Goal: Task Accomplishment & Management: Manage account settings

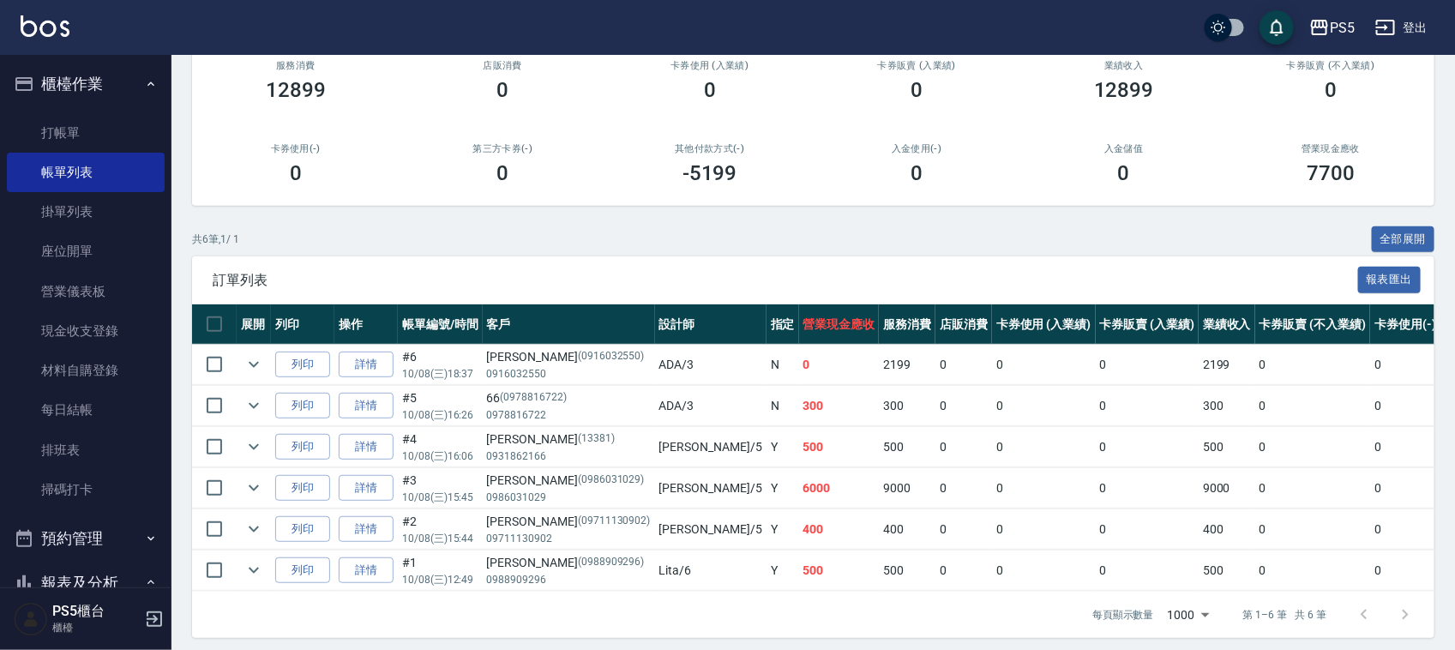
scroll to position [198, 0]
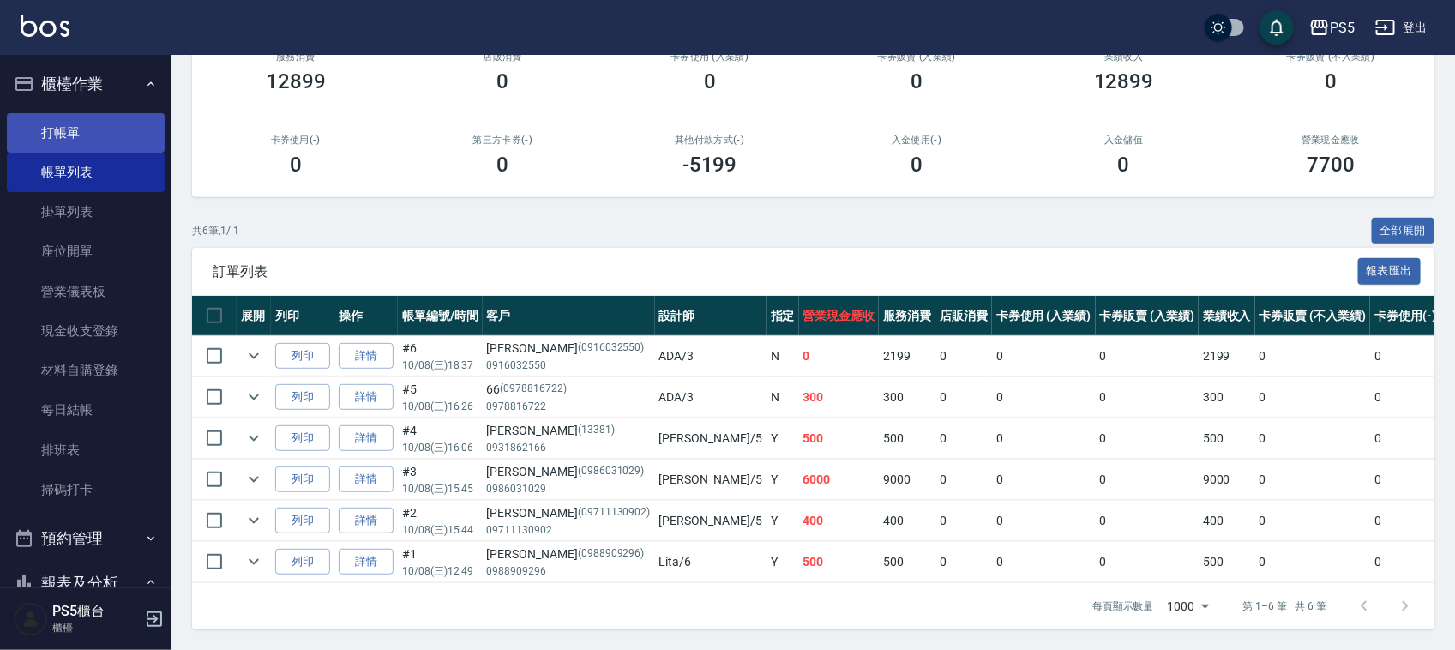
click at [60, 131] on link "打帳單" at bounding box center [86, 132] width 158 height 39
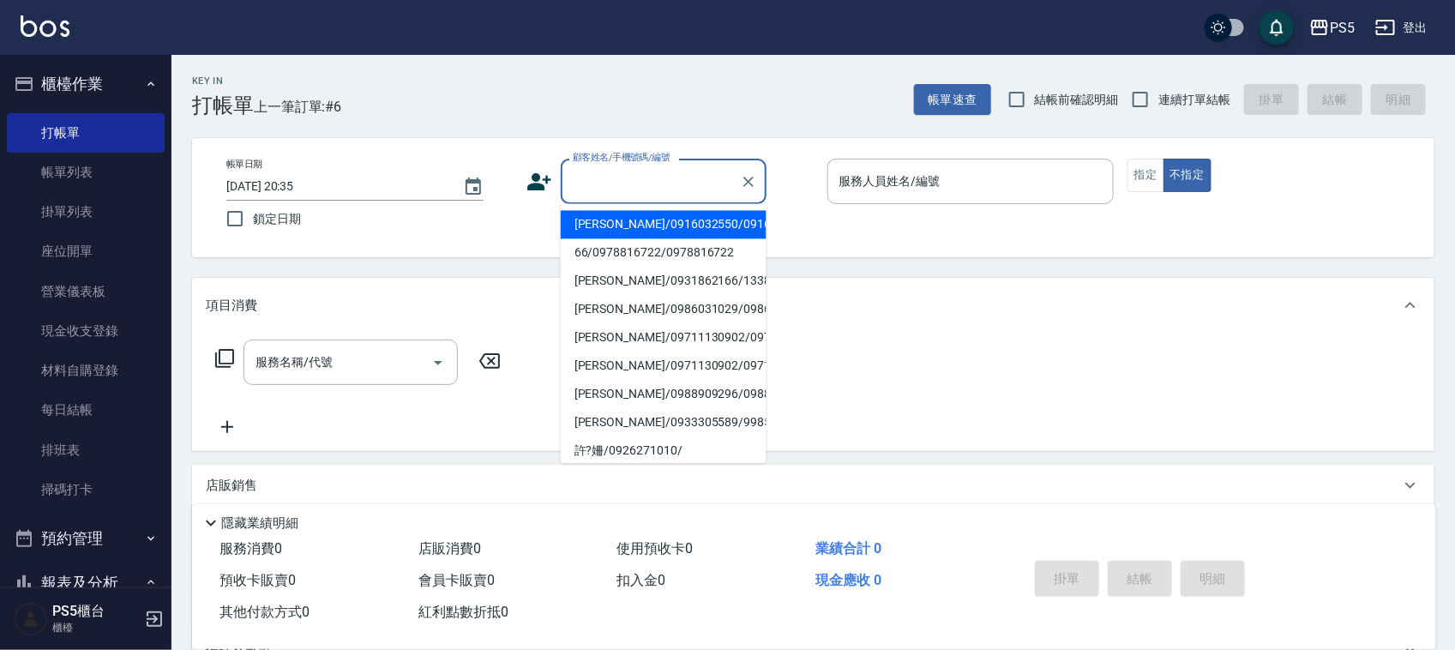
click at [609, 182] on input "顧客姓名/手機號碼/編號" at bounding box center [650, 181] width 165 height 30
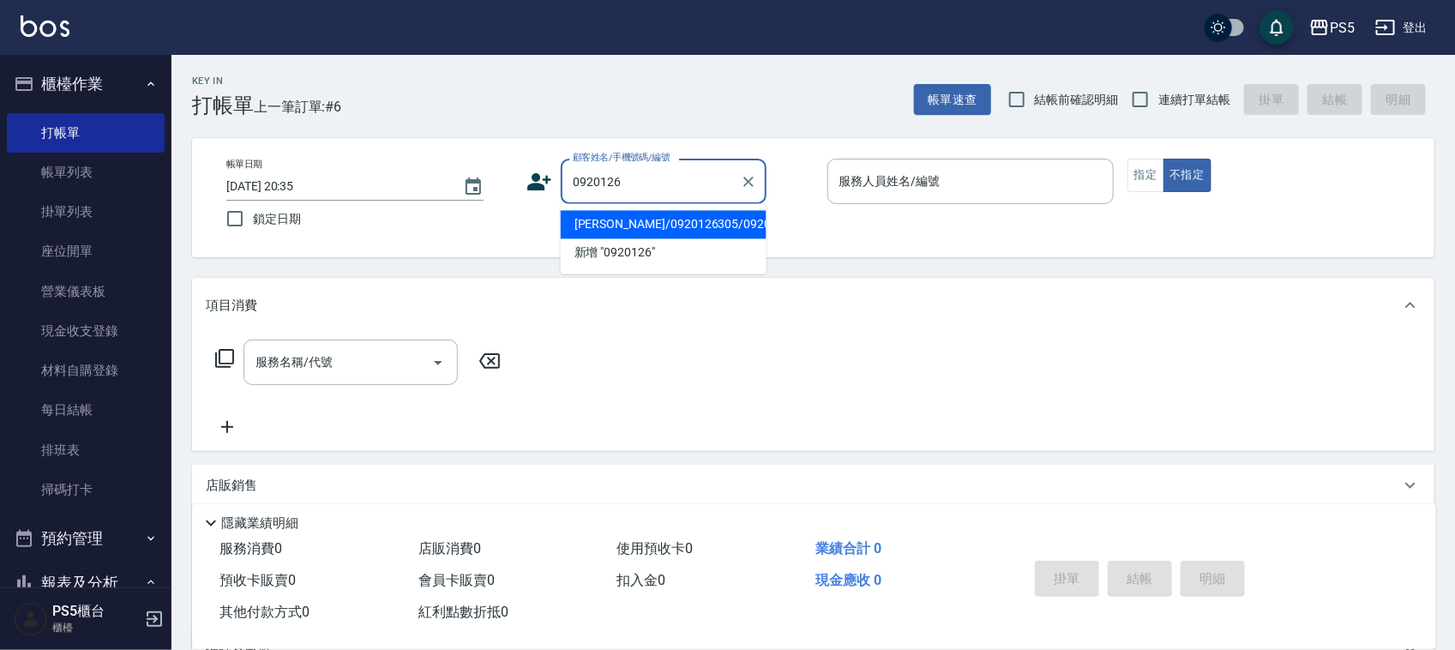
click at [579, 228] on li "陳宛婷/0920126305/0920126305" at bounding box center [664, 225] width 206 height 28
type input "陳宛婷/0920126305/0920126305"
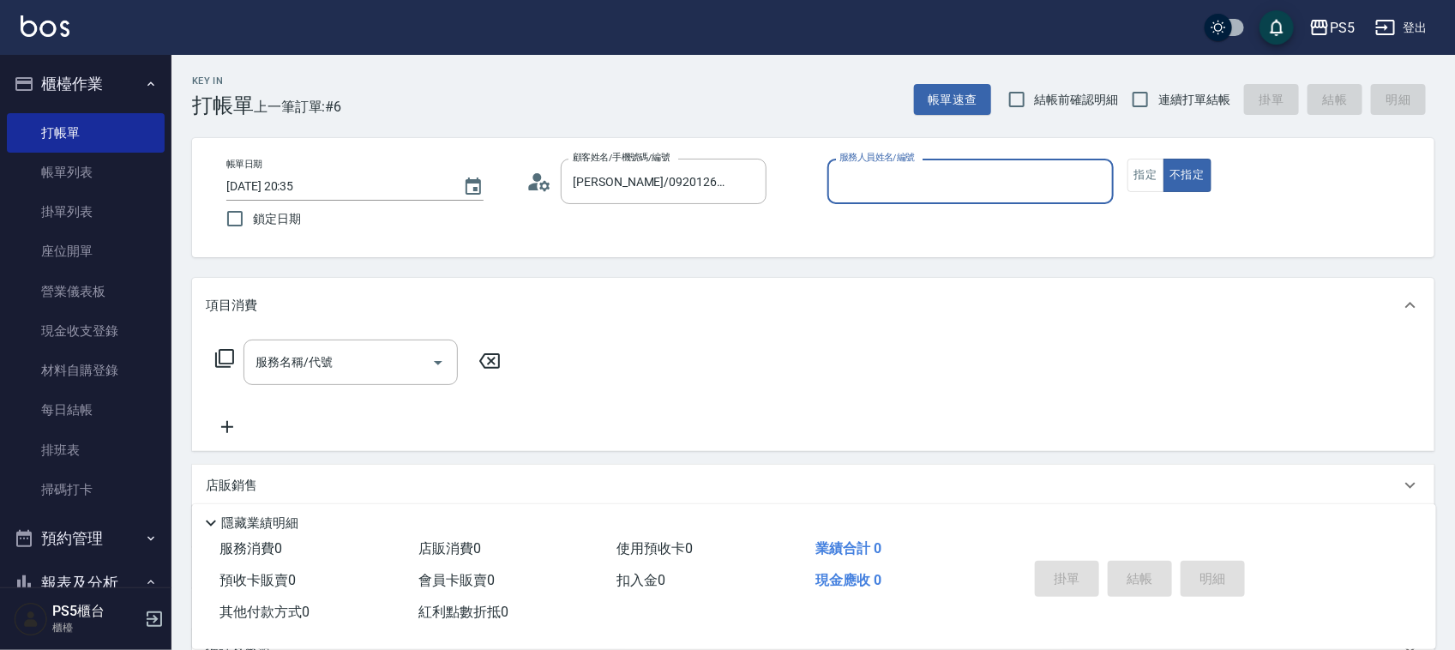
type input "Jolie-5"
click at [1142, 173] on button "指定" at bounding box center [1145, 175] width 37 height 33
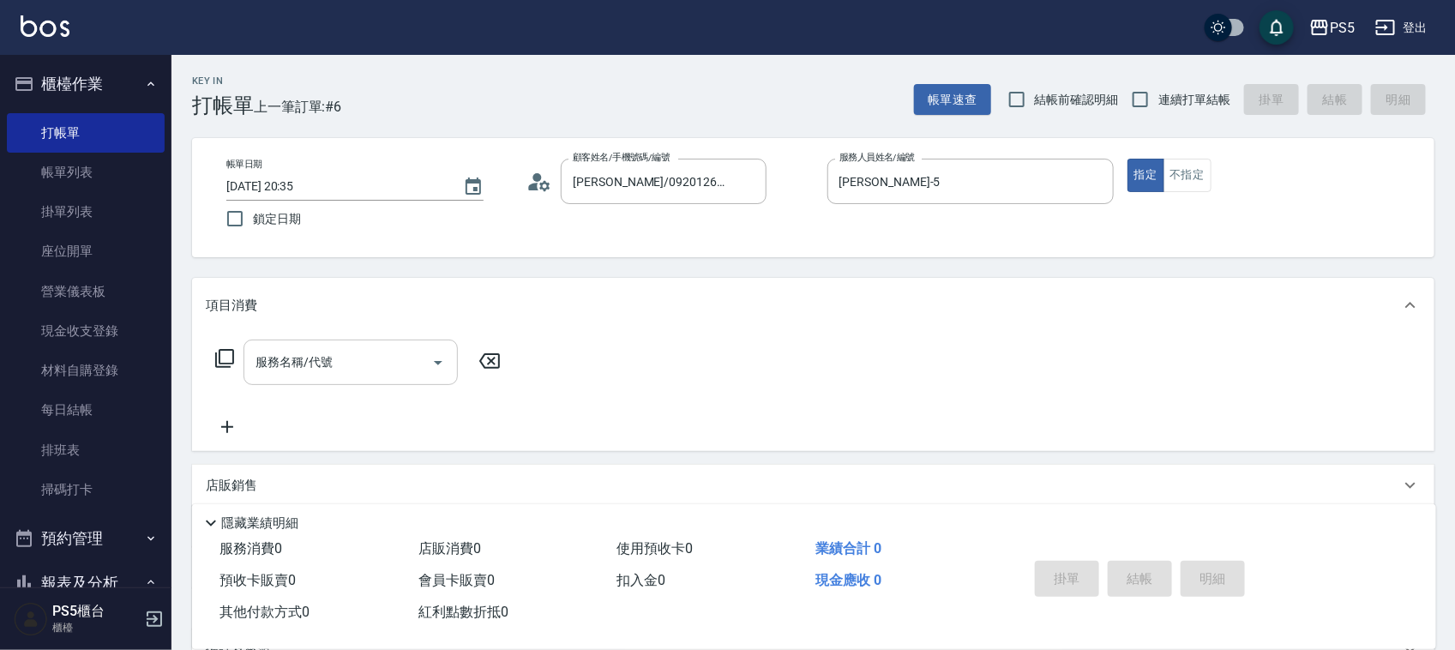
click at [304, 362] on input "服務名稱/代號" at bounding box center [337, 362] width 173 height 30
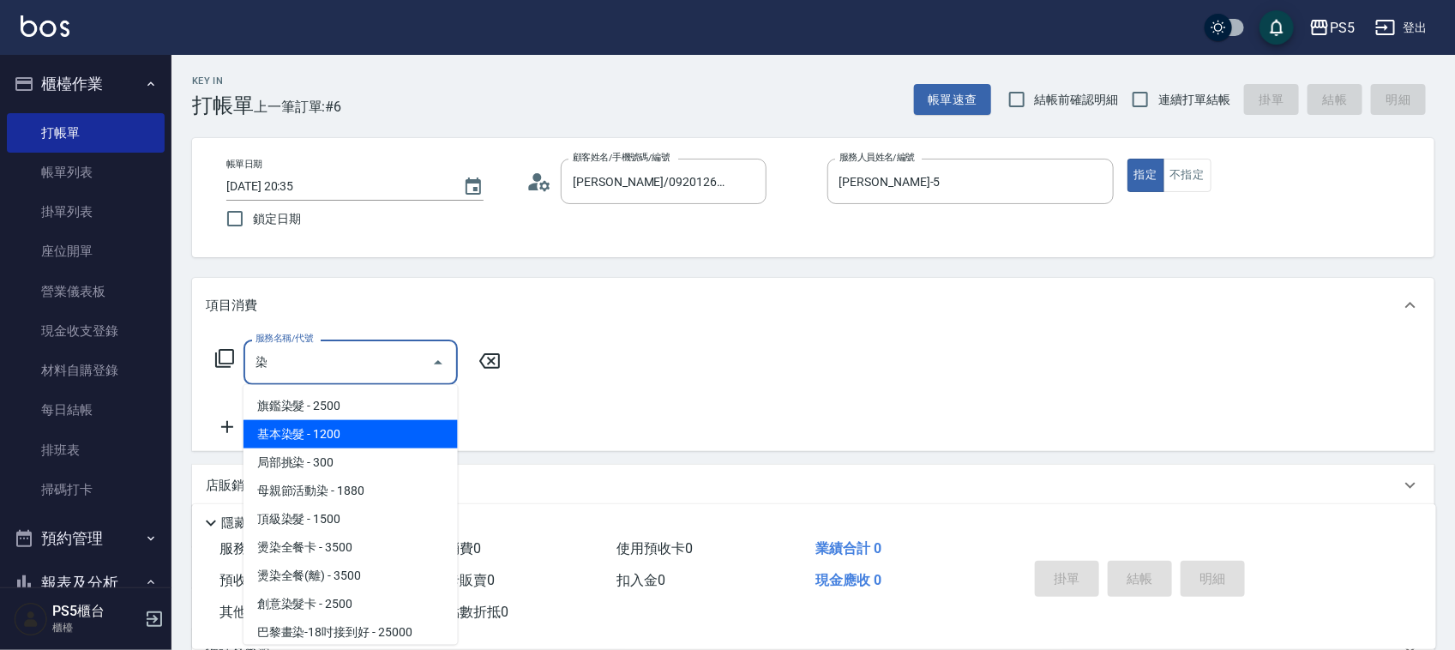
click at [314, 430] on span "基本染髮 - 1200" at bounding box center [350, 434] width 214 height 28
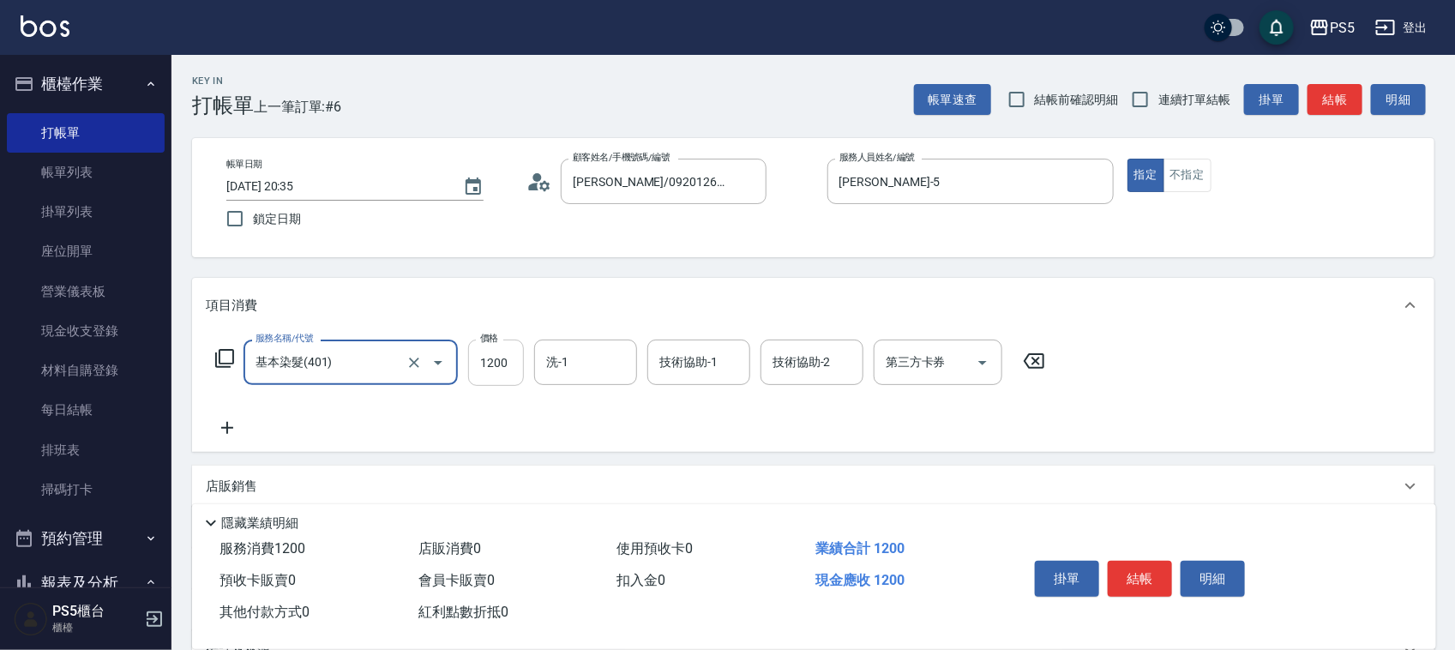
type input "基本染髮(401)"
click at [499, 366] on input "1200" at bounding box center [496, 362] width 56 height 46
type input "2100"
click at [1145, 570] on button "結帳" at bounding box center [1139, 579] width 64 height 36
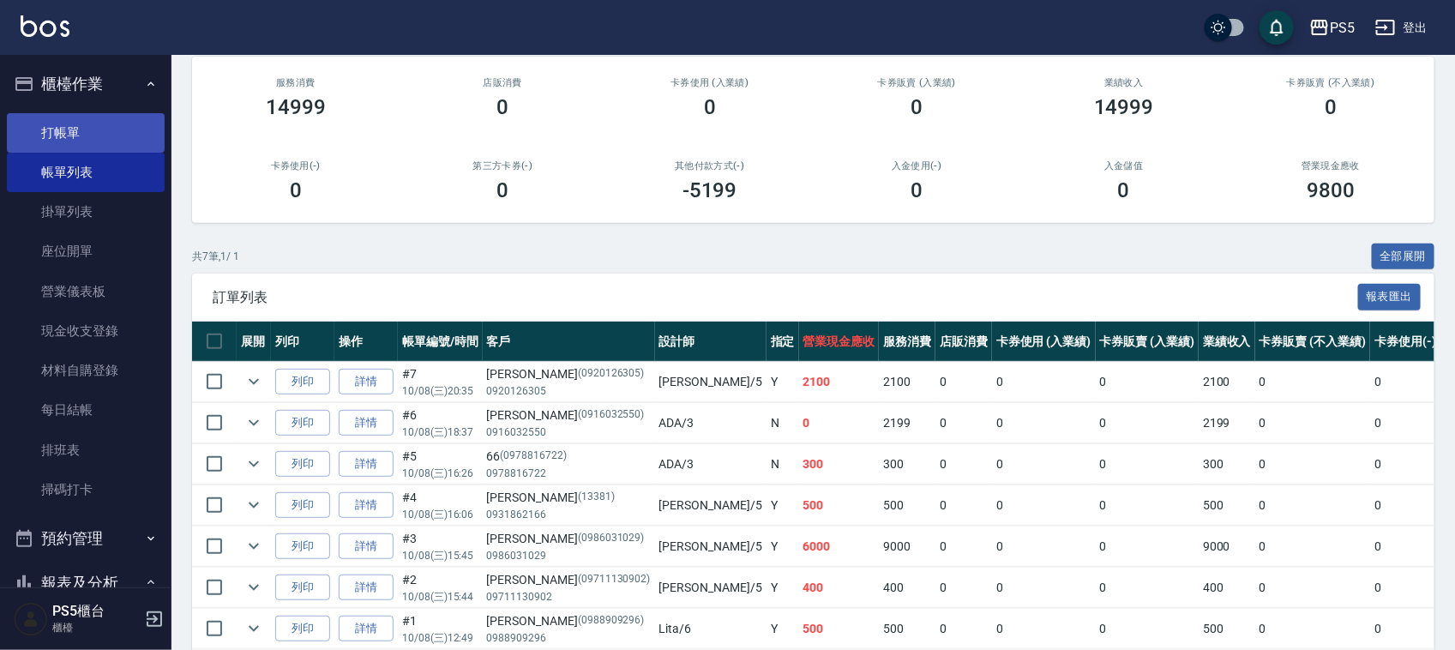
scroll to position [107, 0]
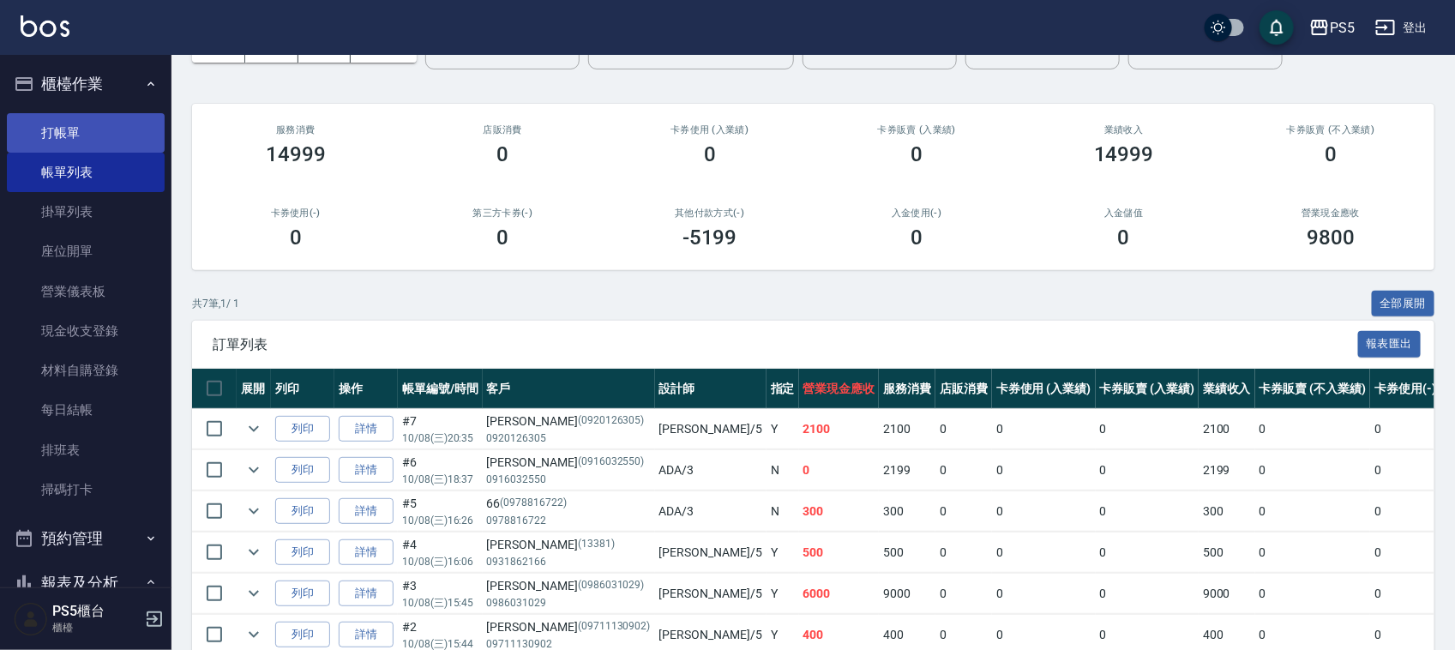
click at [80, 126] on link "打帳單" at bounding box center [86, 132] width 158 height 39
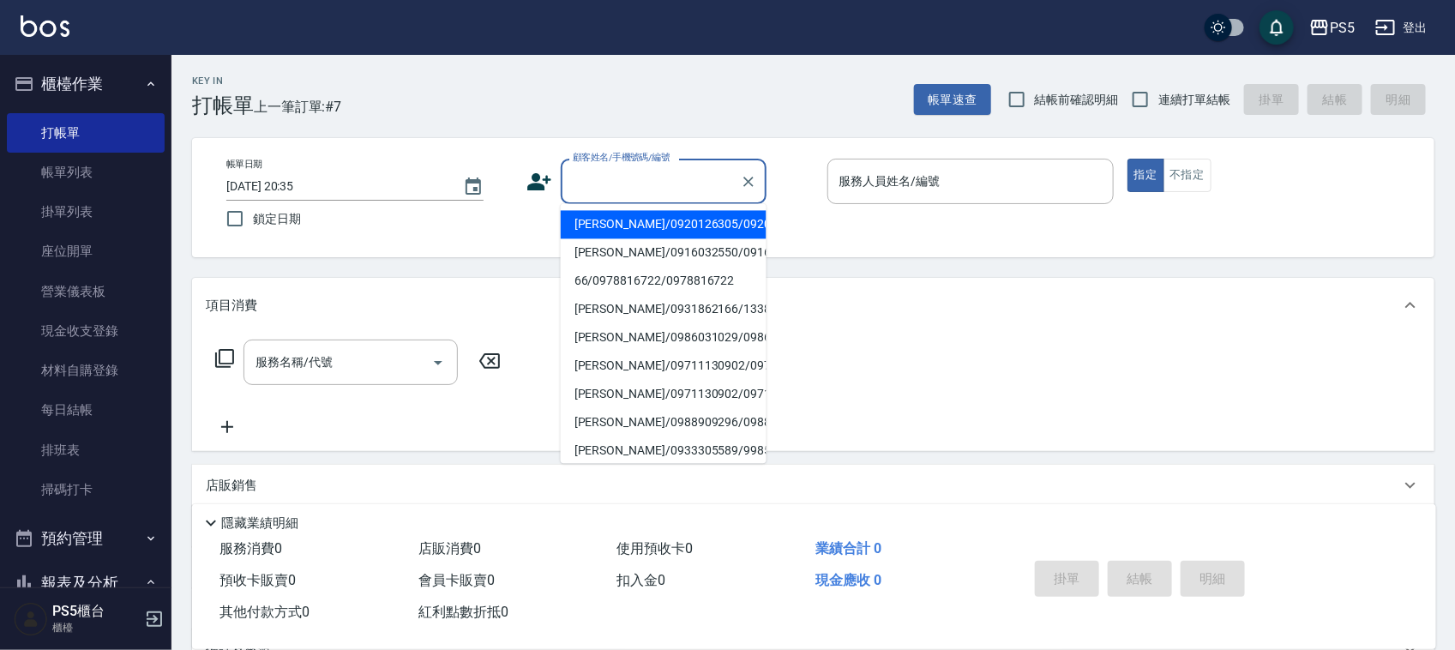
click at [648, 186] on input "顧客姓名/手機號碼/編號" at bounding box center [650, 181] width 165 height 30
click at [610, 257] on li "莊莉榛/0989117996/0989117996" at bounding box center [664, 253] width 206 height 28
type input "莊莉榛/0989117996/0989117996"
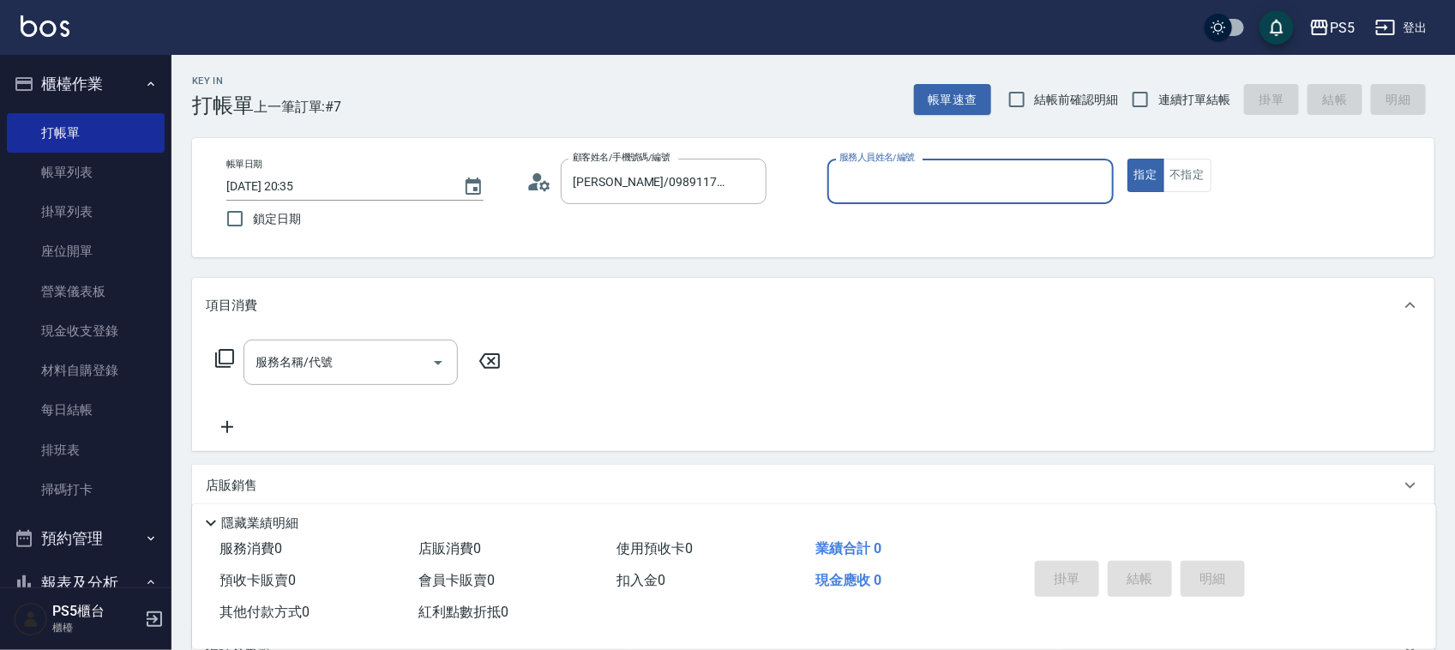
type input "Jolie-5"
click at [283, 360] on div "服務名稱/代號 服務名稱/代號" at bounding box center [350, 361] width 214 height 45
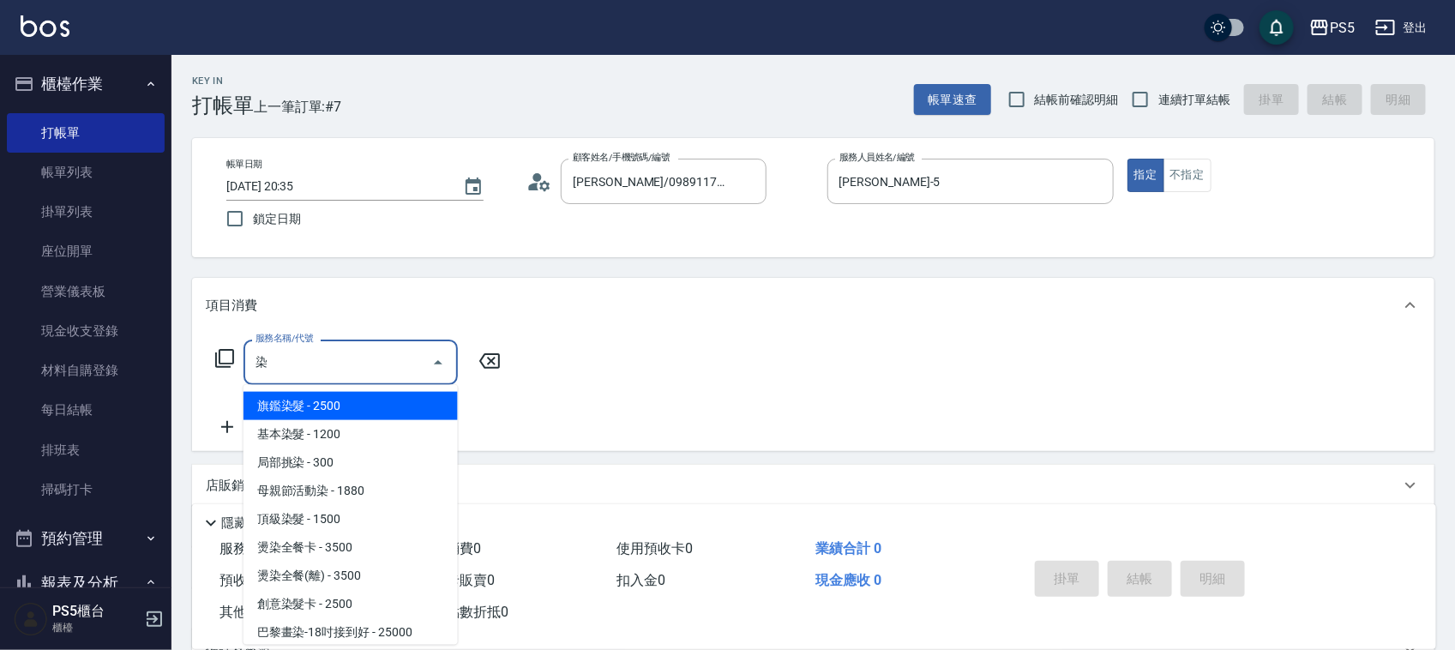
click at [283, 420] on span "基本染髮 - 1200" at bounding box center [350, 434] width 214 height 28
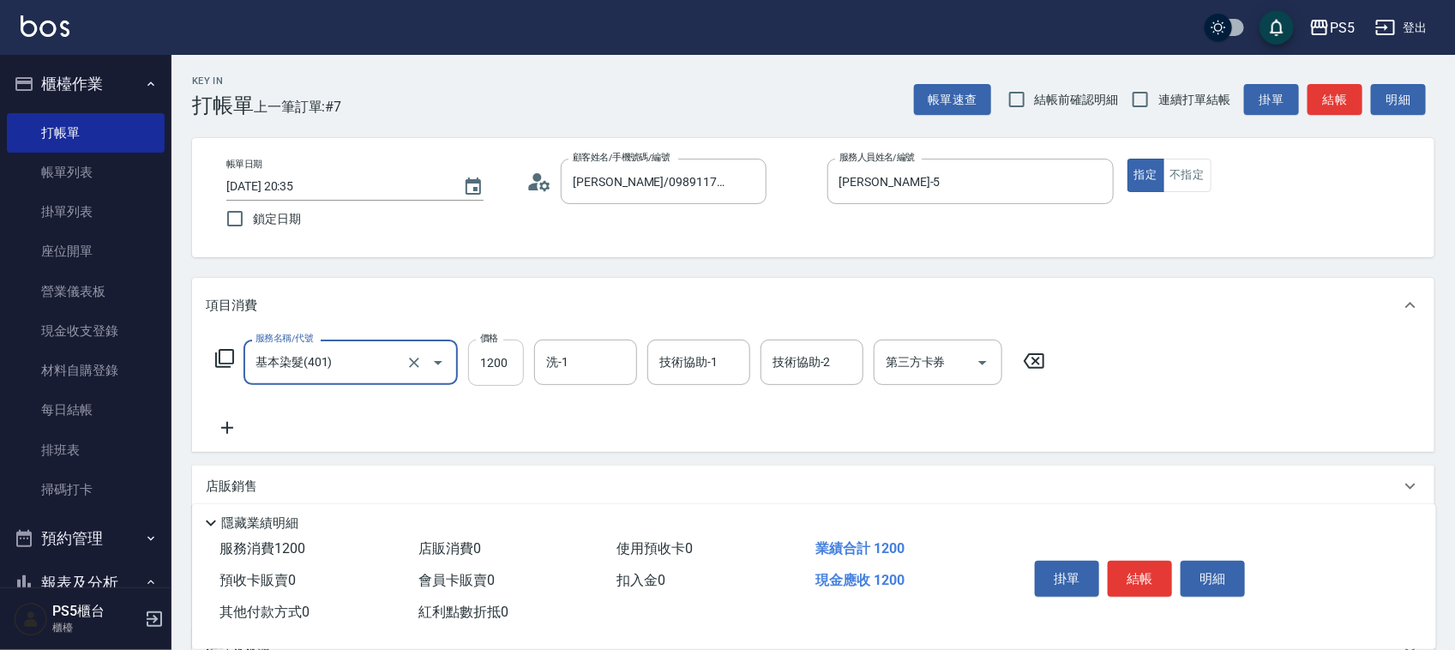
type input "基本染髮(401)"
click at [513, 370] on input "1200" at bounding box center [496, 362] width 56 height 46
type input "1600"
click at [1132, 575] on button "結帳" at bounding box center [1139, 579] width 64 height 36
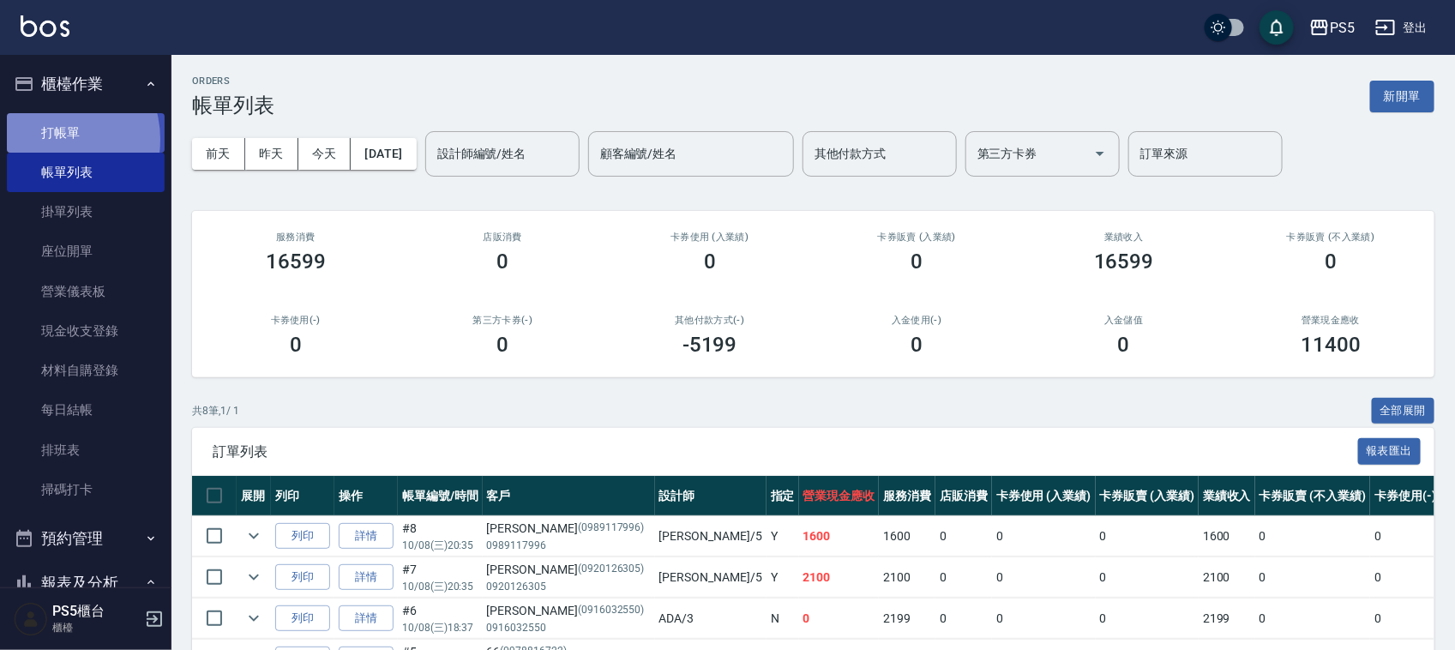
click at [52, 139] on link "打帳單" at bounding box center [86, 132] width 158 height 39
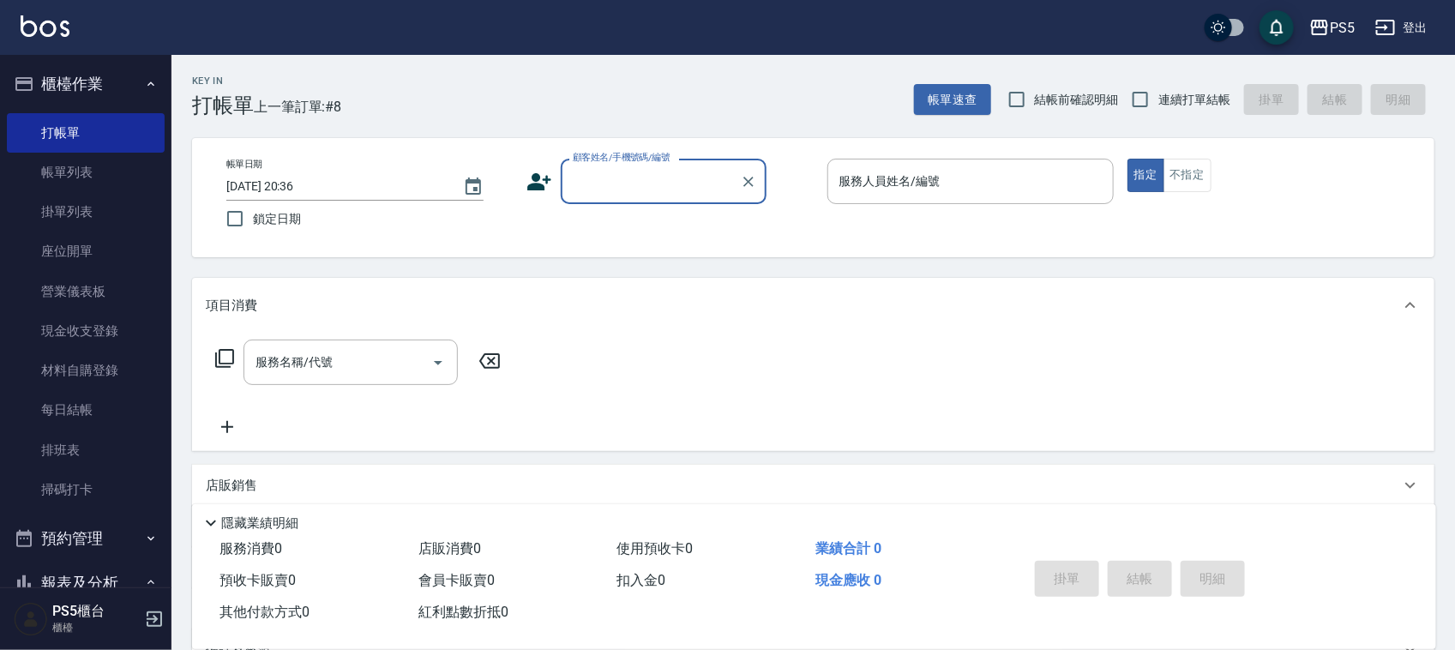
click at [610, 164] on div "顧客姓名/手機號碼/編號" at bounding box center [664, 181] width 206 height 45
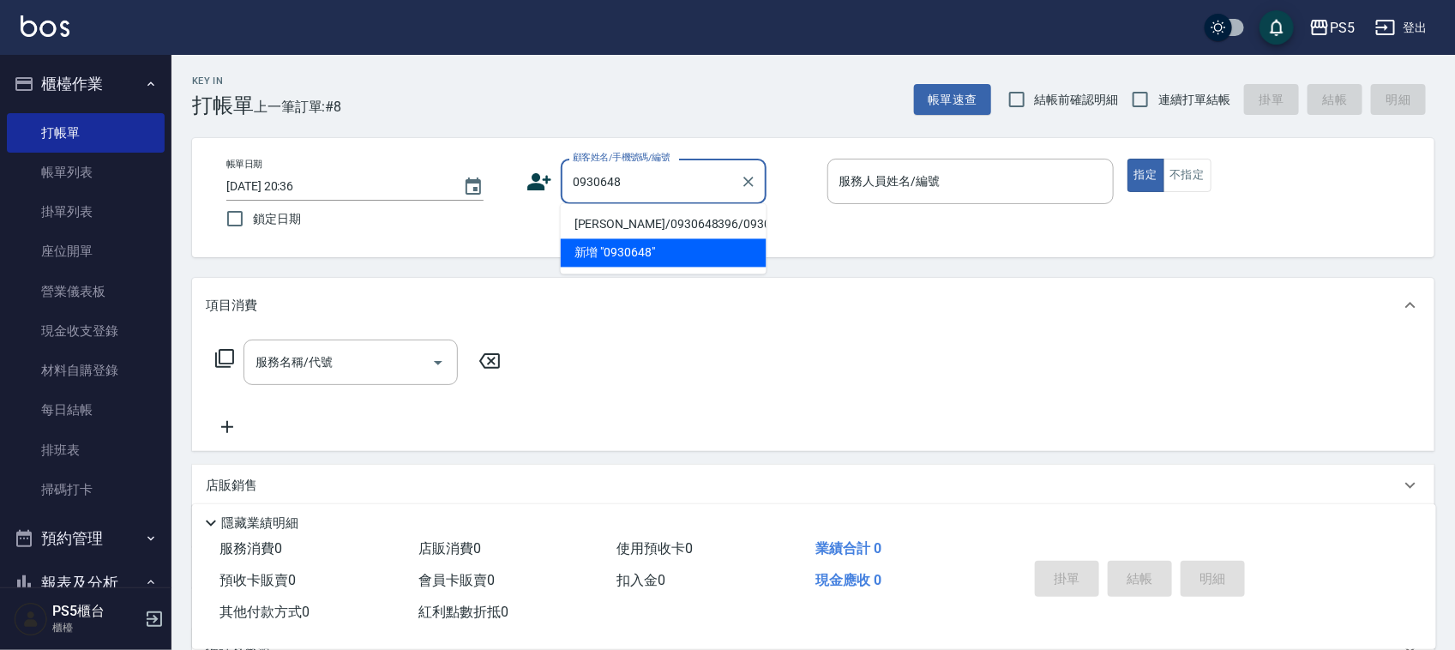
click at [573, 217] on li "陳文凱/0930648396/0930648396" at bounding box center [664, 225] width 206 height 28
type input "陳文凱/0930648396/0930648396"
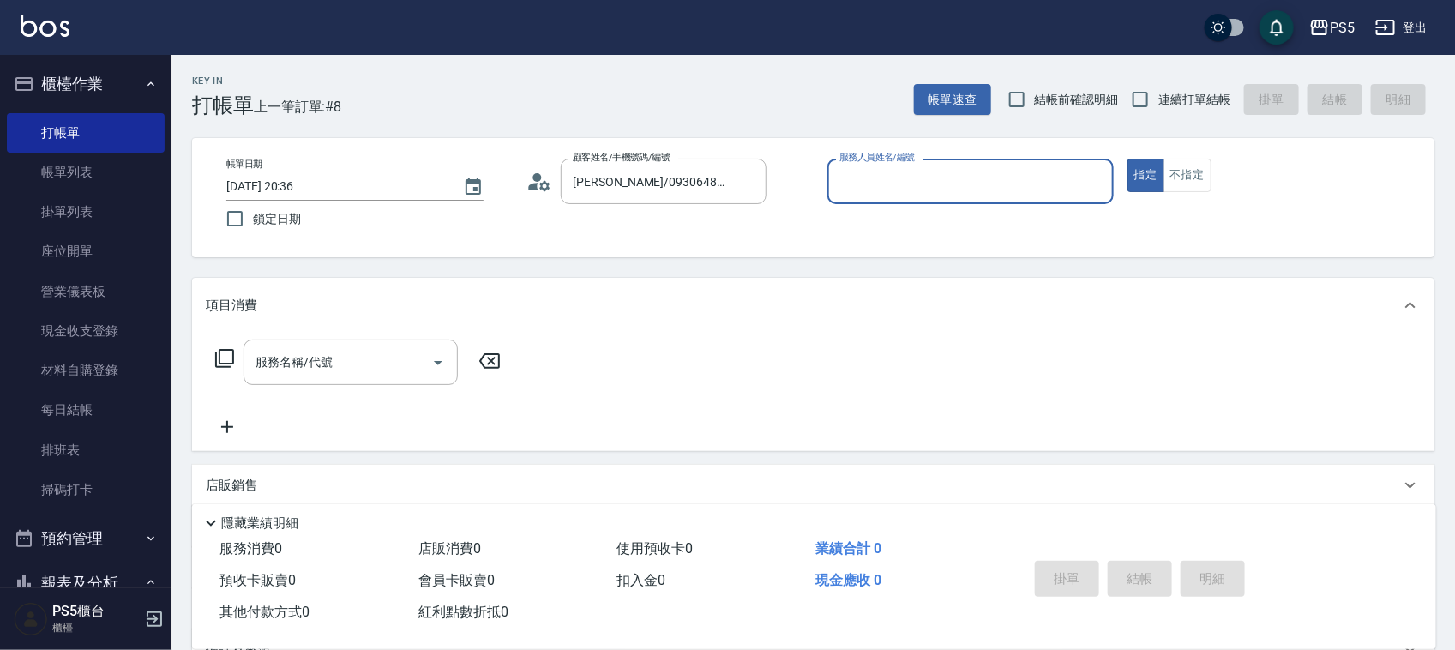
click at [900, 169] on input "服務人員姓名/編號" at bounding box center [970, 181] width 271 height 30
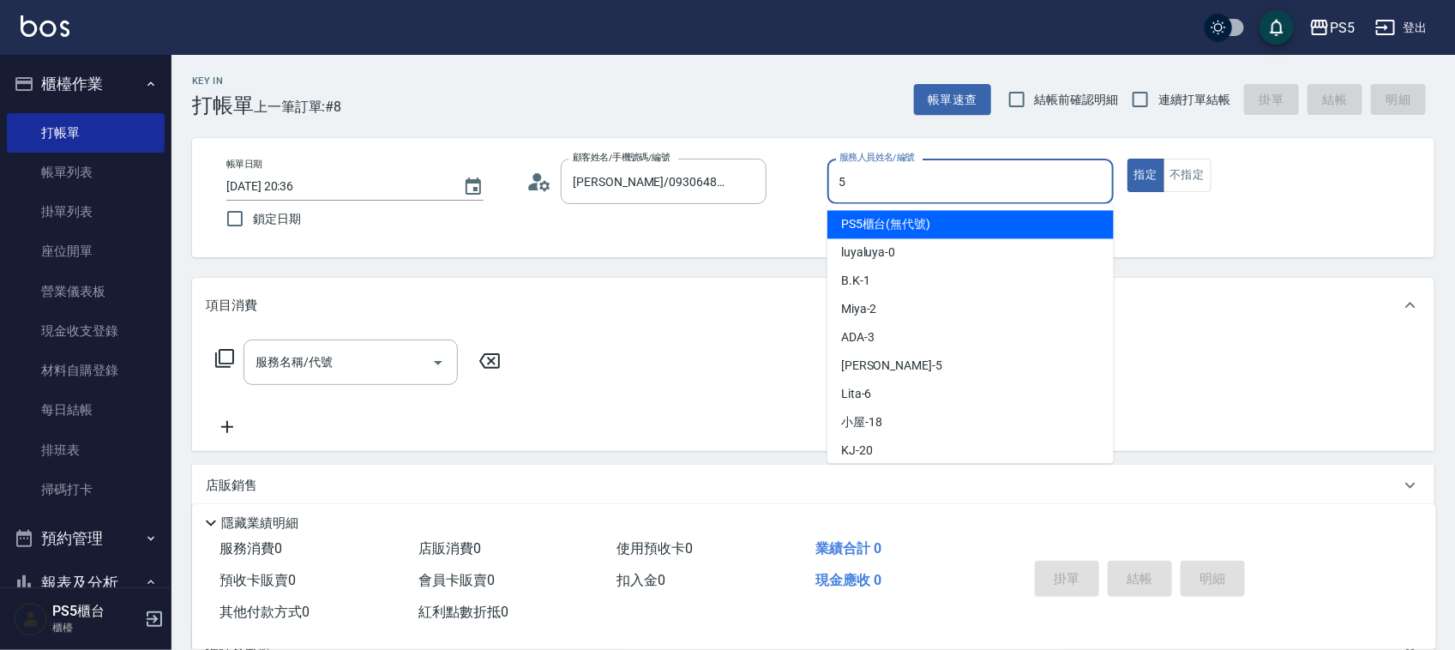
type input "Jolie-5"
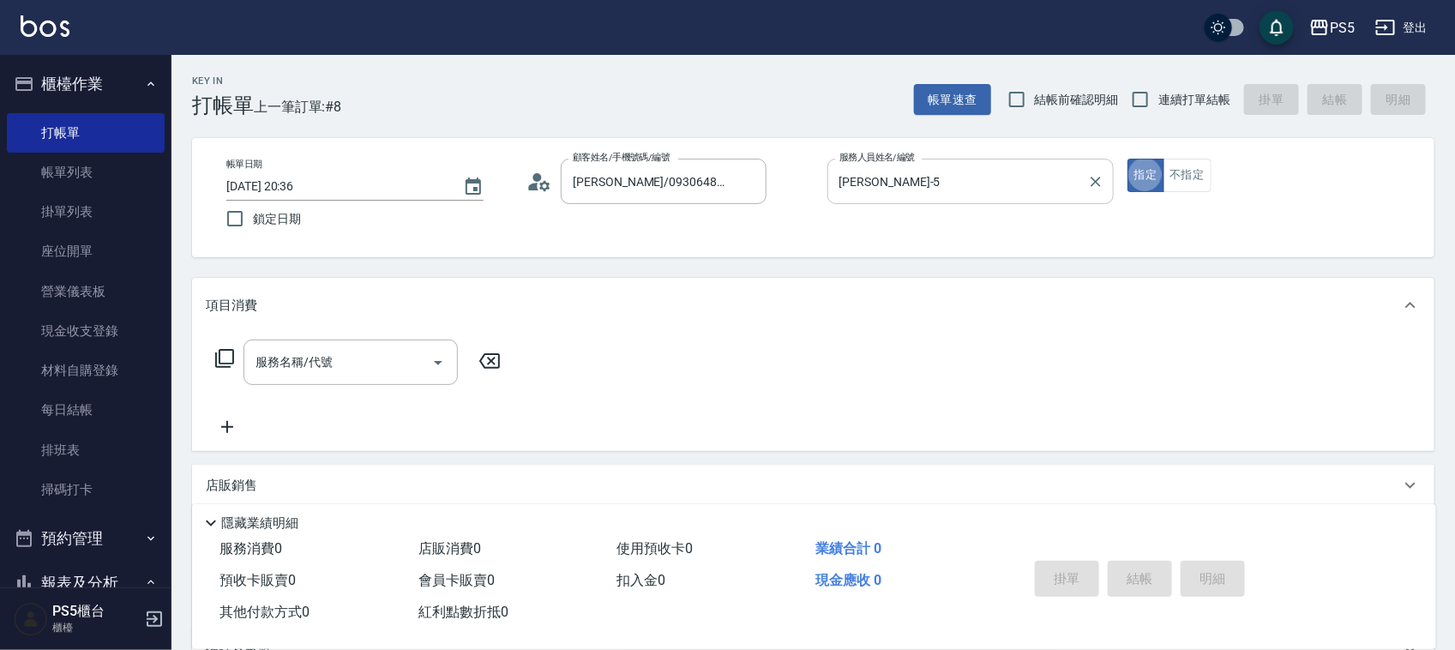
type button "true"
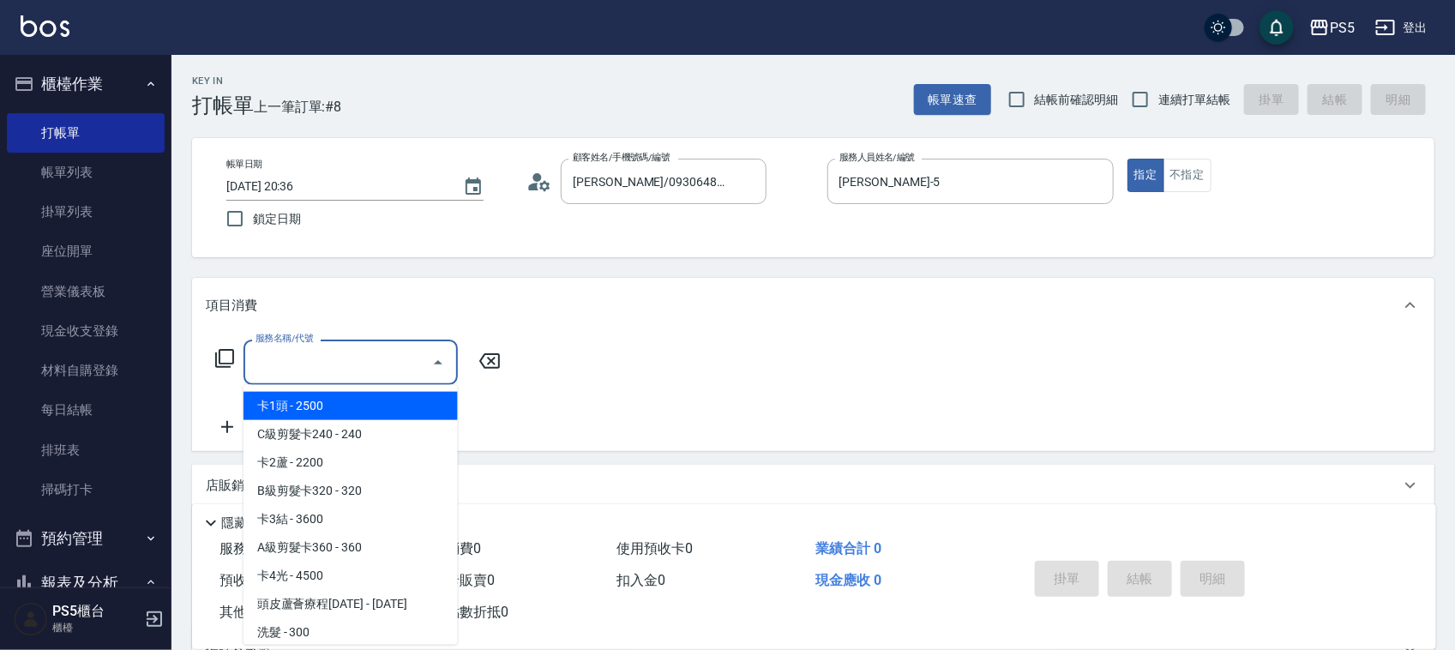
click at [279, 366] on div "服務名稱/代號 服務名稱/代號" at bounding box center [350, 361] width 214 height 45
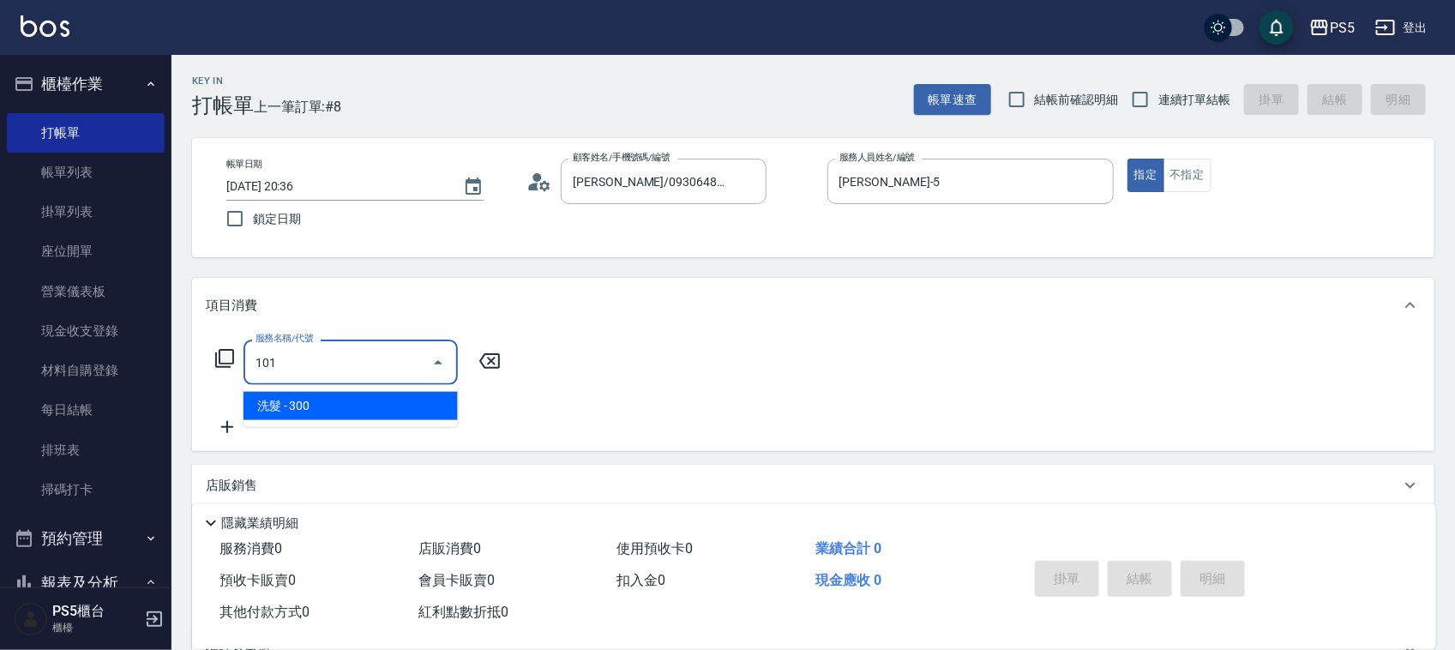
type input "洗髮(101)"
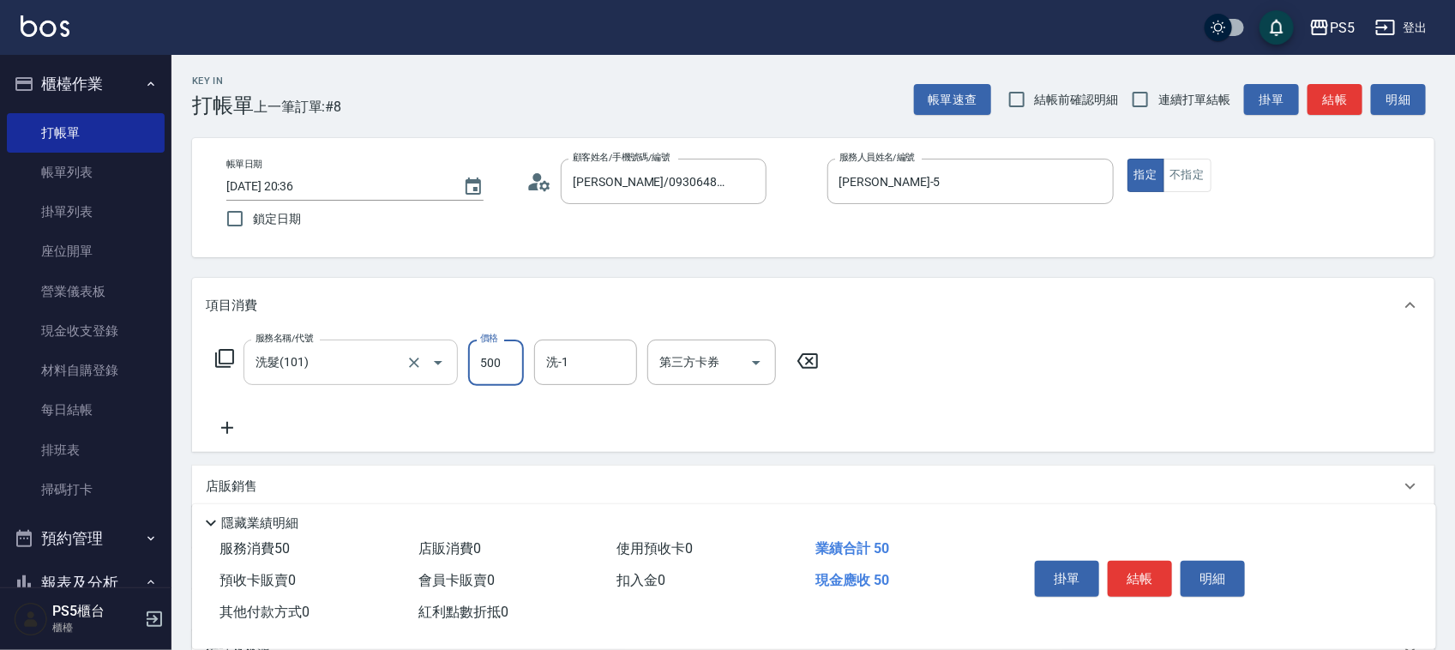
type input "500"
click at [1143, 580] on button "結帳" at bounding box center [1139, 579] width 64 height 36
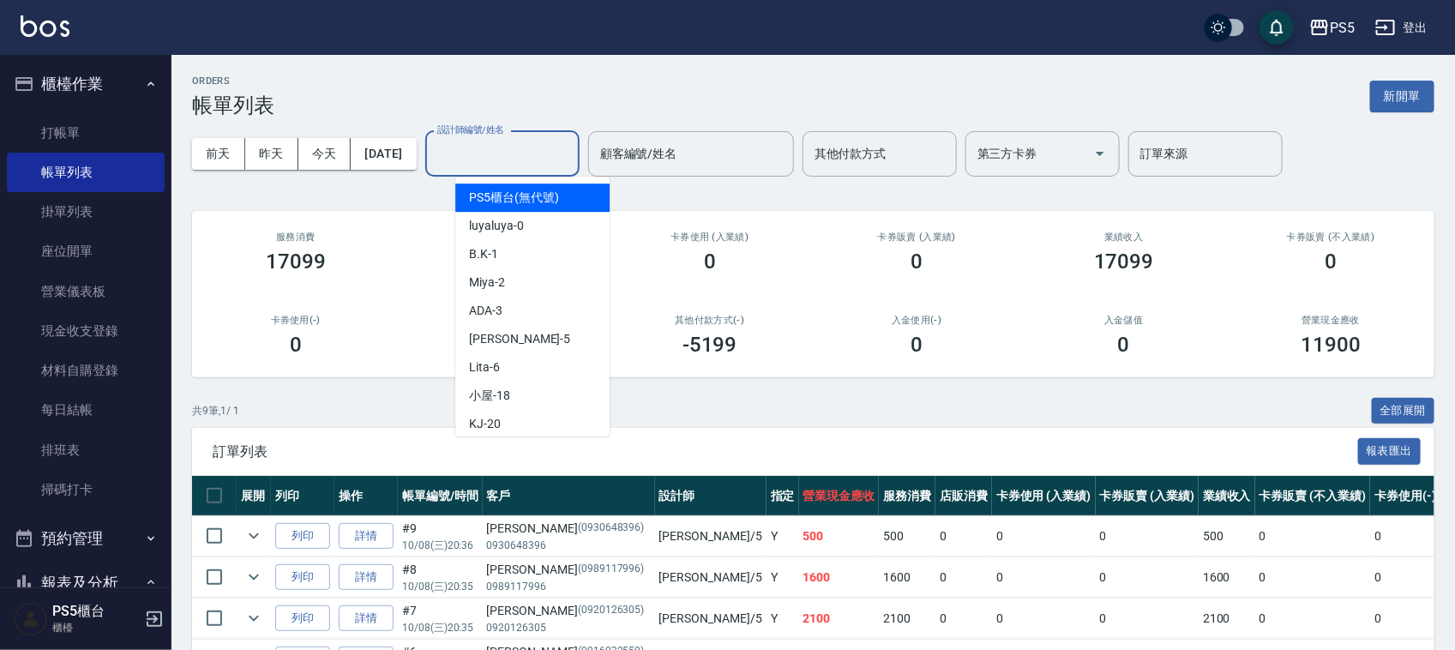
click at [558, 154] on input "設計師編號/姓名" at bounding box center [502, 154] width 139 height 30
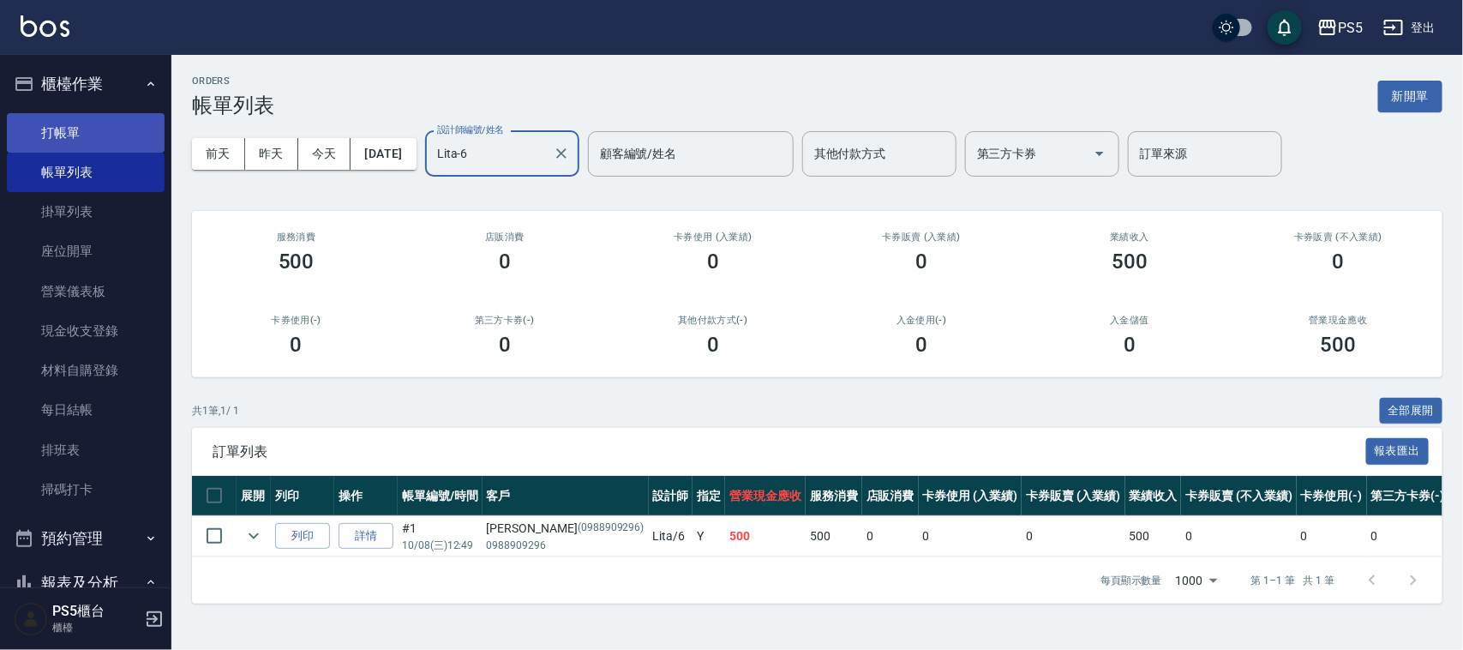
type input "Lita-6"
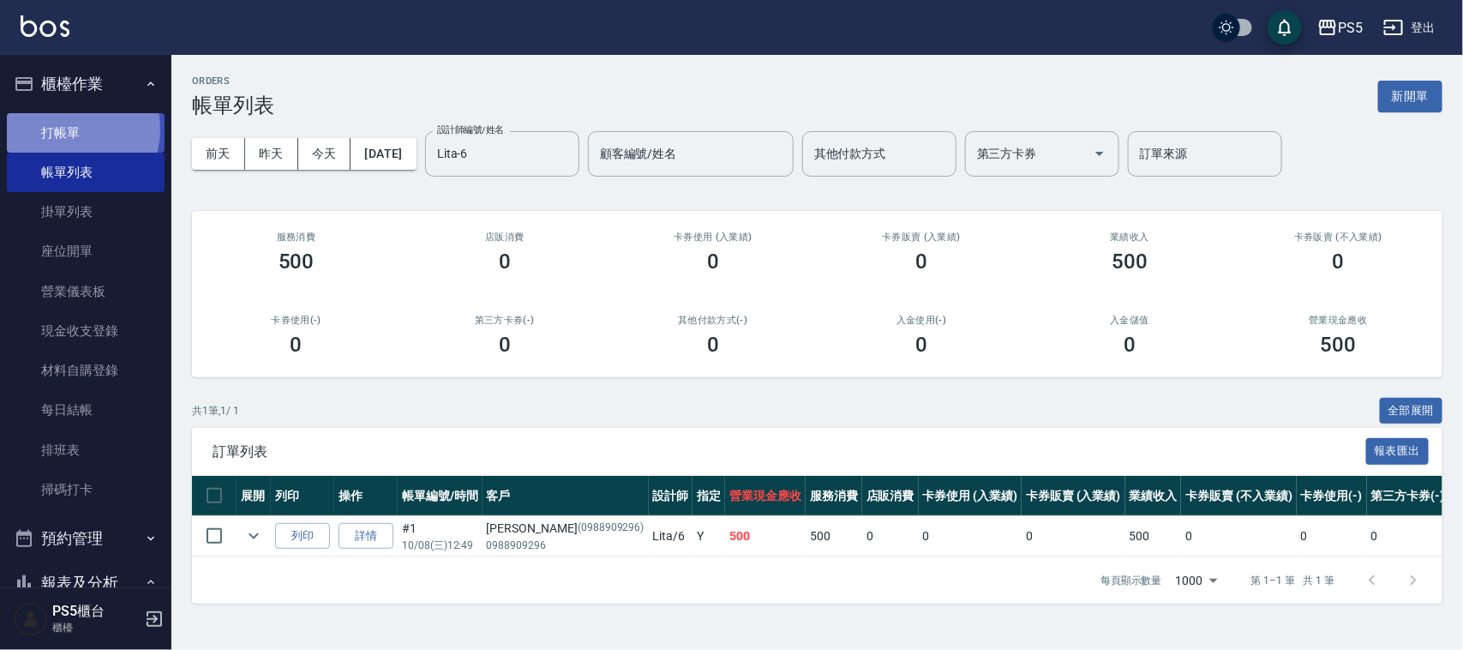
click at [63, 129] on link "打帳單" at bounding box center [86, 132] width 158 height 39
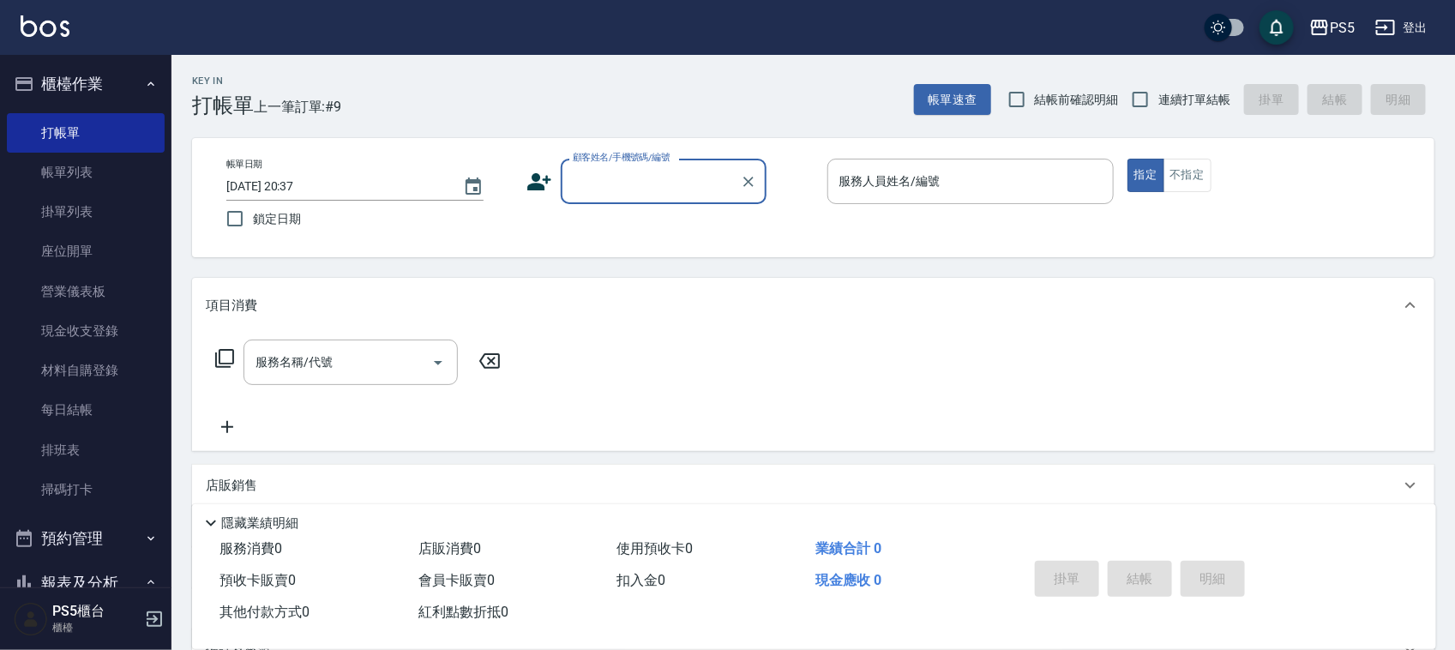
click at [650, 164] on div "顧客姓名/手機號碼/編號" at bounding box center [664, 181] width 206 height 45
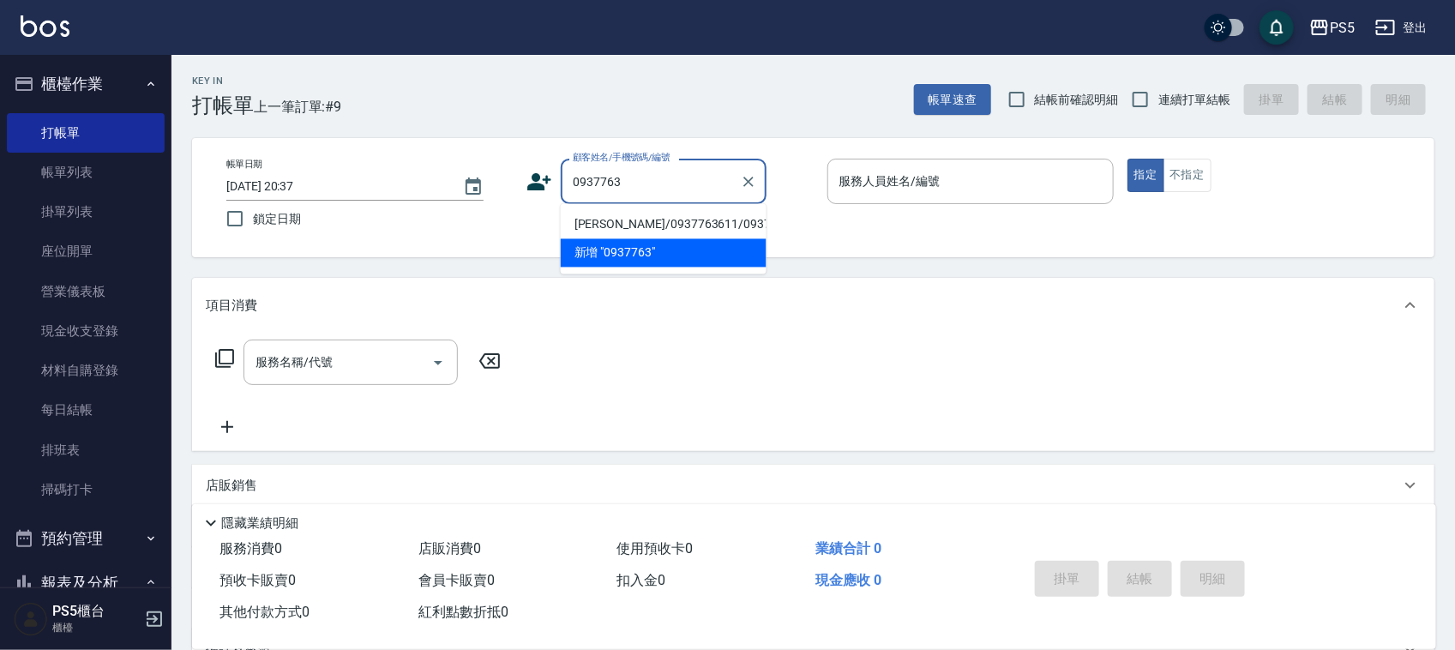
click at [614, 230] on li "林怡君/0937763611/0937763611" at bounding box center [664, 225] width 206 height 28
type input "林怡君/0937763611/0937763611"
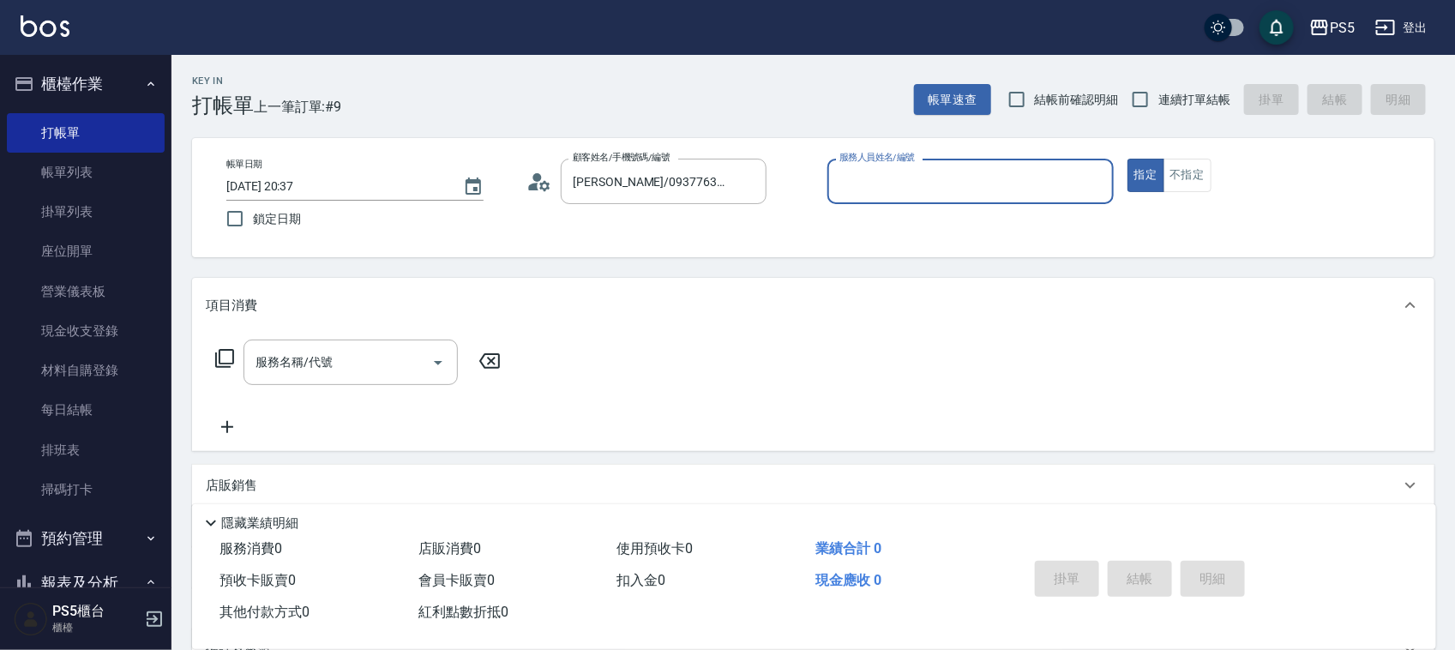
click at [939, 201] on div "服務人員姓名/編號" at bounding box center [970, 181] width 286 height 45
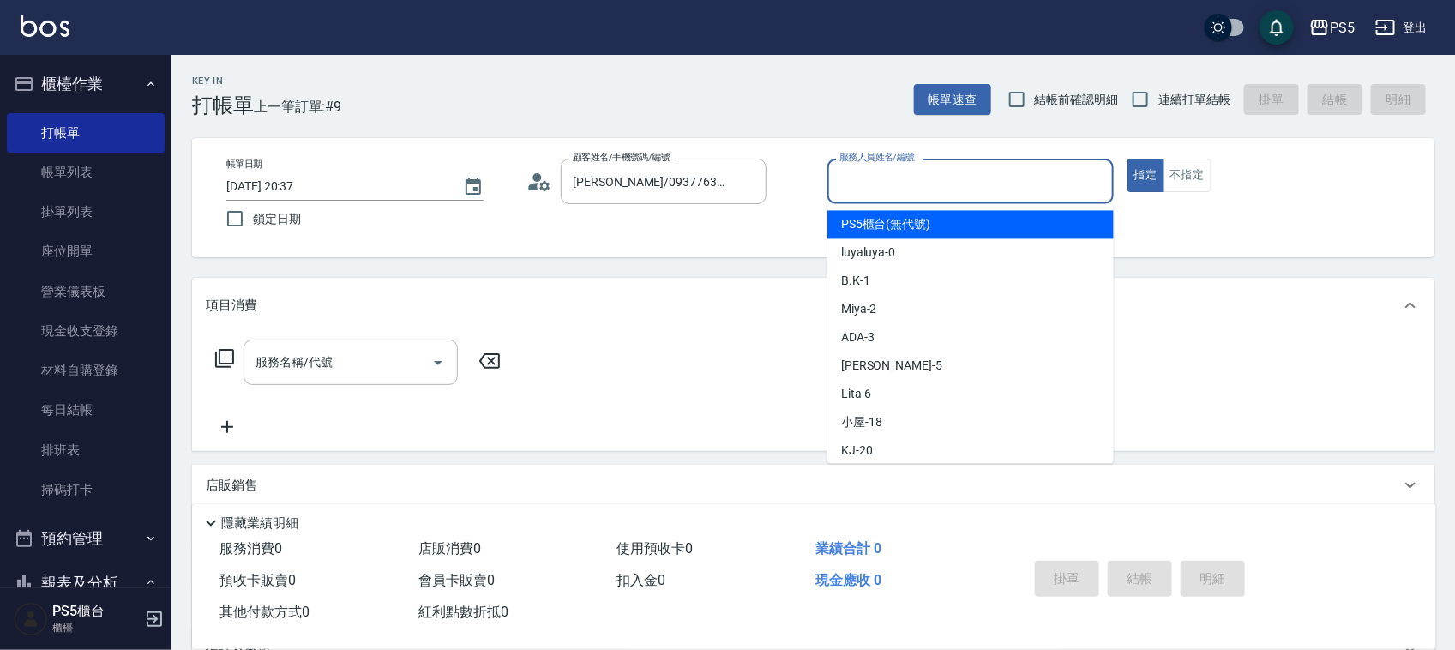
type input "5"
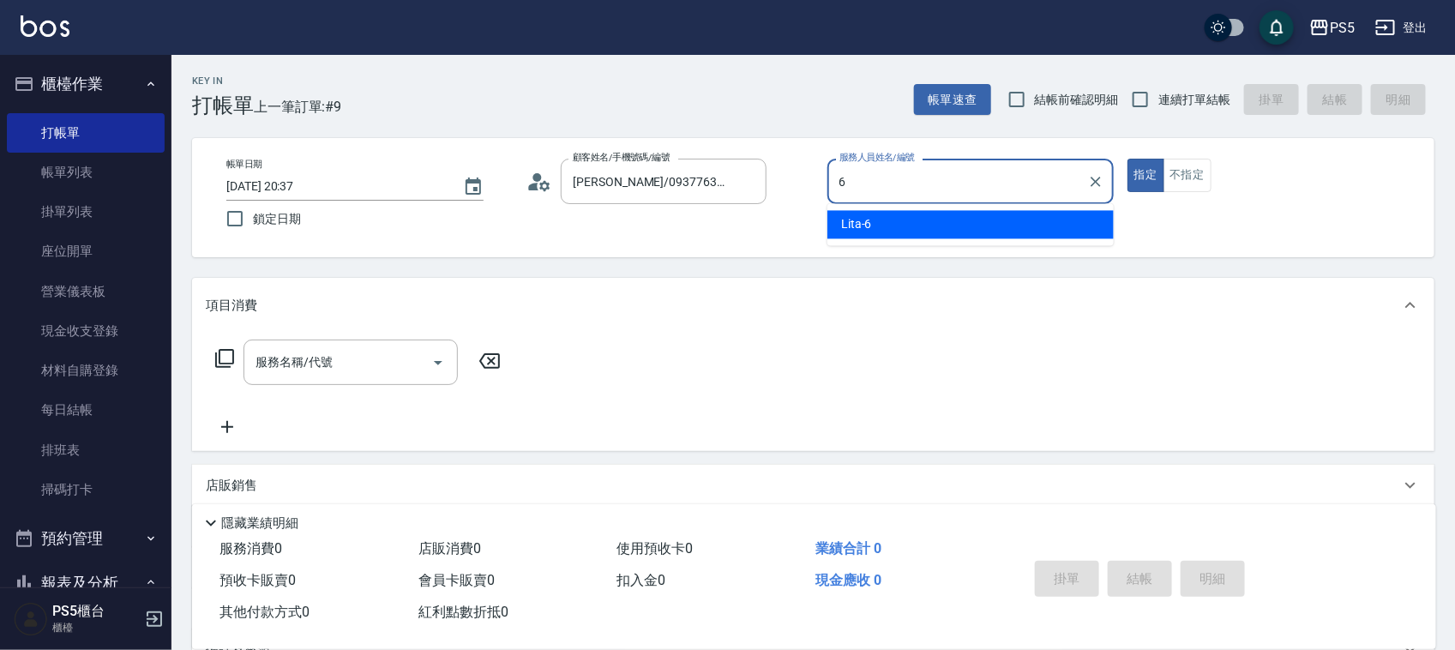
type input "Lita-6"
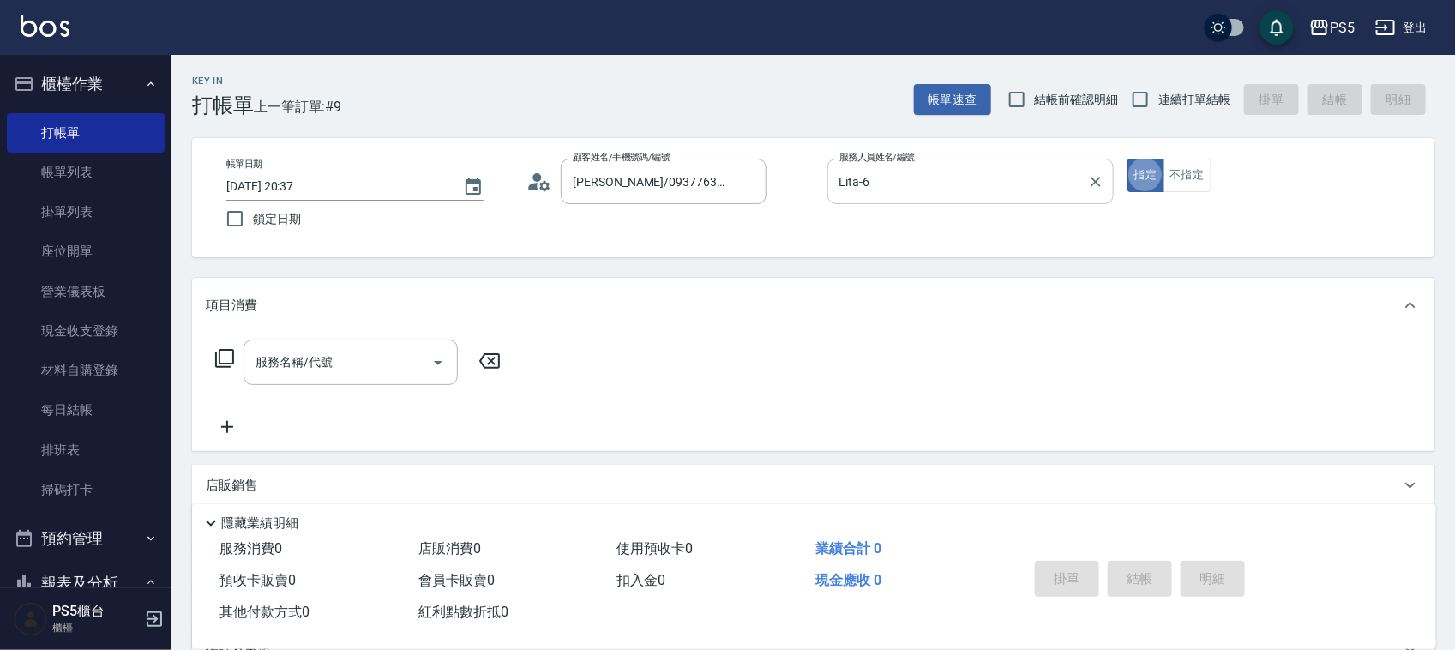
type button "true"
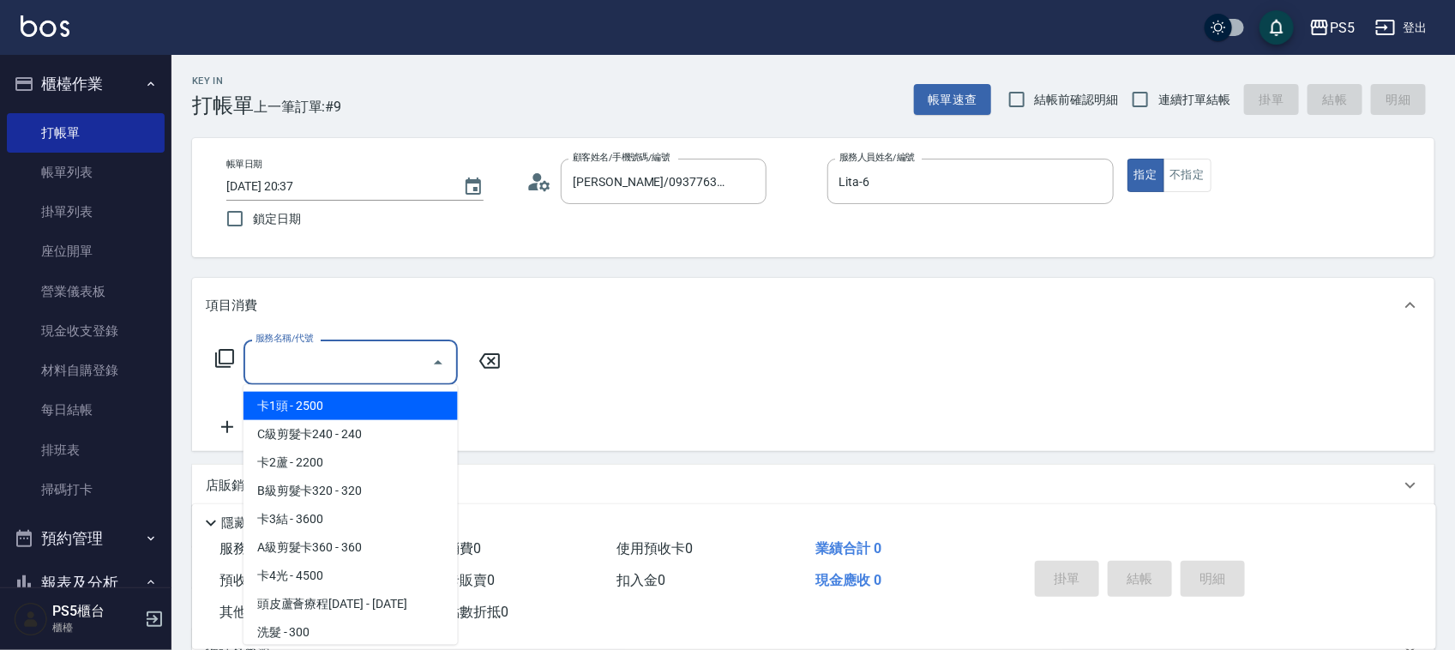
click at [380, 358] on input "服務名稱/代號" at bounding box center [337, 362] width 173 height 30
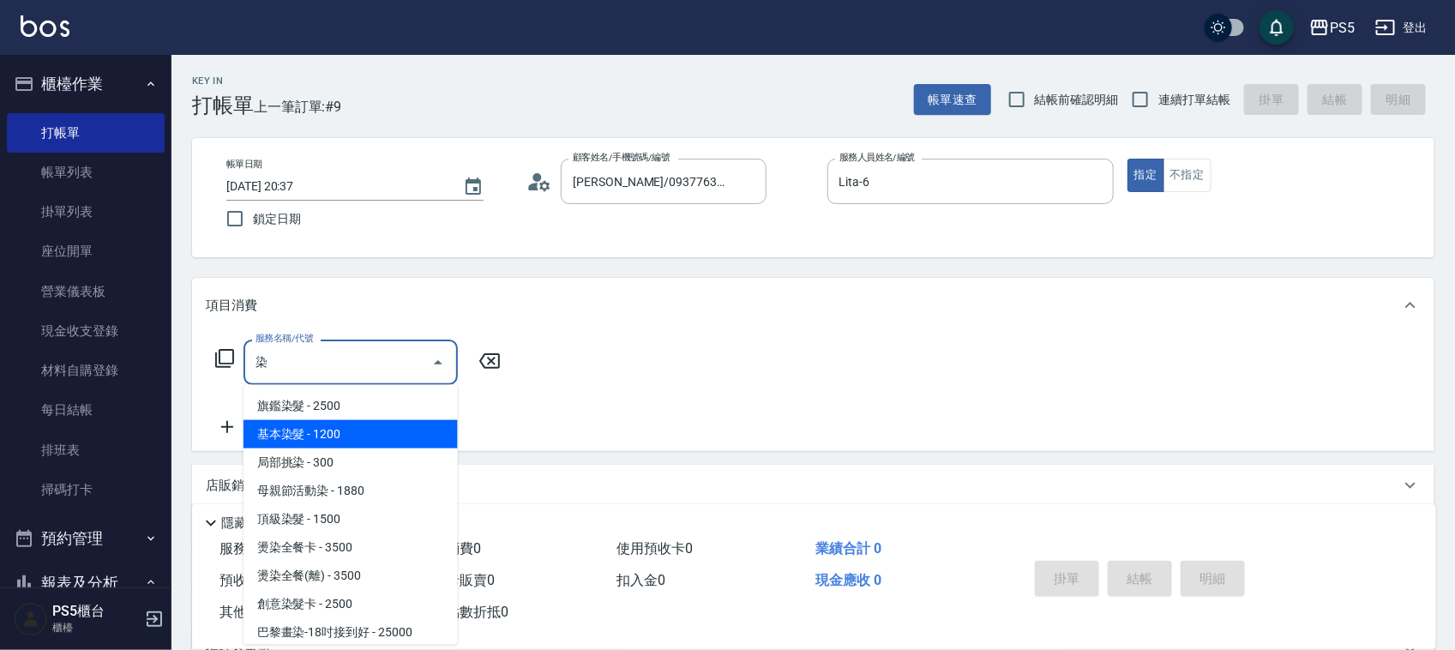
click at [328, 446] on span "基本染髮 - 1200" at bounding box center [350, 434] width 214 height 28
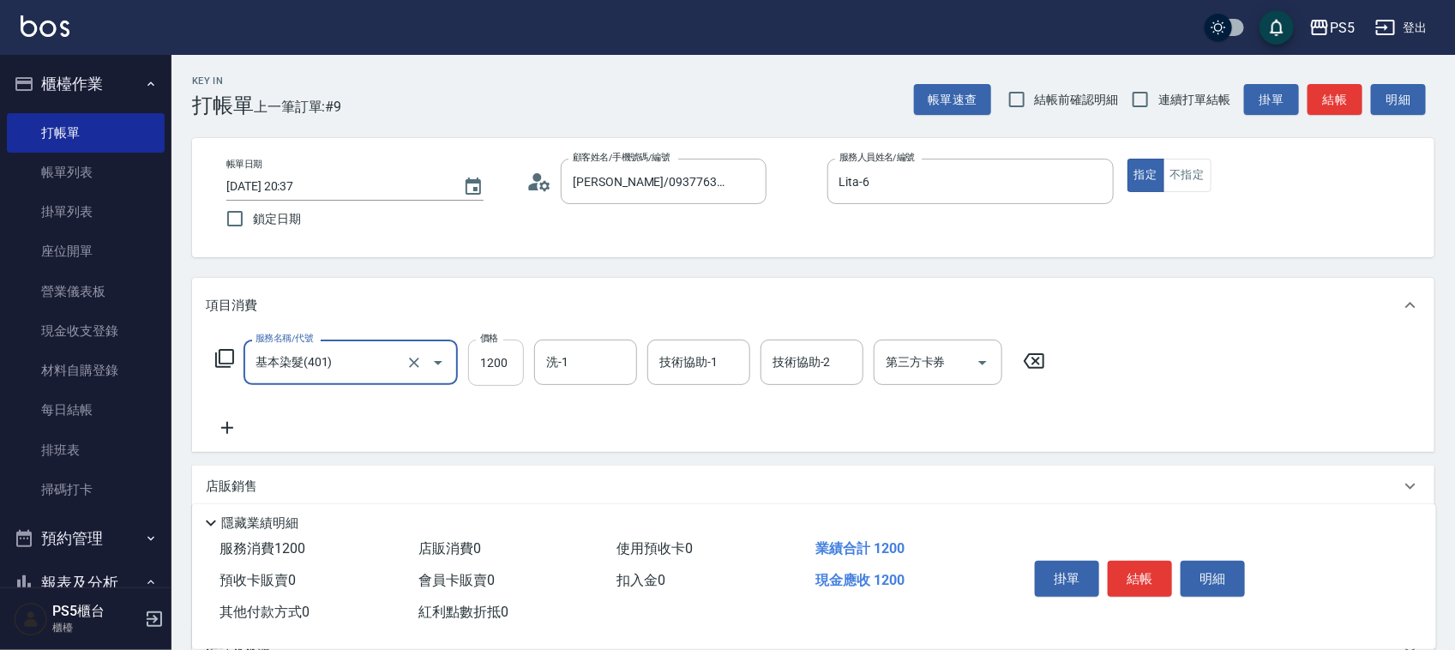
type input "基本染髮(401)"
click at [514, 363] on input "1200" at bounding box center [496, 362] width 56 height 46
type input "2000"
click at [1154, 579] on button "結帳" at bounding box center [1139, 579] width 64 height 36
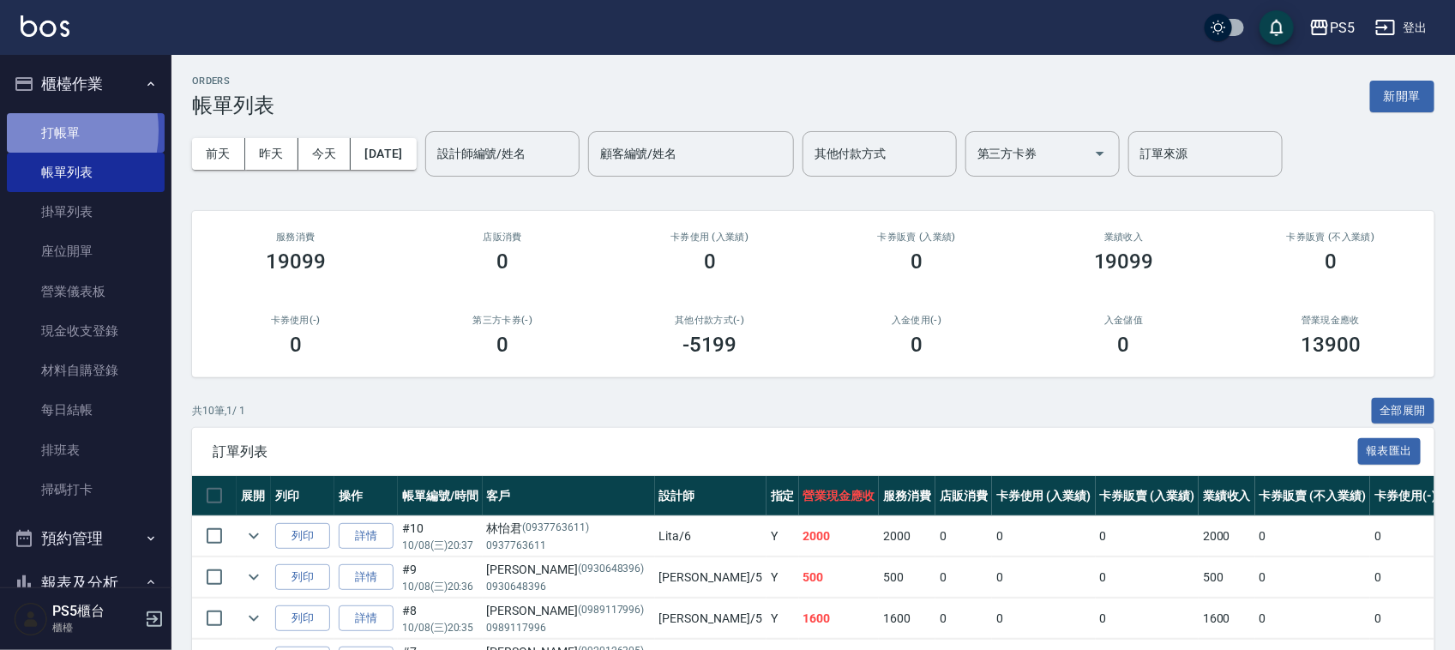
click at [31, 130] on link "打帳單" at bounding box center [86, 132] width 158 height 39
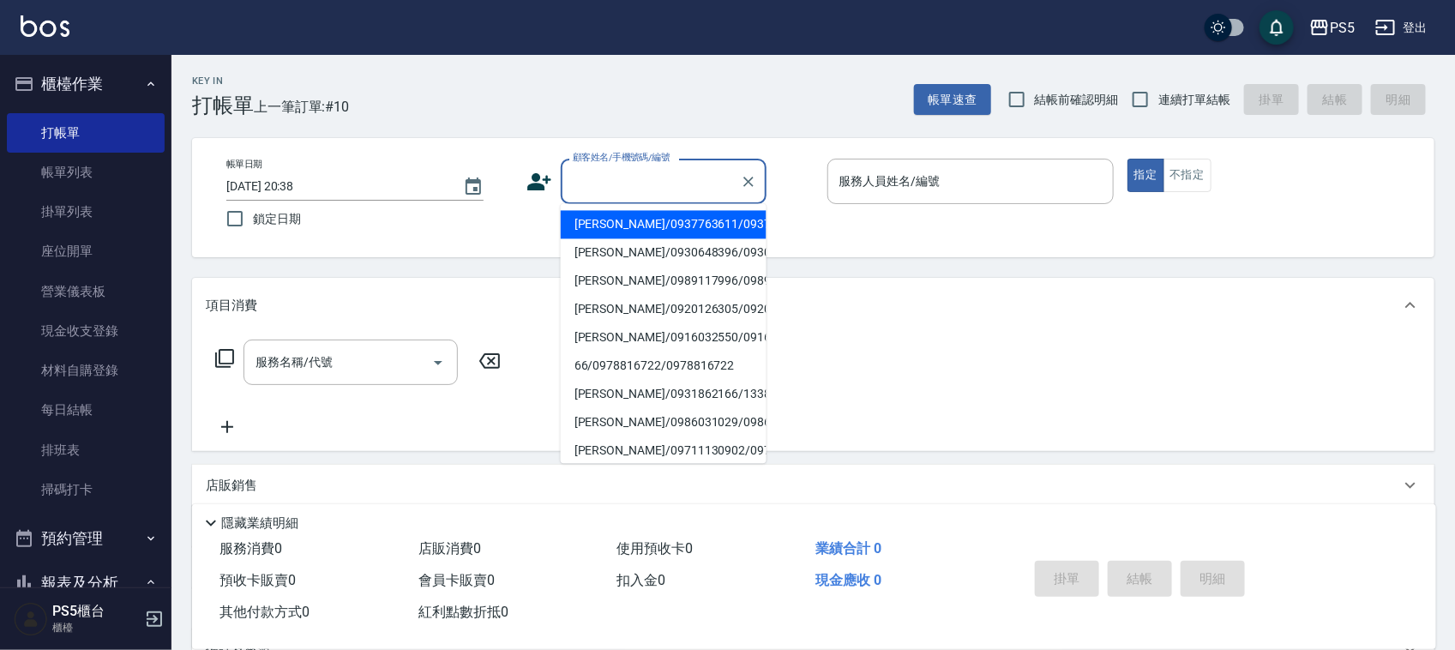
click at [647, 185] on input "顧客姓名/手機號碼/編號" at bounding box center [650, 181] width 165 height 30
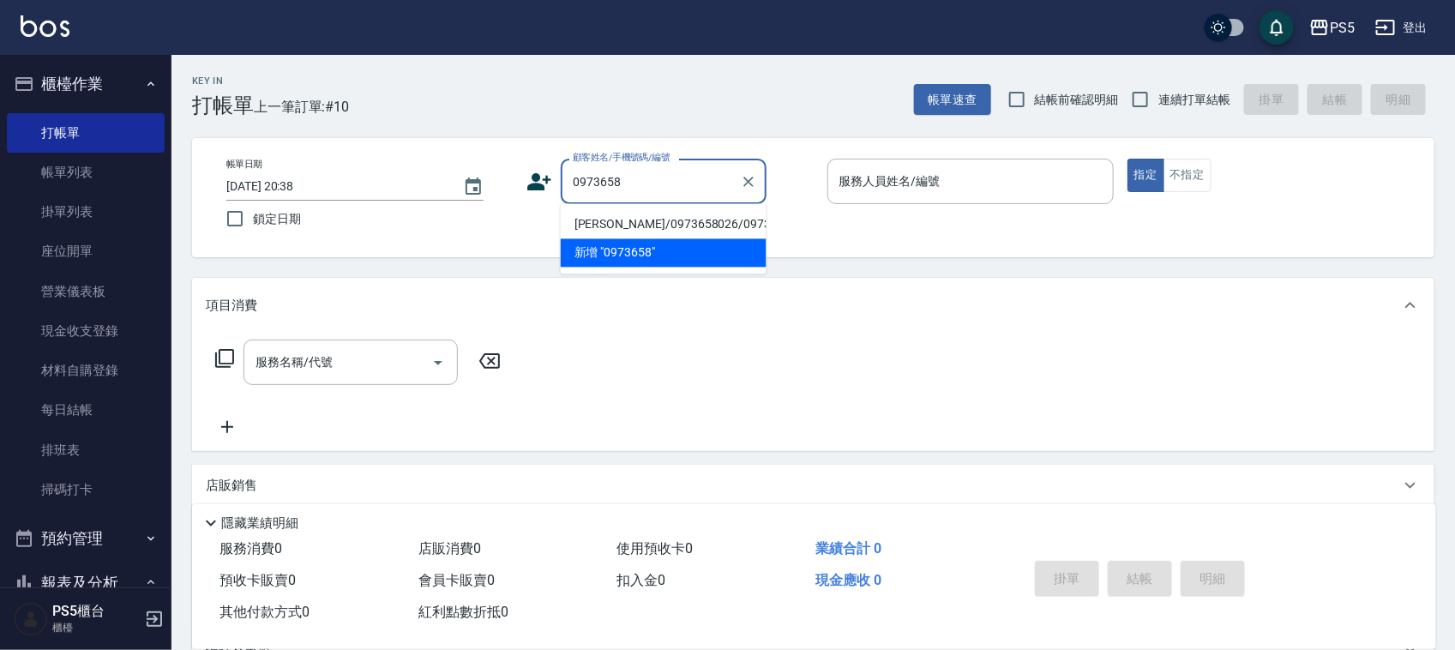
click at [594, 225] on li "李宥汝/0973658026/0973658026" at bounding box center [664, 225] width 206 height 28
type input "李宥汝/0973658026/0973658026"
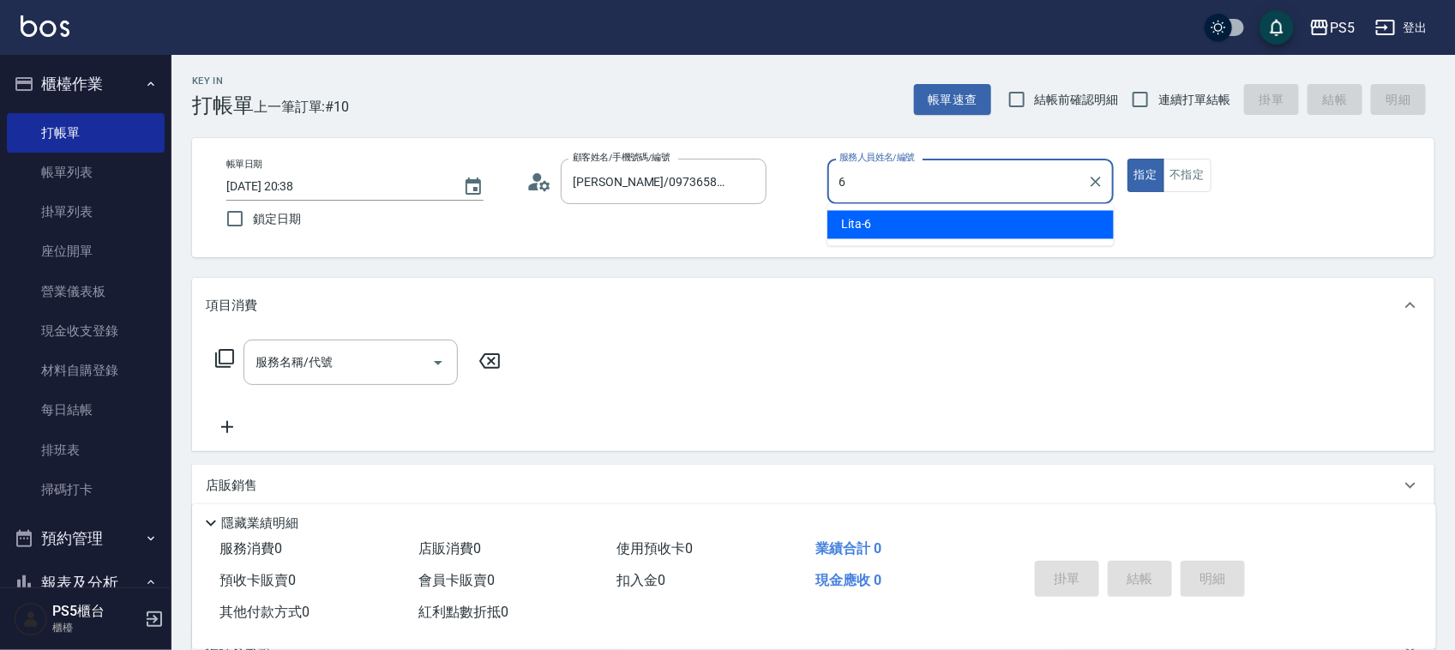
type input "Lita-6"
type button "true"
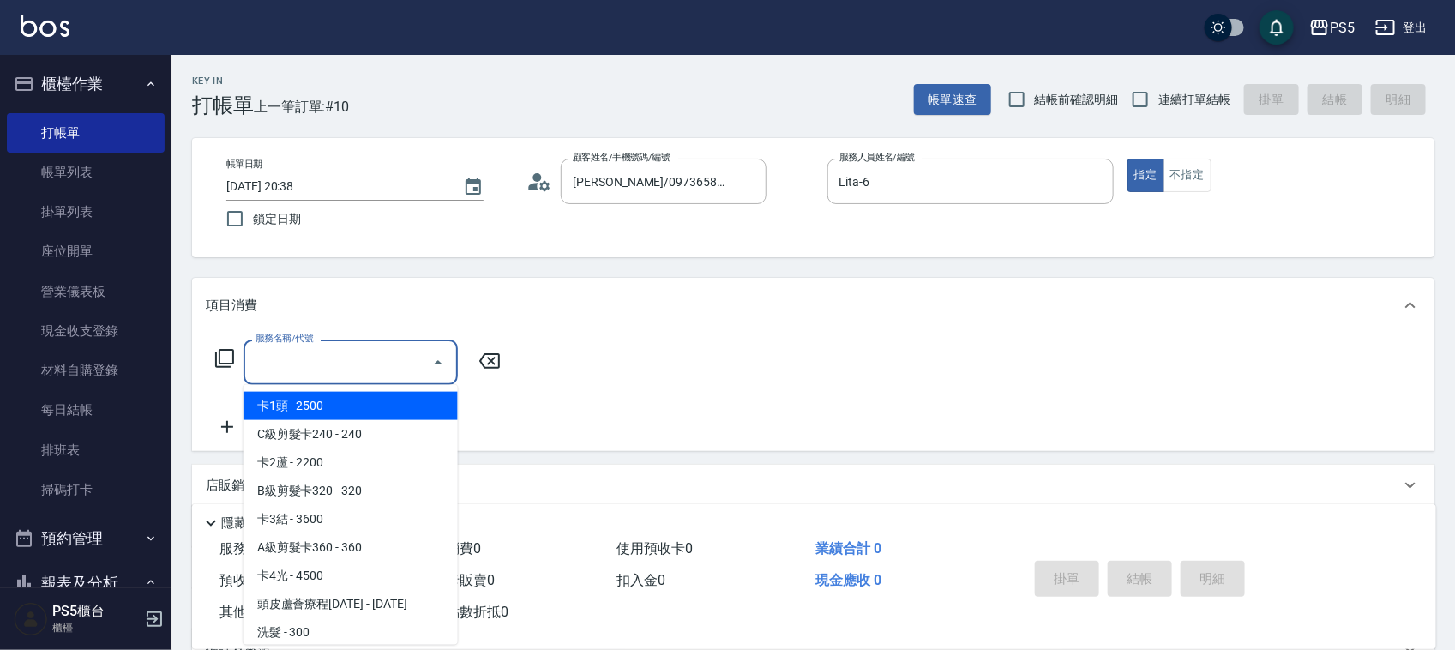
click at [356, 366] on input "服務名稱/代號" at bounding box center [337, 362] width 173 height 30
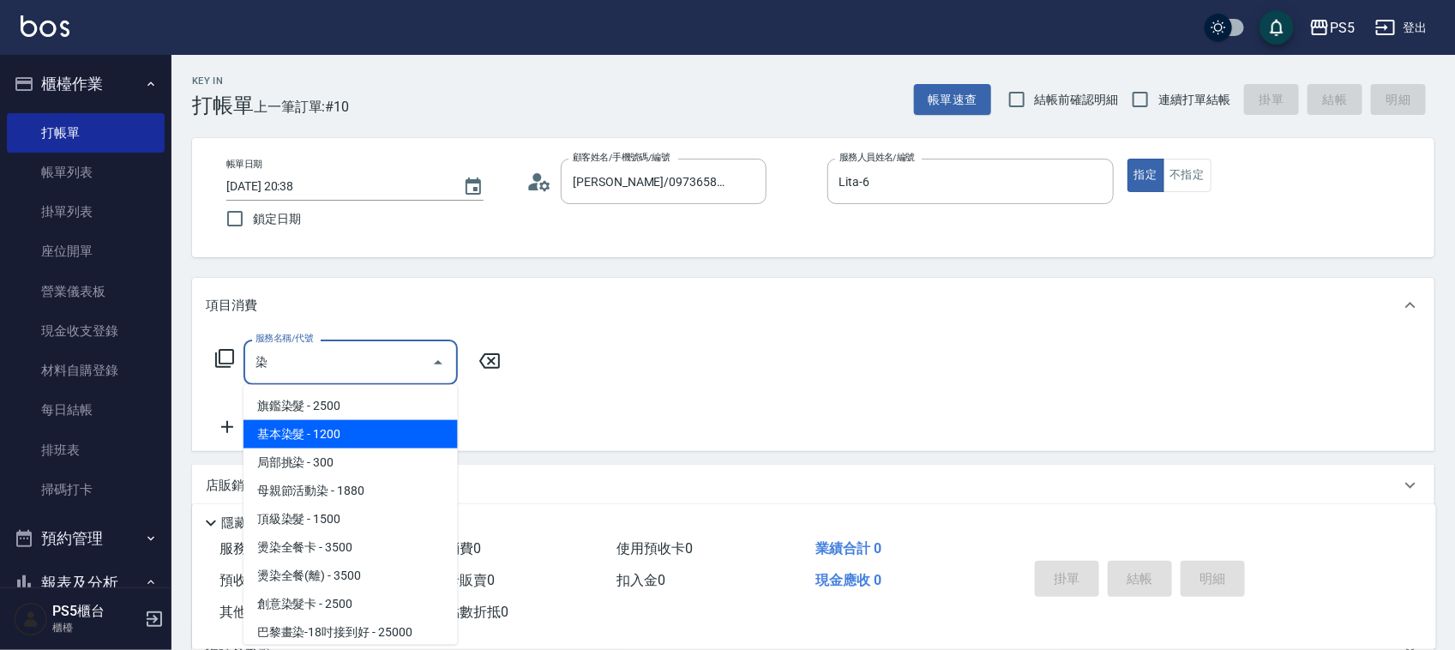
click at [332, 429] on span "基本染髮 - 1200" at bounding box center [350, 434] width 214 height 28
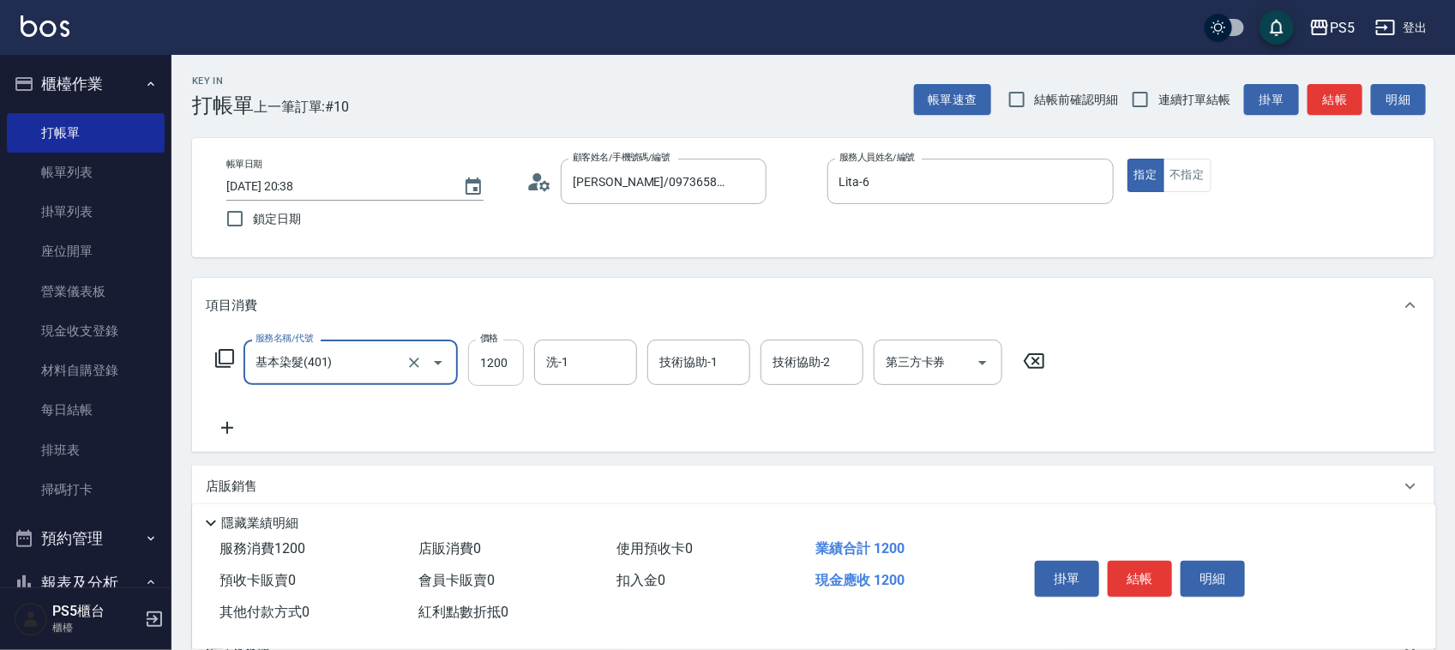
type input "基本染髮(401)"
click at [493, 358] on input "1200" at bounding box center [496, 362] width 56 height 46
type input "1700"
click at [1146, 577] on button "結帳" at bounding box center [1139, 579] width 64 height 36
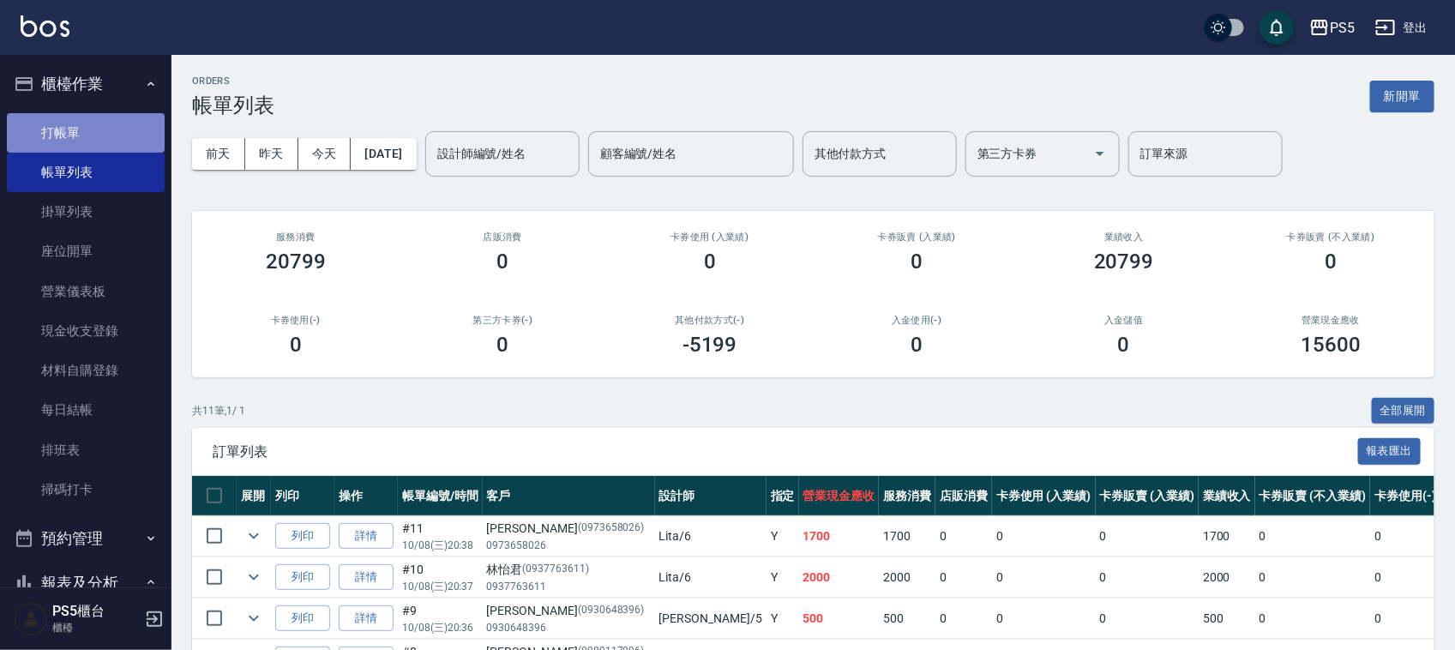
click at [101, 129] on link "打帳單" at bounding box center [86, 132] width 158 height 39
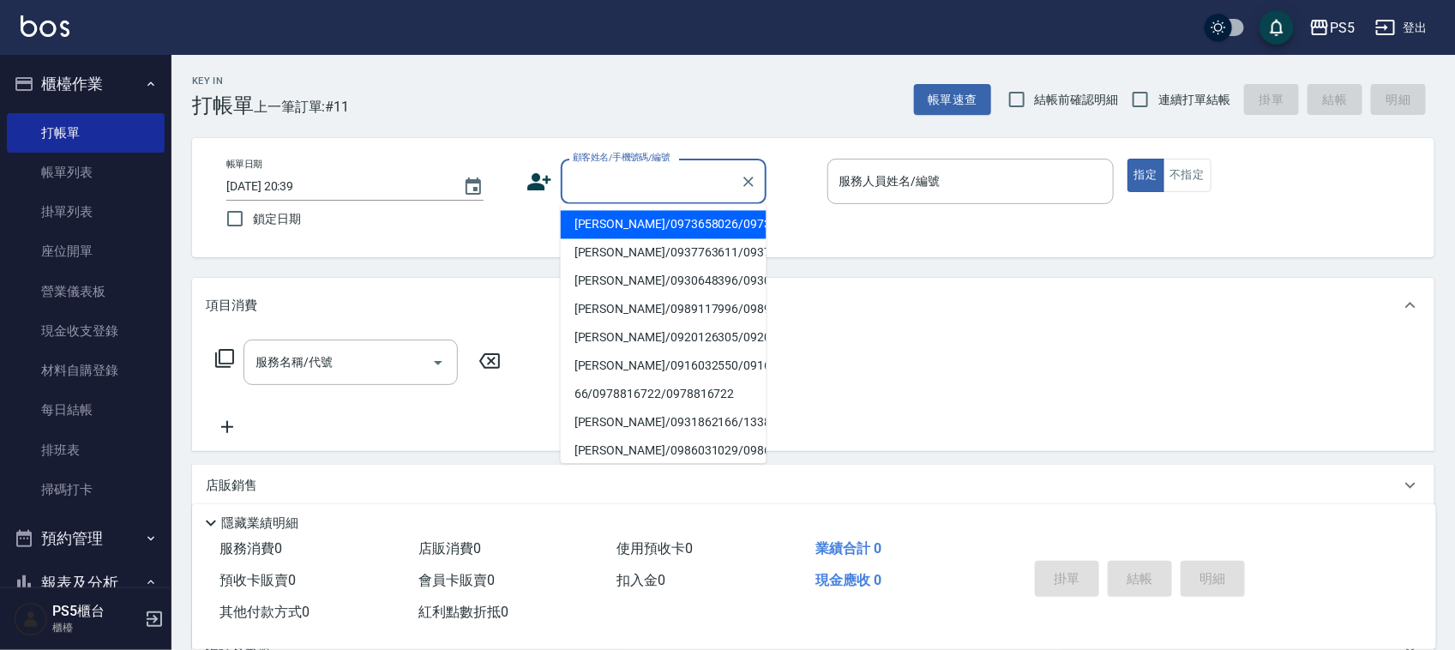
click at [634, 187] on input "顧客姓名/手機號碼/編號" at bounding box center [650, 181] width 165 height 30
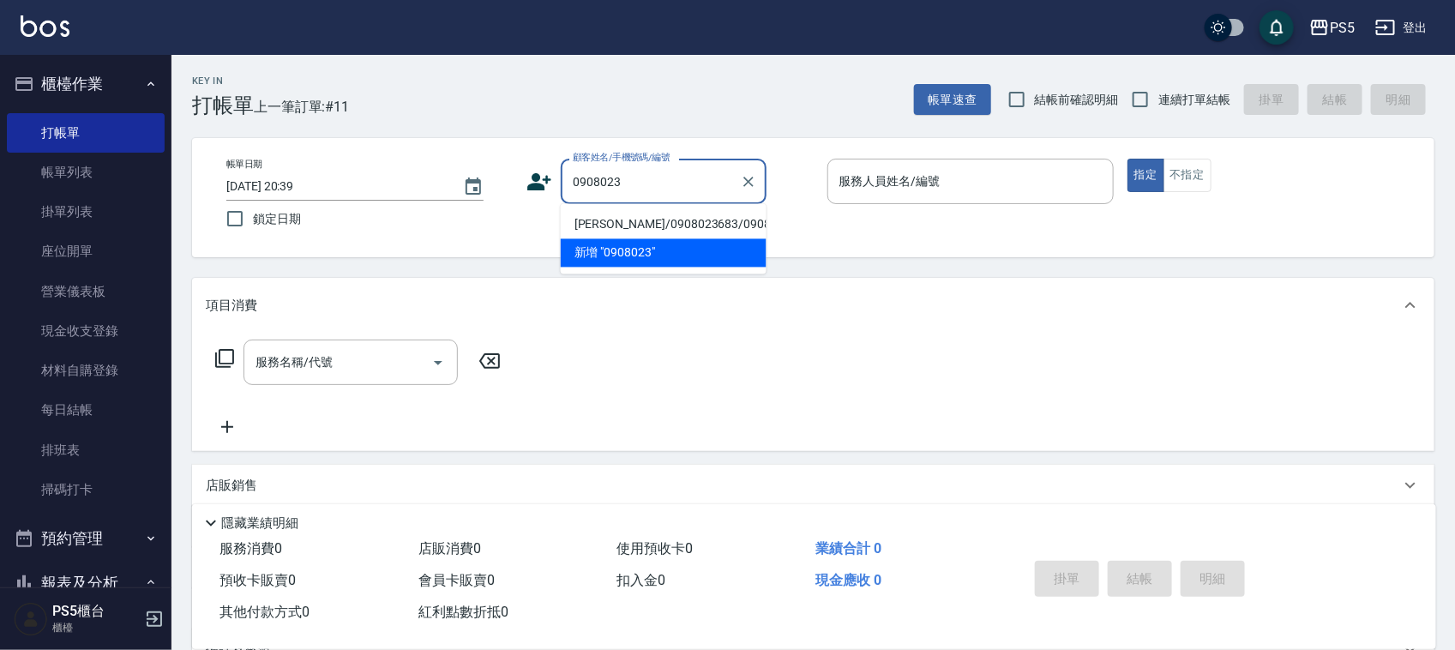
click at [615, 239] on li "蕭仲緯/0908023683/0908023683" at bounding box center [664, 225] width 206 height 28
type input "蕭仲緯/0908023683/0908023683"
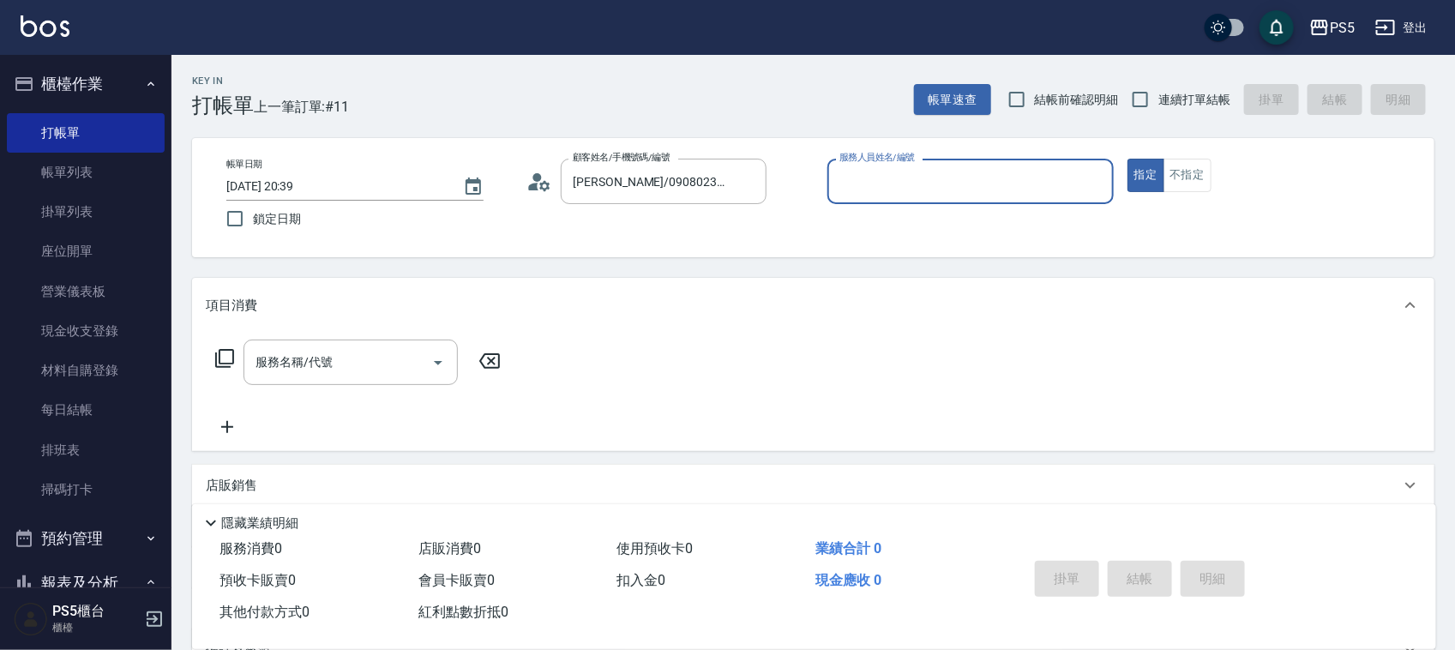
click at [907, 166] on input "服務人員姓名/編號" at bounding box center [970, 181] width 271 height 30
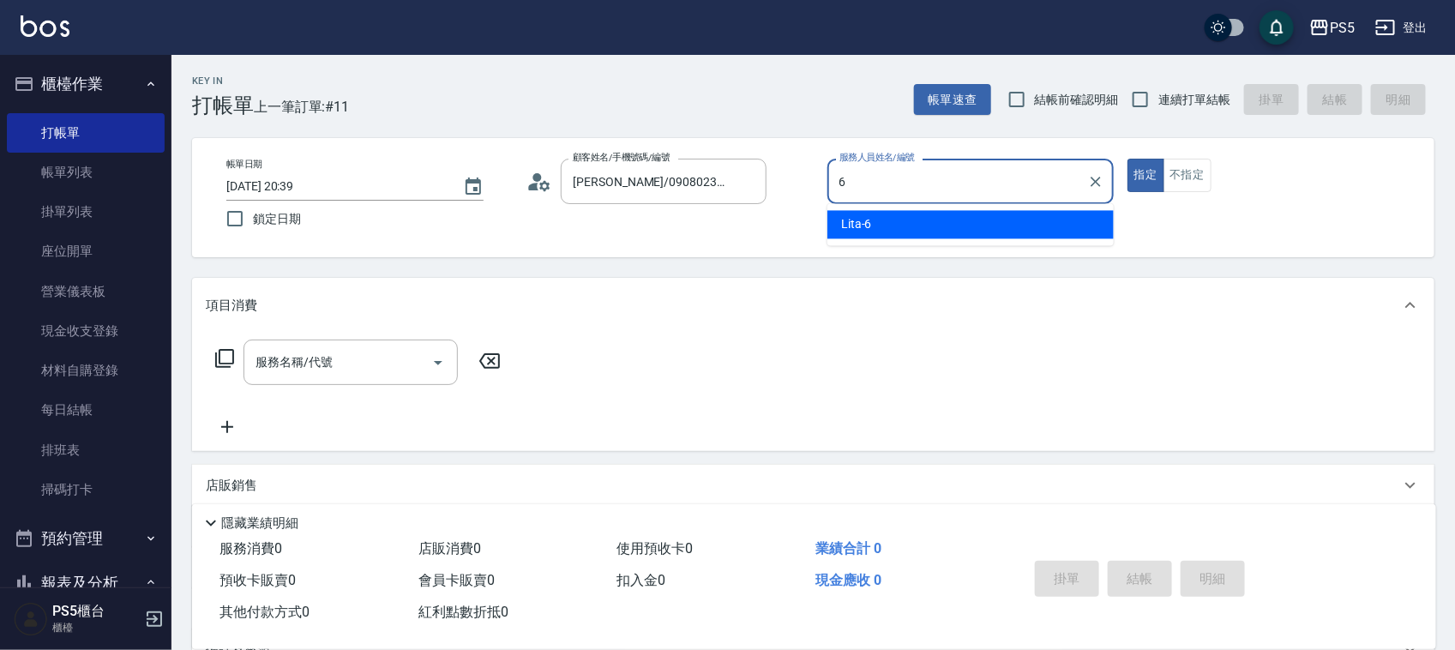
type input "Lita-6"
type button "true"
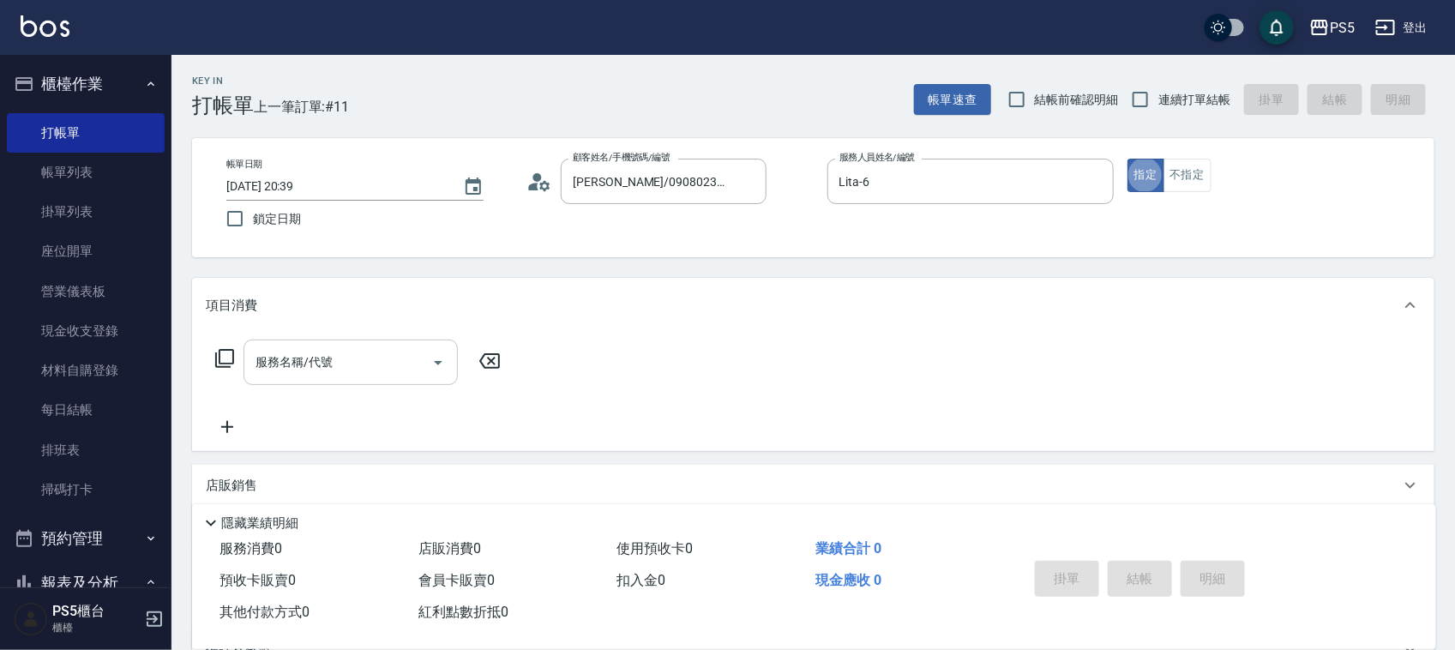
click at [301, 357] on div "服務名稱/代號 服務名稱/代號" at bounding box center [350, 361] width 214 height 45
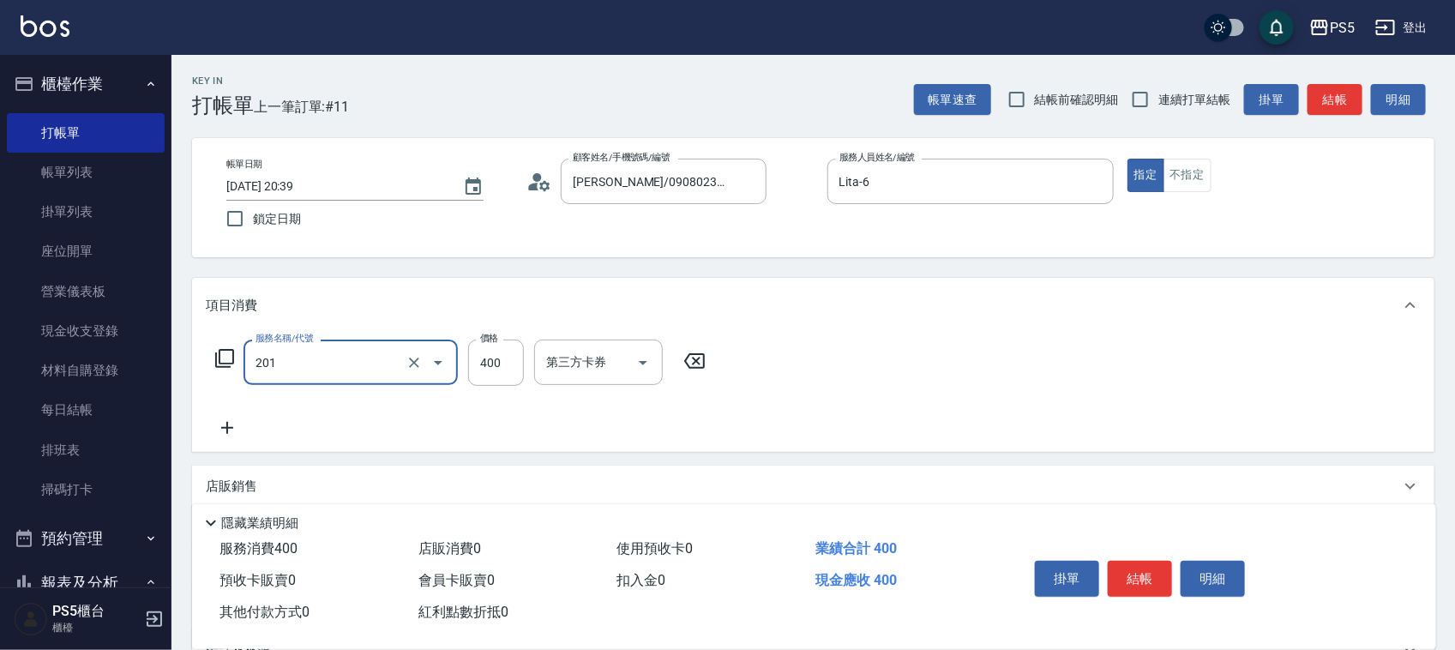
type input "洗剪400(201)"
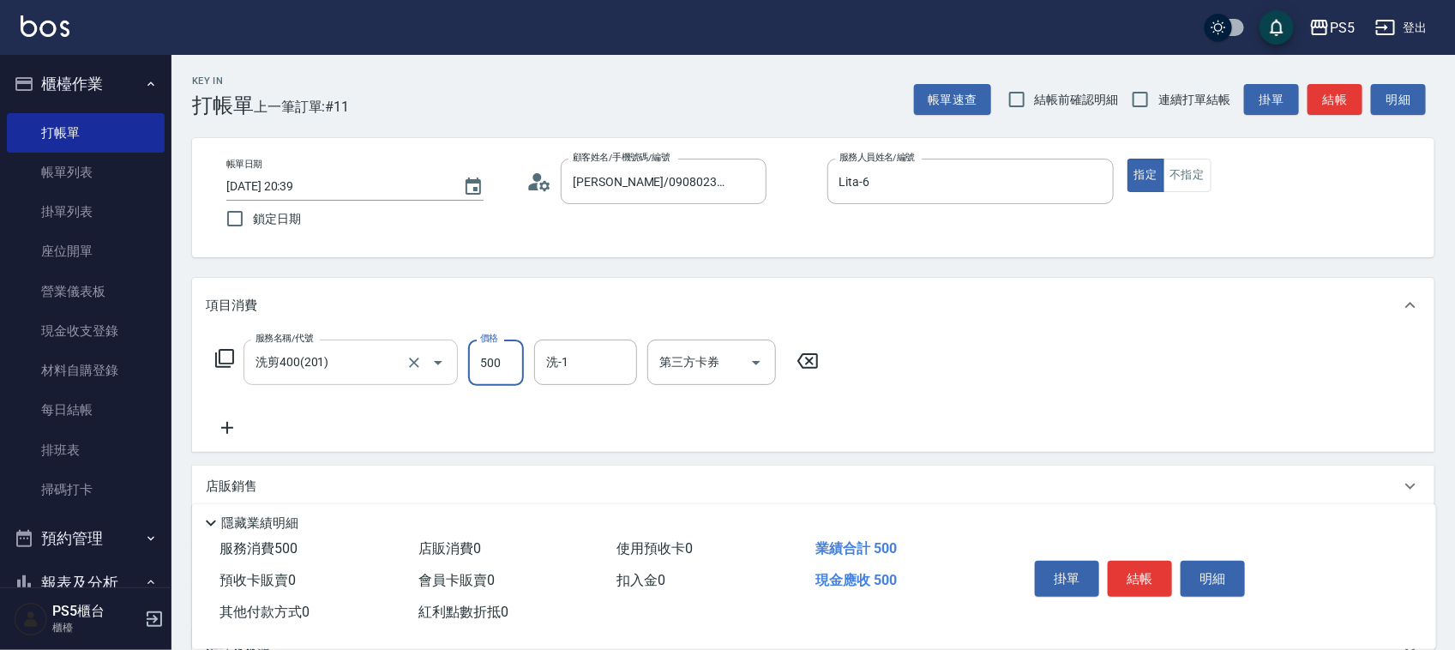
type input "500"
type input "ADA-3"
click at [1136, 570] on button "結帳" at bounding box center [1139, 579] width 64 height 36
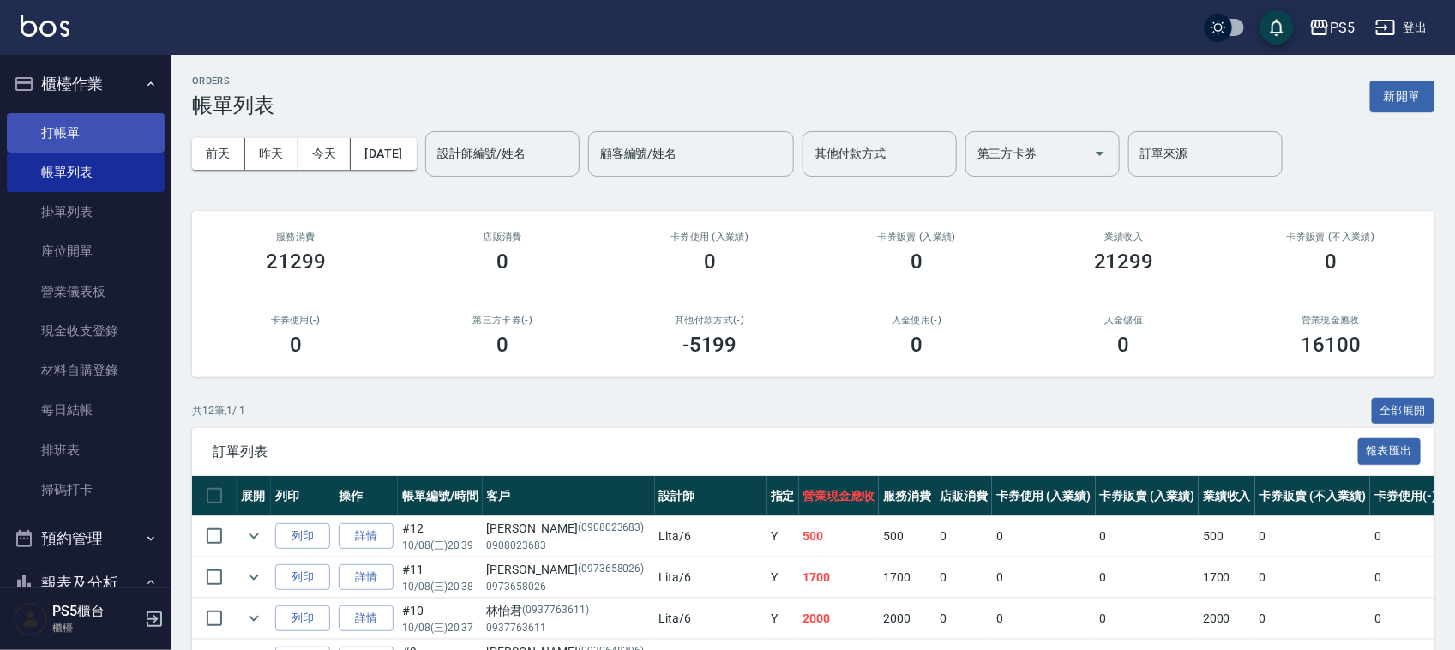
click at [80, 135] on link "打帳單" at bounding box center [86, 132] width 158 height 39
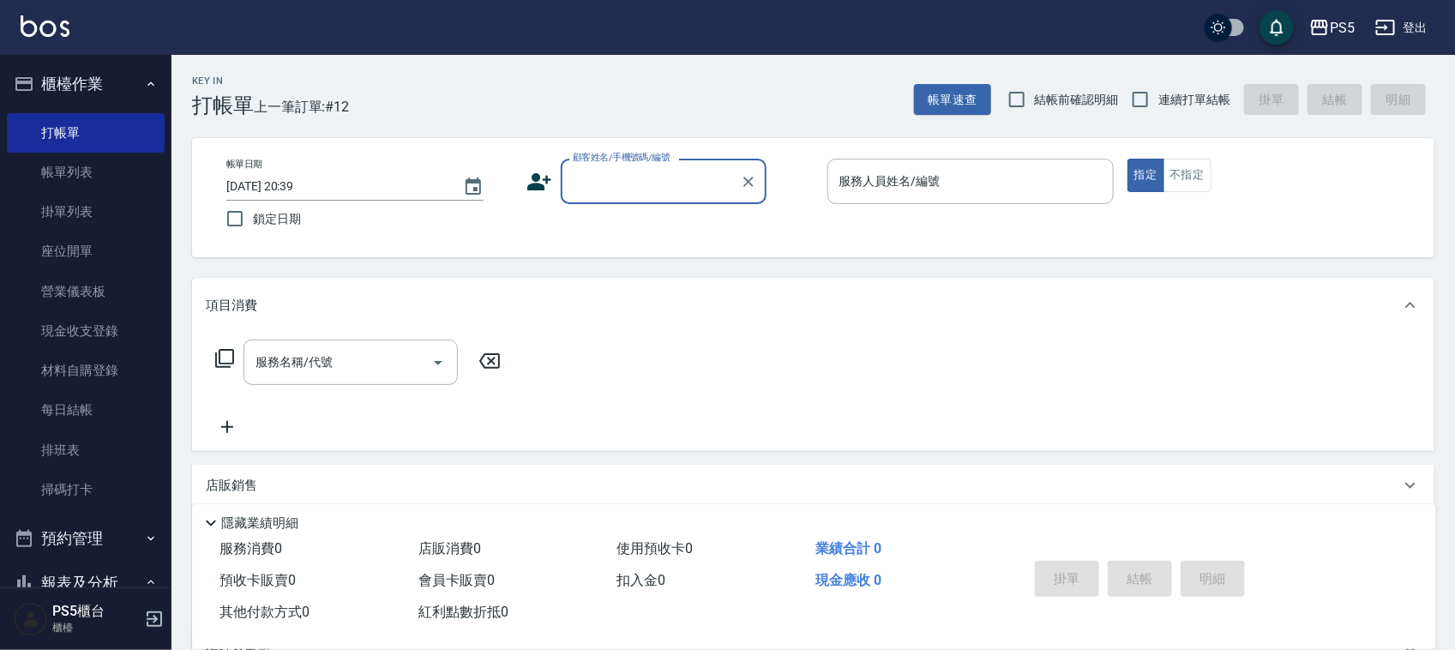
click at [615, 183] on input "顧客姓名/手機號碼/編號" at bounding box center [650, 181] width 165 height 30
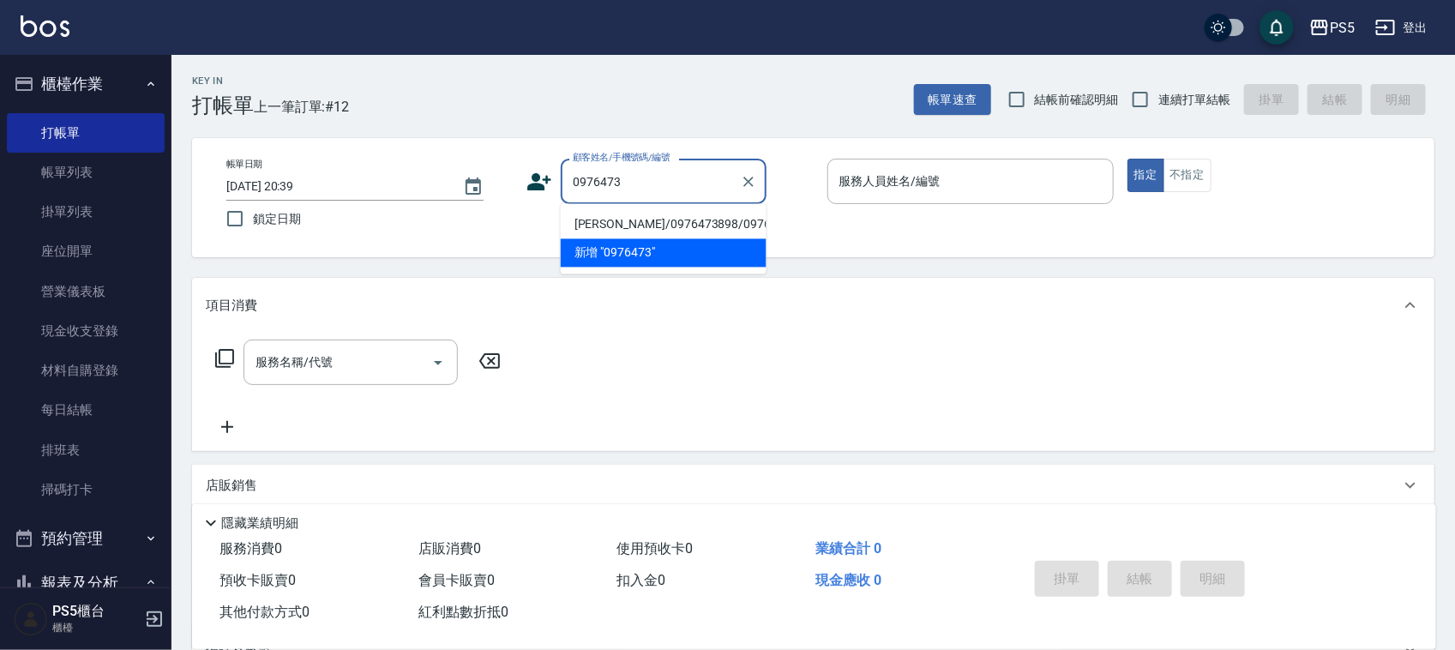
click at [591, 237] on li "吳蕙君/0976473898/0976473898" at bounding box center [664, 225] width 206 height 28
type input "吳蕙君/0976473898/0976473898"
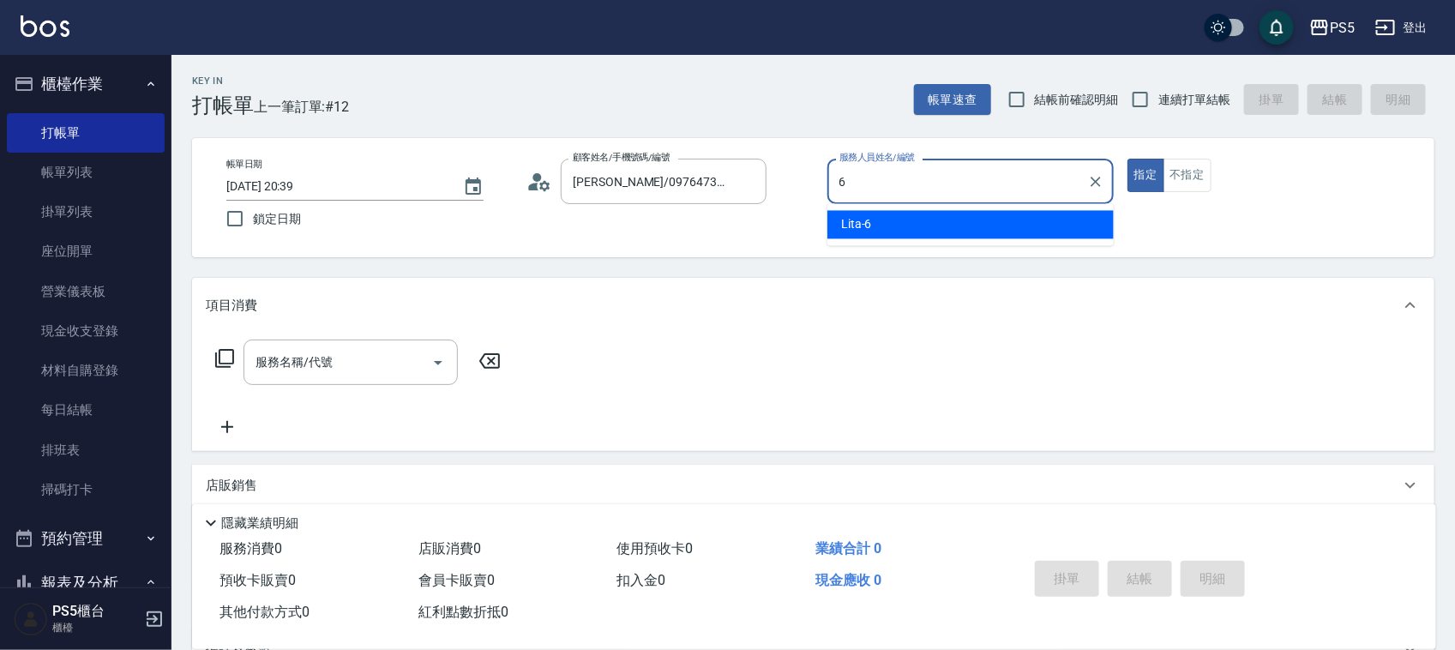
type input "Lita-6"
type button "true"
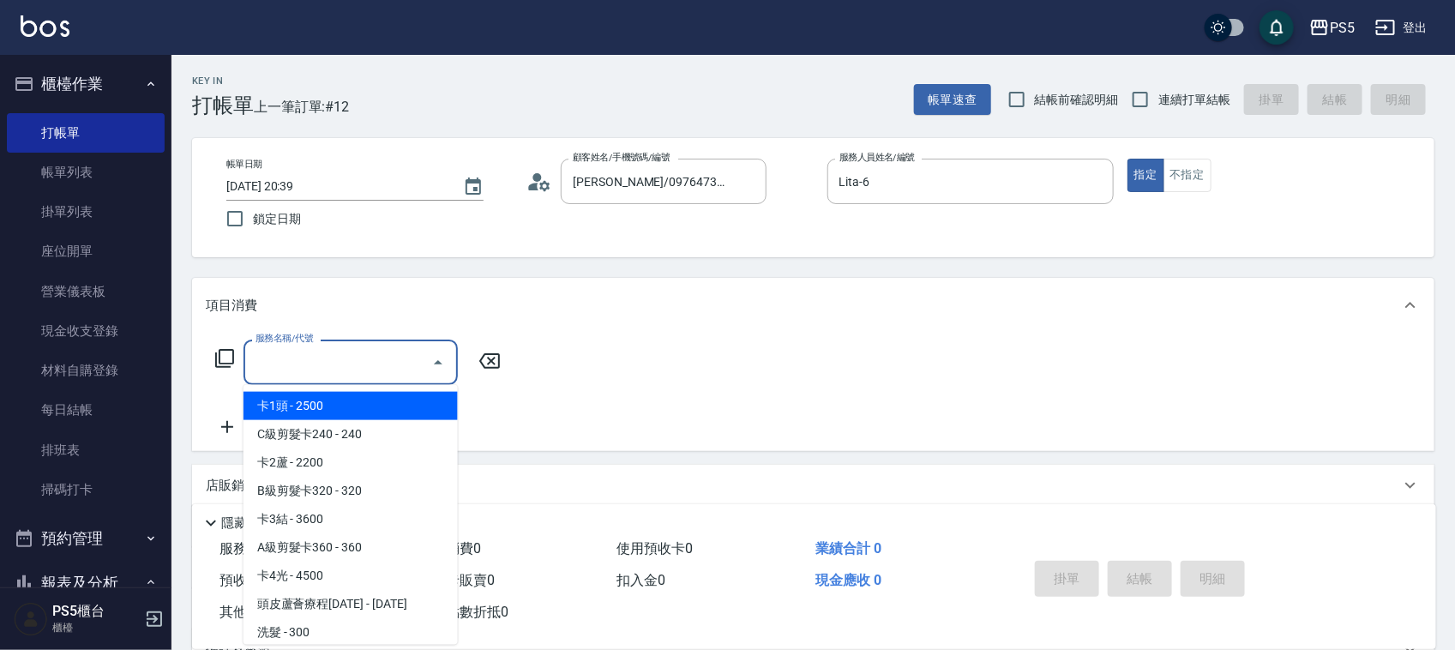
click at [332, 369] on input "服務名稱/代號" at bounding box center [337, 362] width 173 height 30
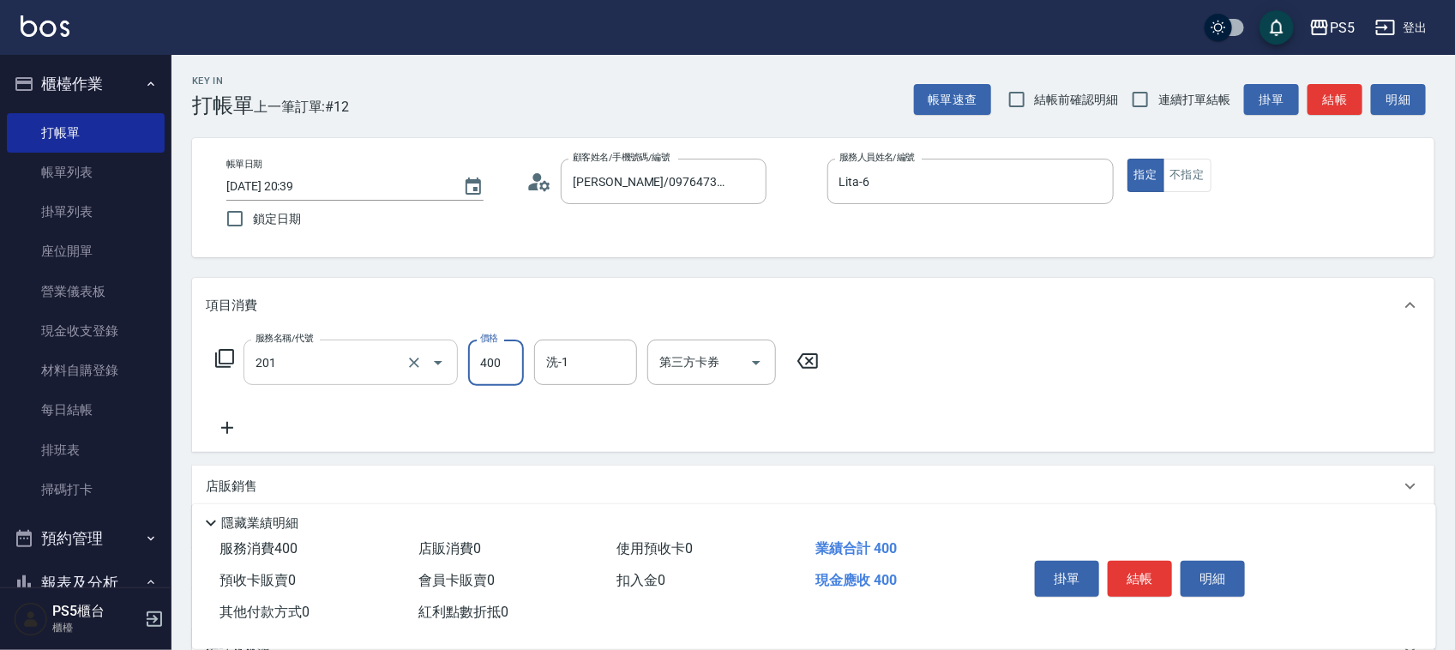
type input "洗剪400(201)"
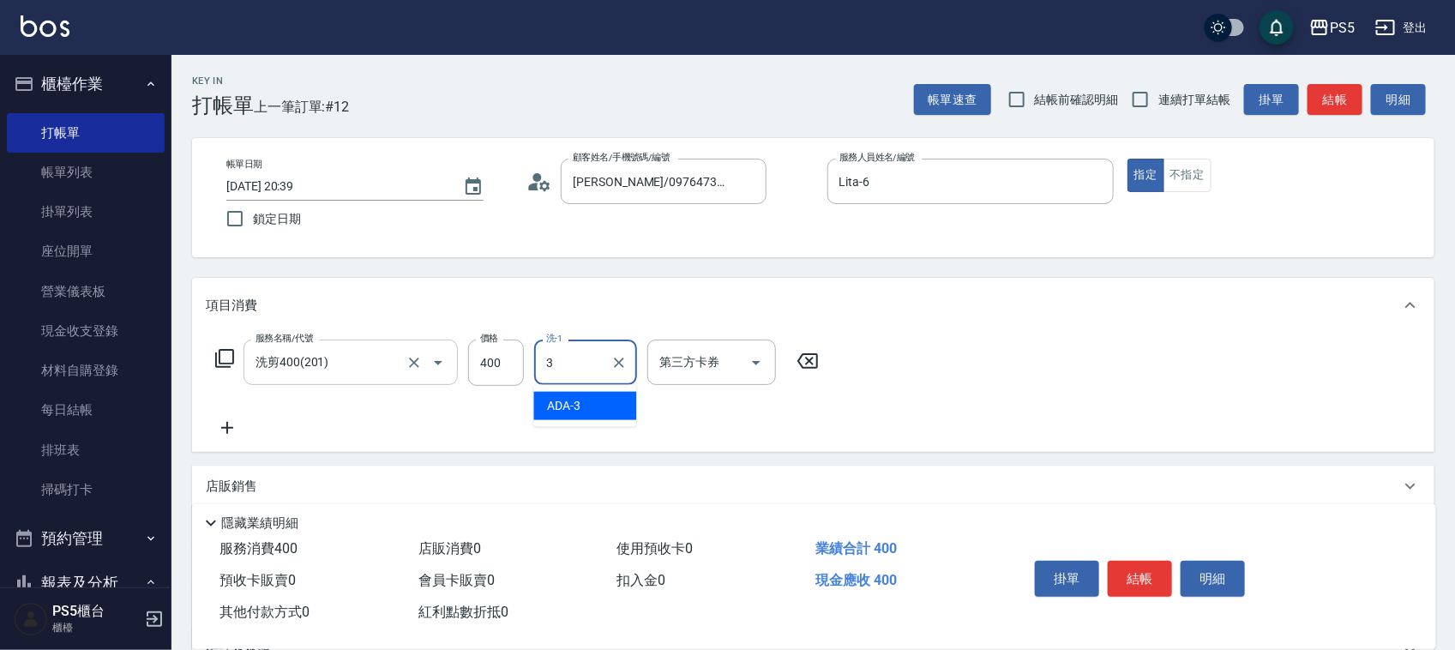
type input "ADA-3"
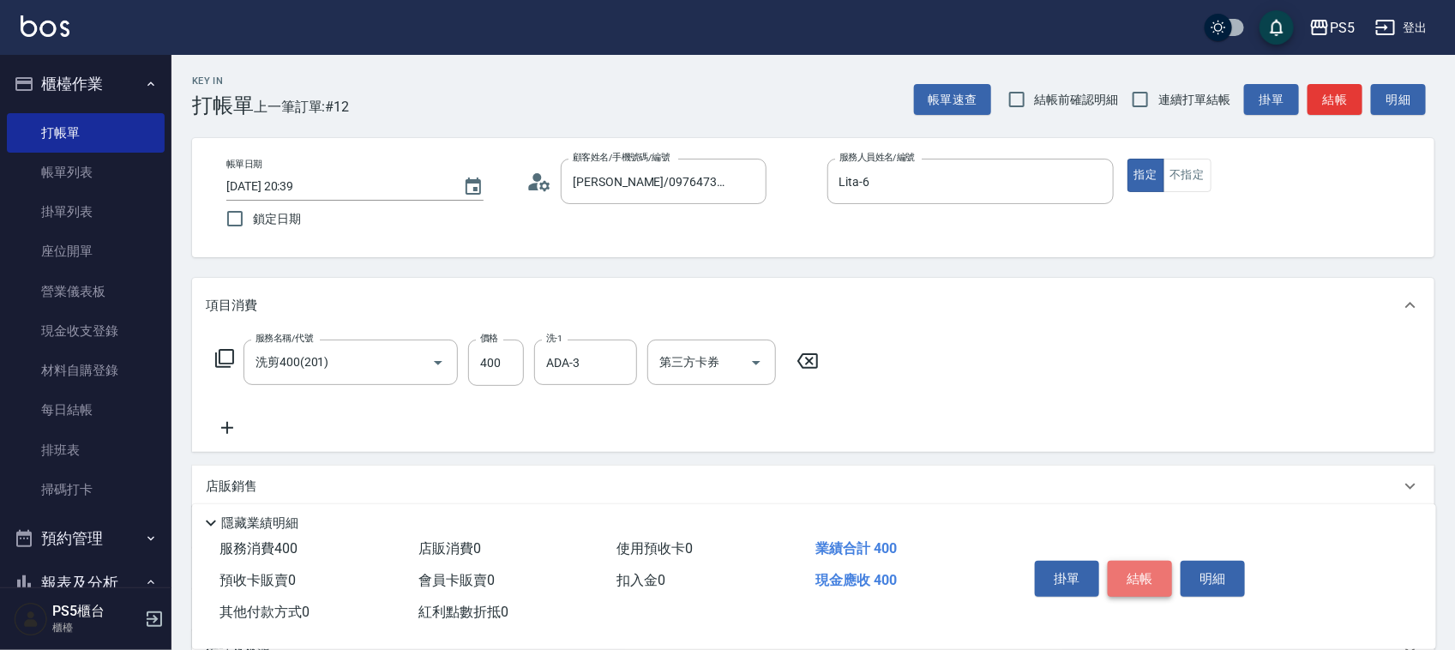
click at [1136, 563] on button "結帳" at bounding box center [1139, 579] width 64 height 36
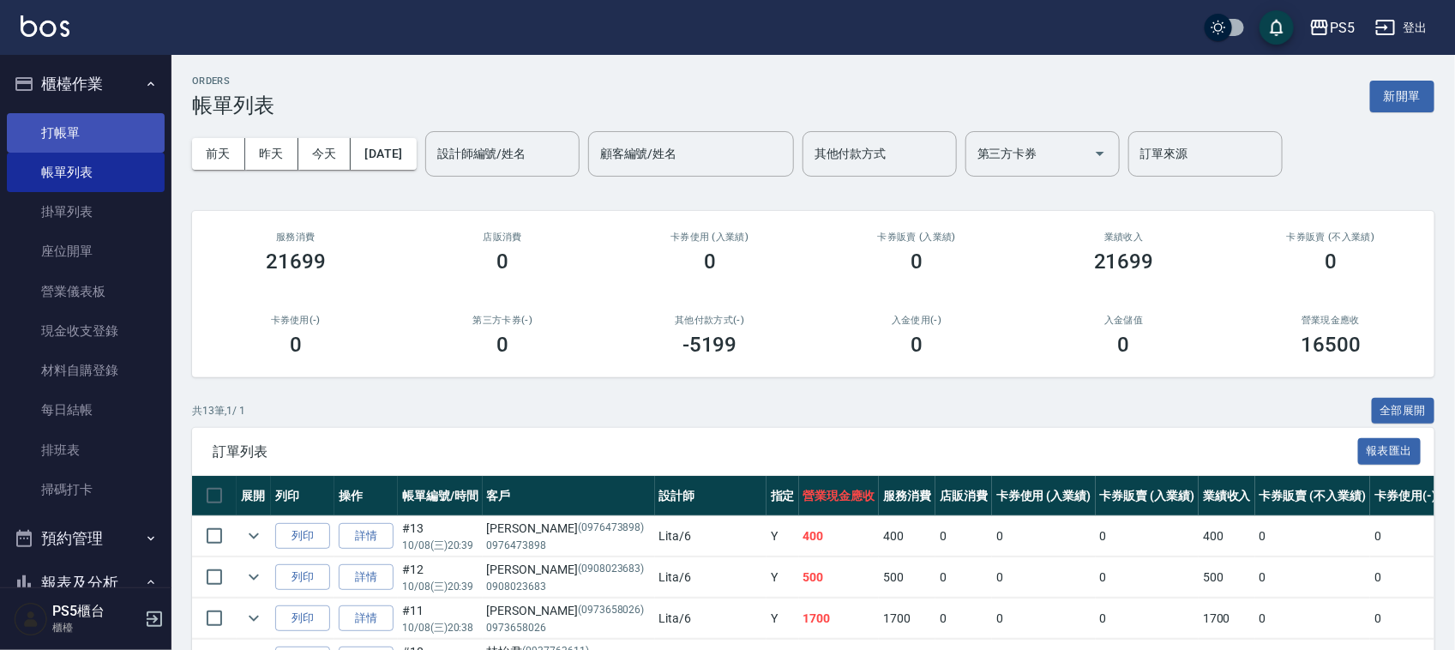
click at [57, 134] on link "打帳單" at bounding box center [86, 132] width 158 height 39
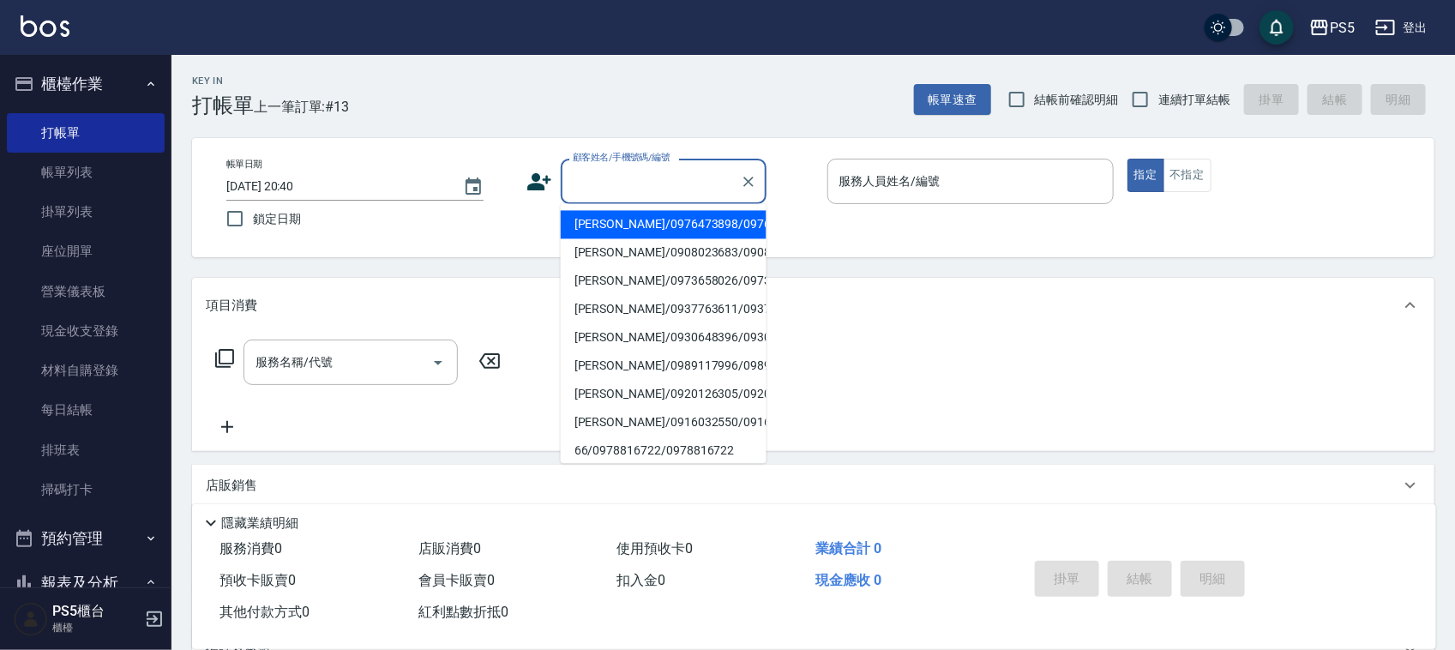
click at [602, 180] on input "顧客姓名/手機號碼/編號" at bounding box center [650, 181] width 165 height 30
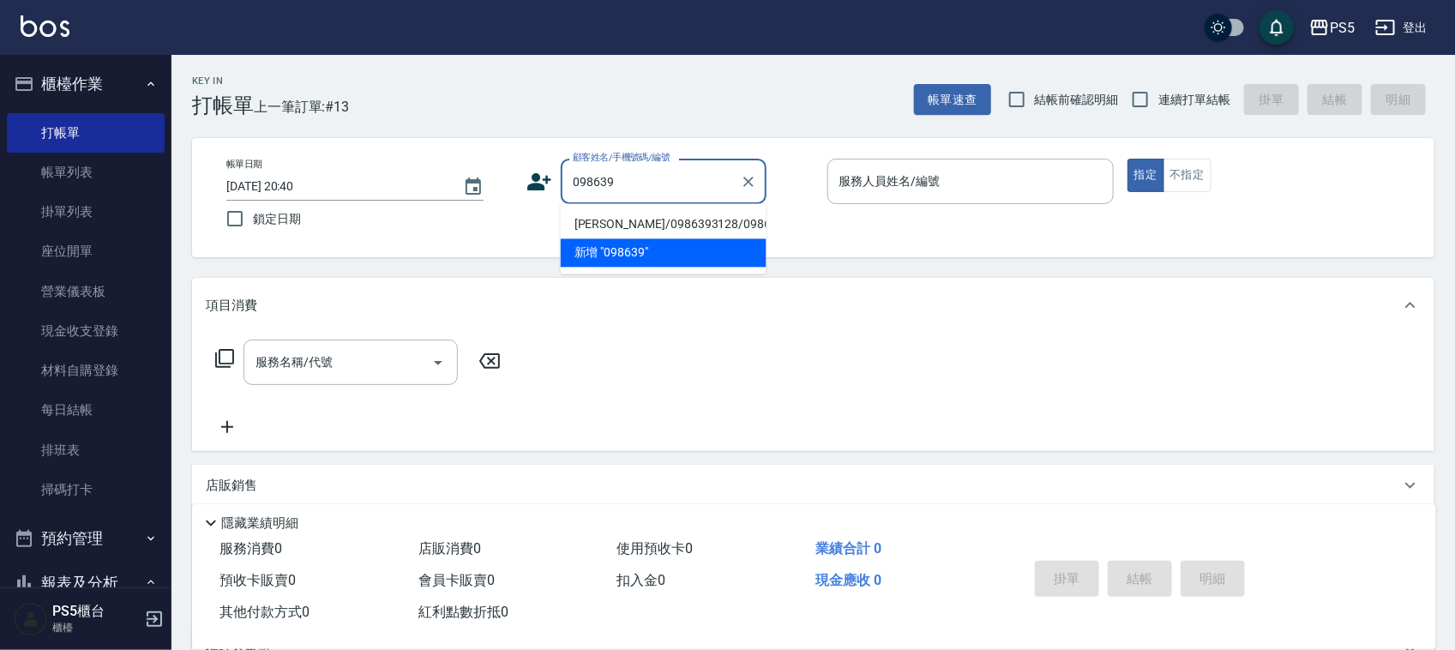
click at [583, 234] on li "許志愷/0986393128/0986393128" at bounding box center [664, 225] width 206 height 28
type input "許志愷/0986393128/0986393128"
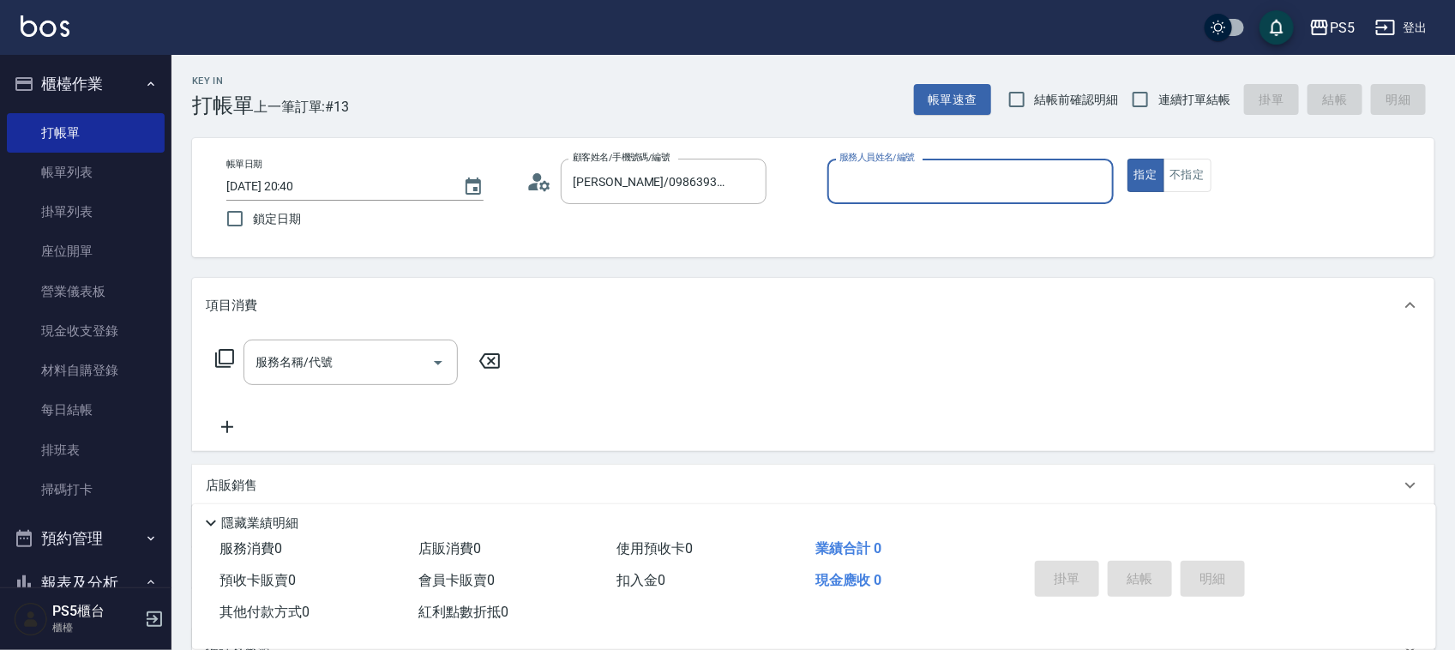
type input "Lita-6"
click at [349, 360] on input "服務名稱/代號" at bounding box center [337, 362] width 173 height 30
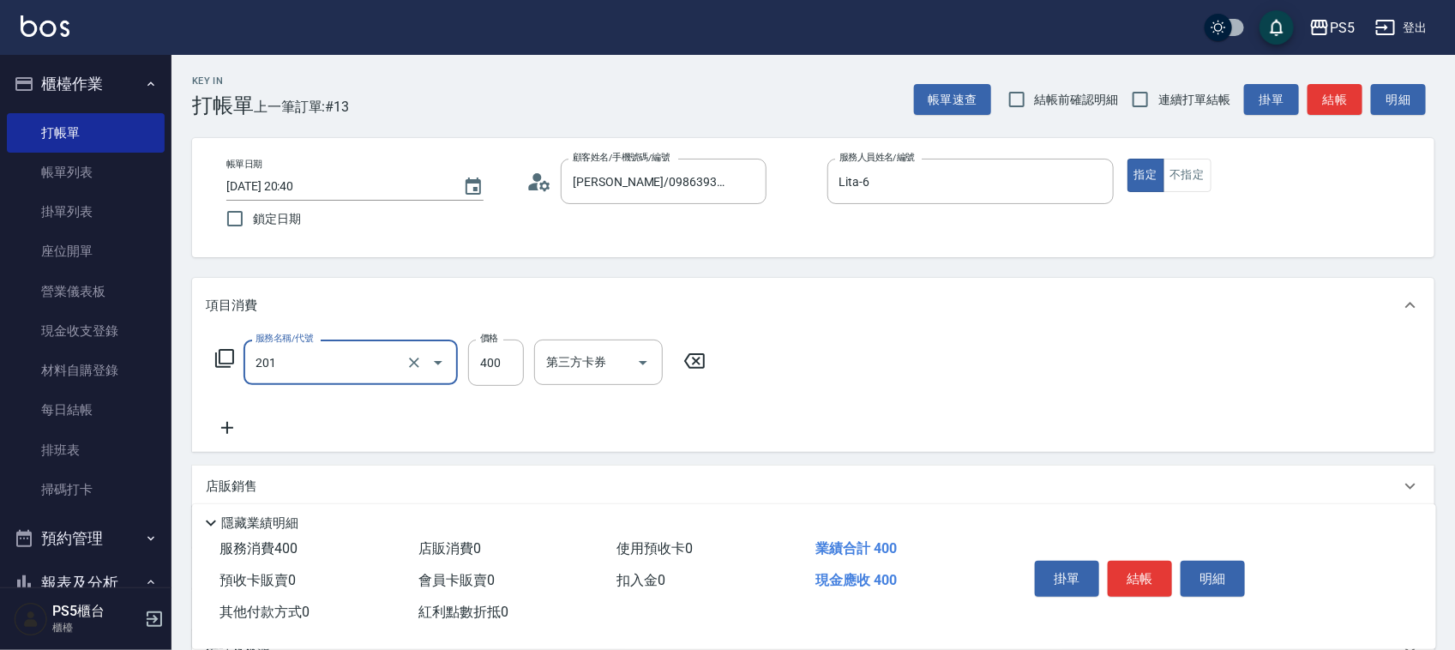
type input "洗剪400(201)"
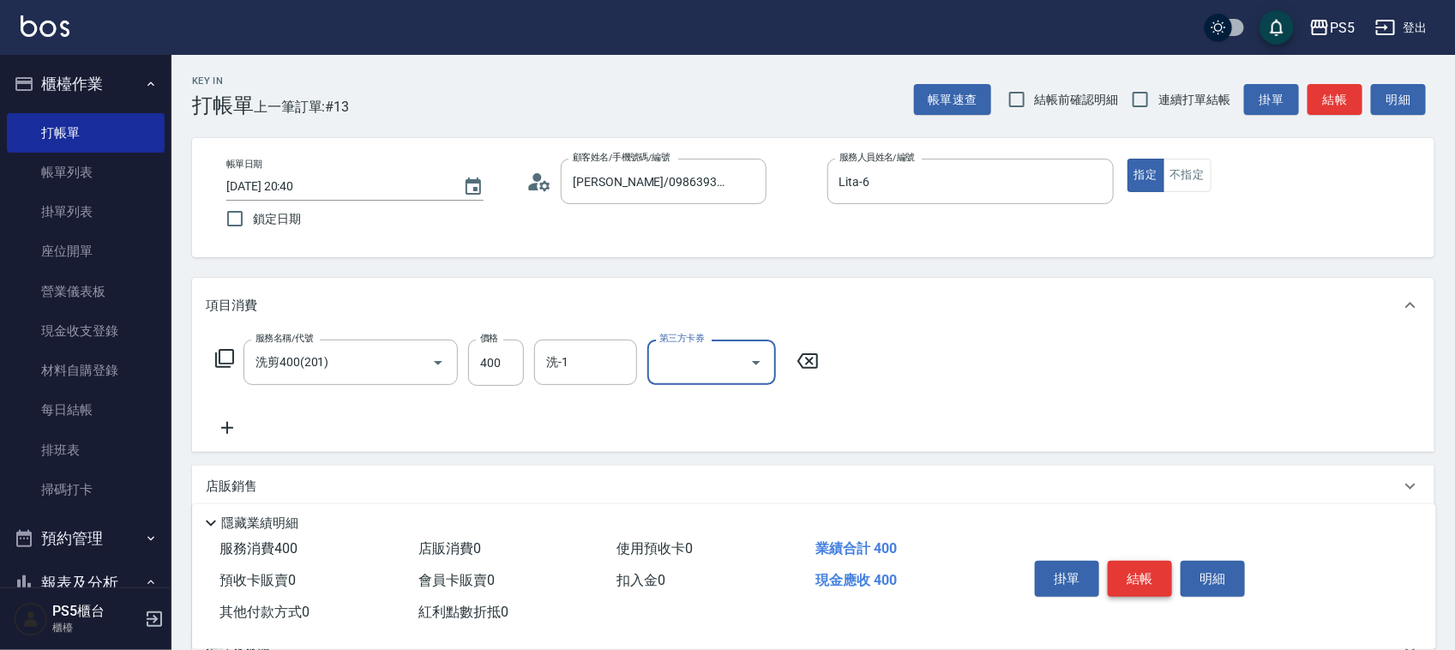
click at [1142, 562] on button "結帳" at bounding box center [1139, 579] width 64 height 36
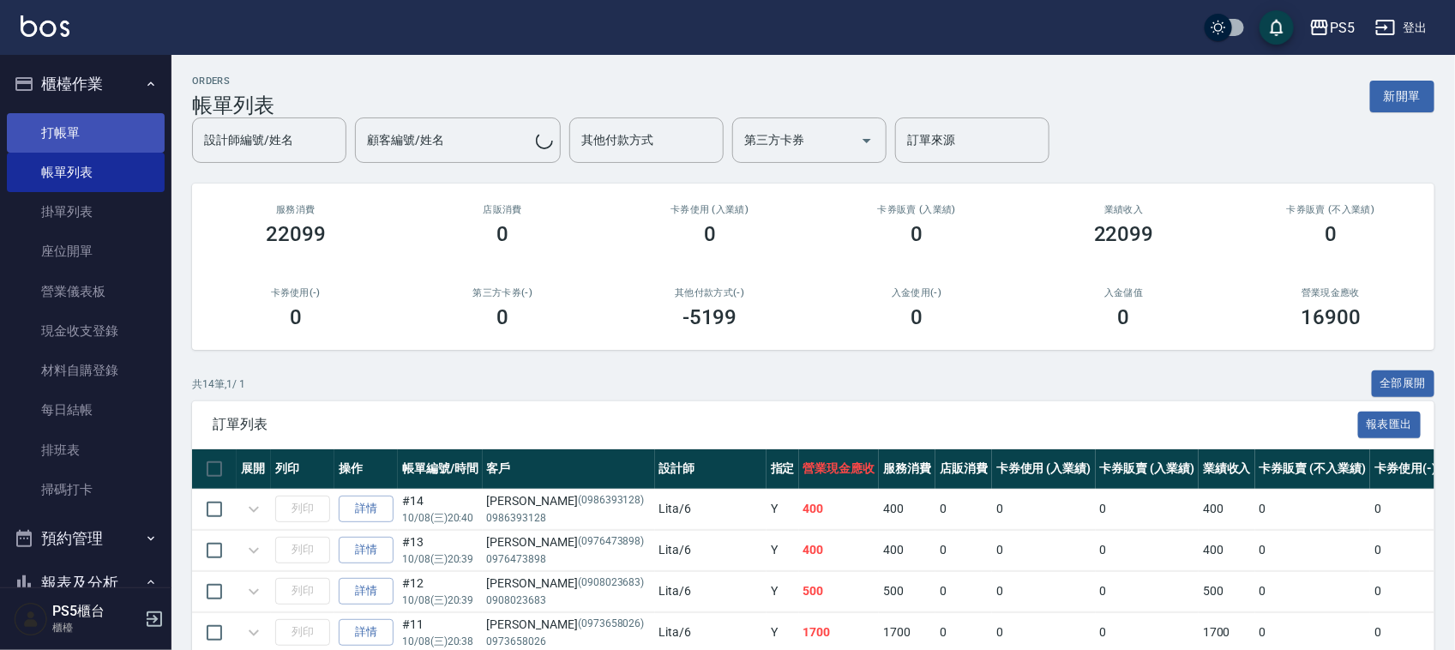
click at [75, 120] on link "打帳單" at bounding box center [86, 132] width 158 height 39
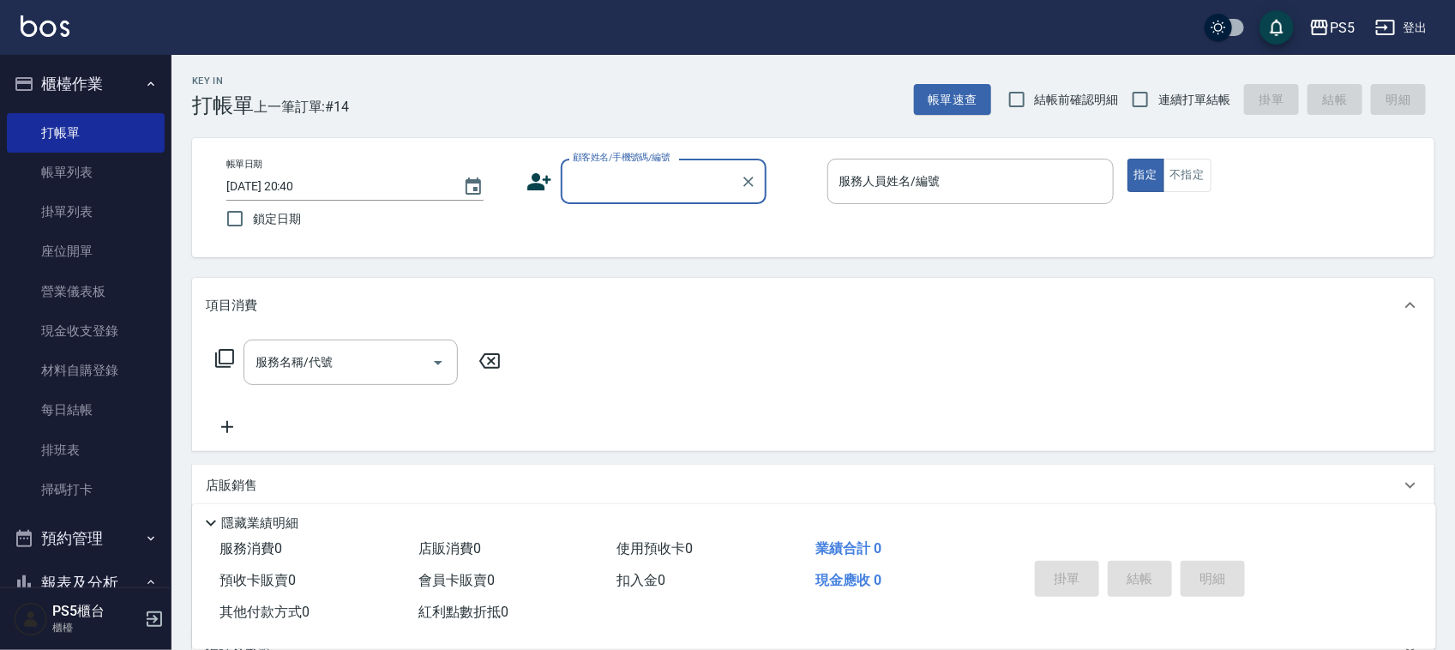
click at [538, 181] on icon at bounding box center [539, 182] width 26 height 26
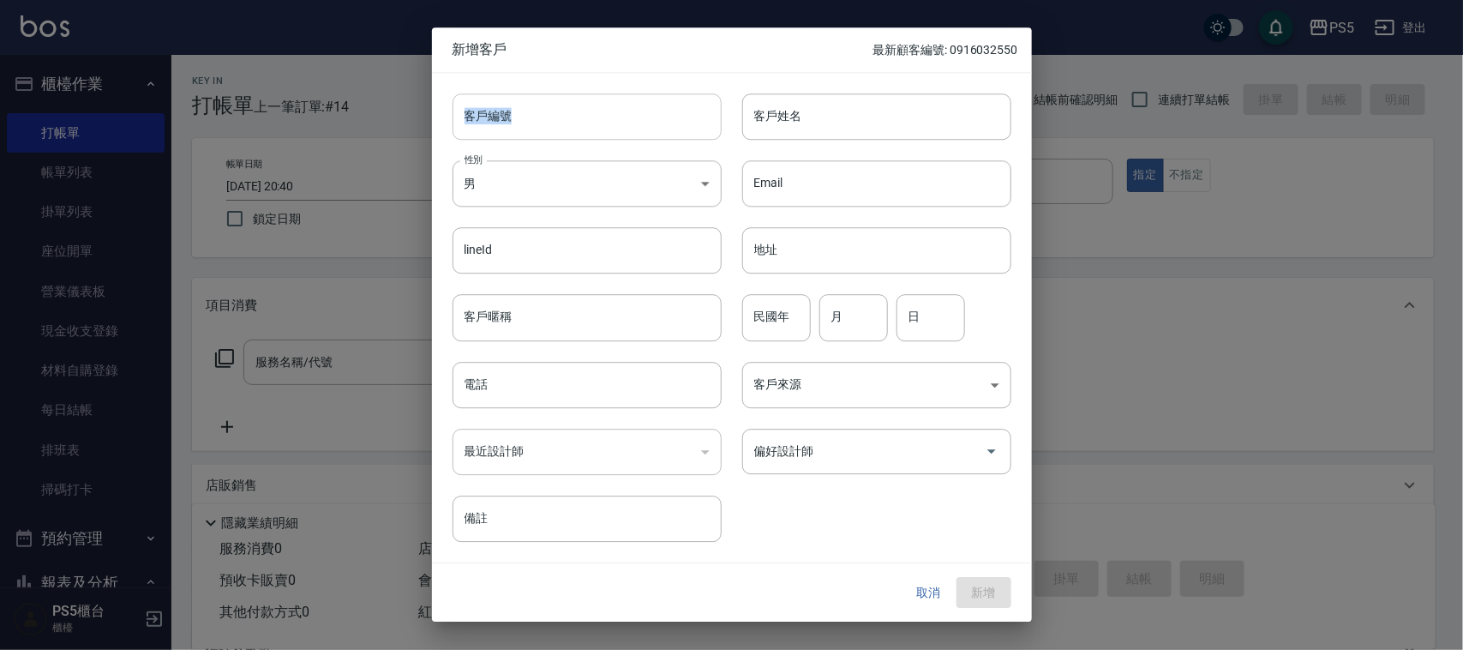
drag, startPoint x: 520, startPoint y: 96, endPoint x: 519, endPoint y: 110, distance: 13.8
click at [520, 99] on div "客戶編號 客戶編號" at bounding box center [577, 106] width 290 height 67
click at [519, 110] on input "客戶編號" at bounding box center [587, 116] width 269 height 46
type input "0965568857"
click at [512, 380] on input "電話" at bounding box center [587, 385] width 269 height 46
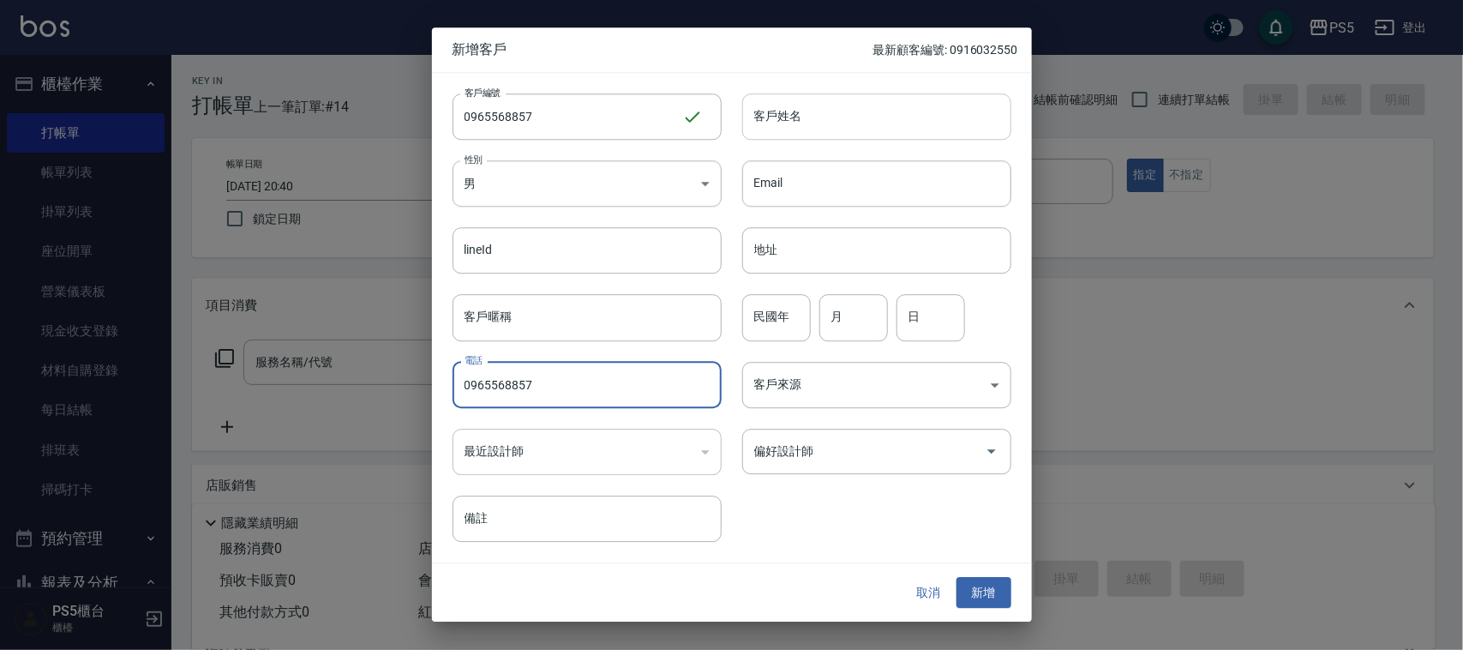
type input "0965568857"
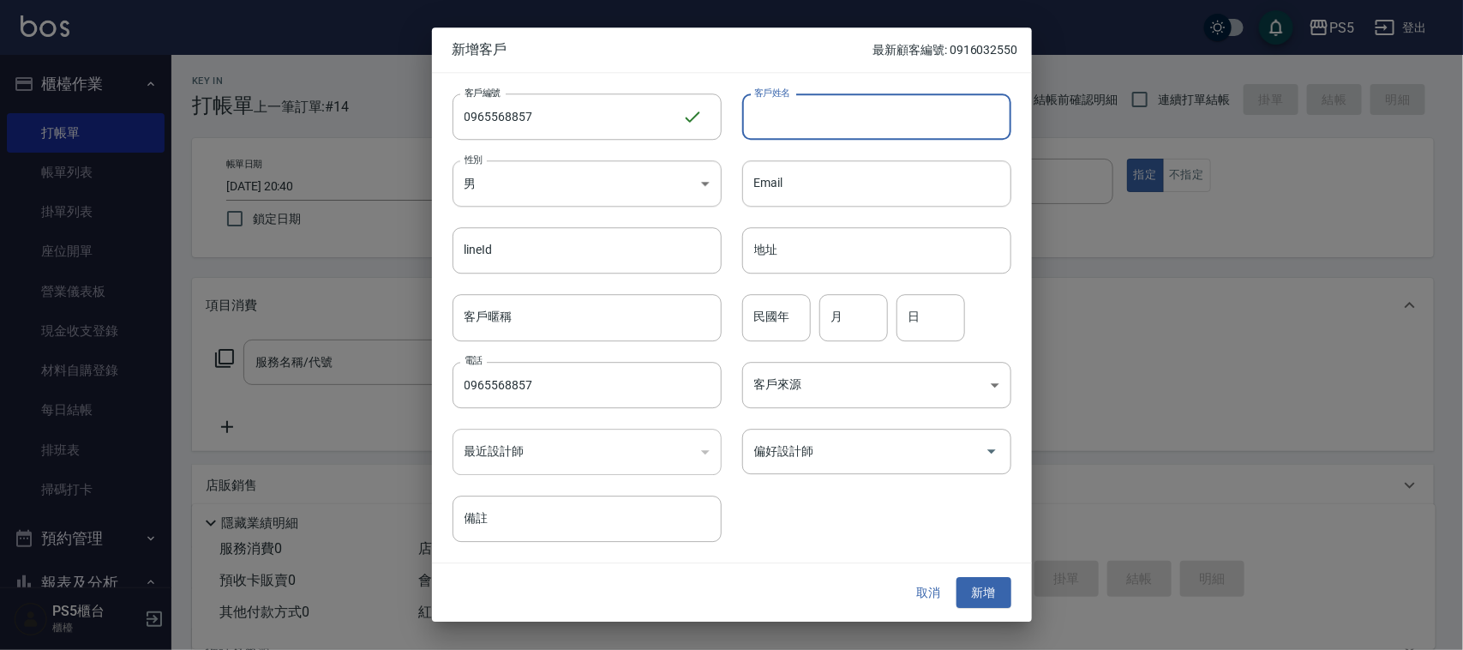
click at [798, 133] on input "客戶姓名" at bounding box center [876, 116] width 269 height 46
type input "姚品昊"
click at [782, 328] on input "民國年" at bounding box center [776, 318] width 69 height 46
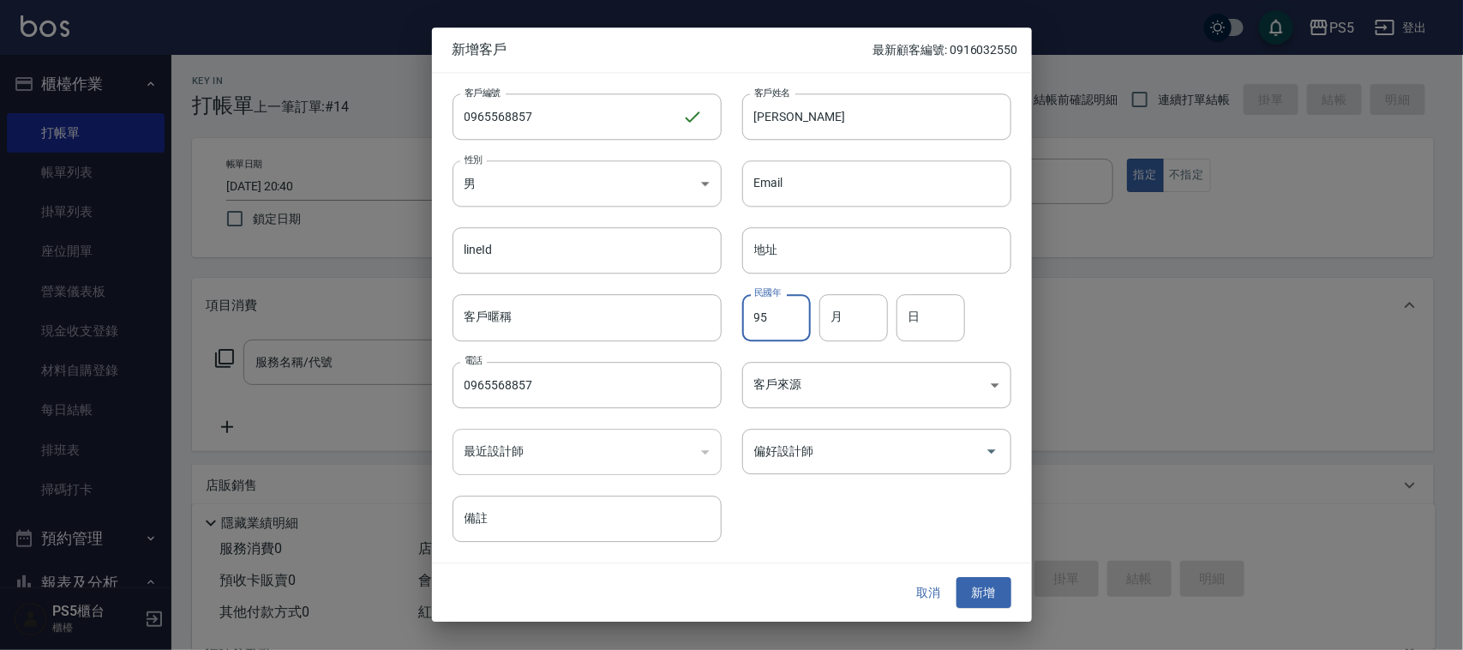
type input "95"
type input "2"
type input "25"
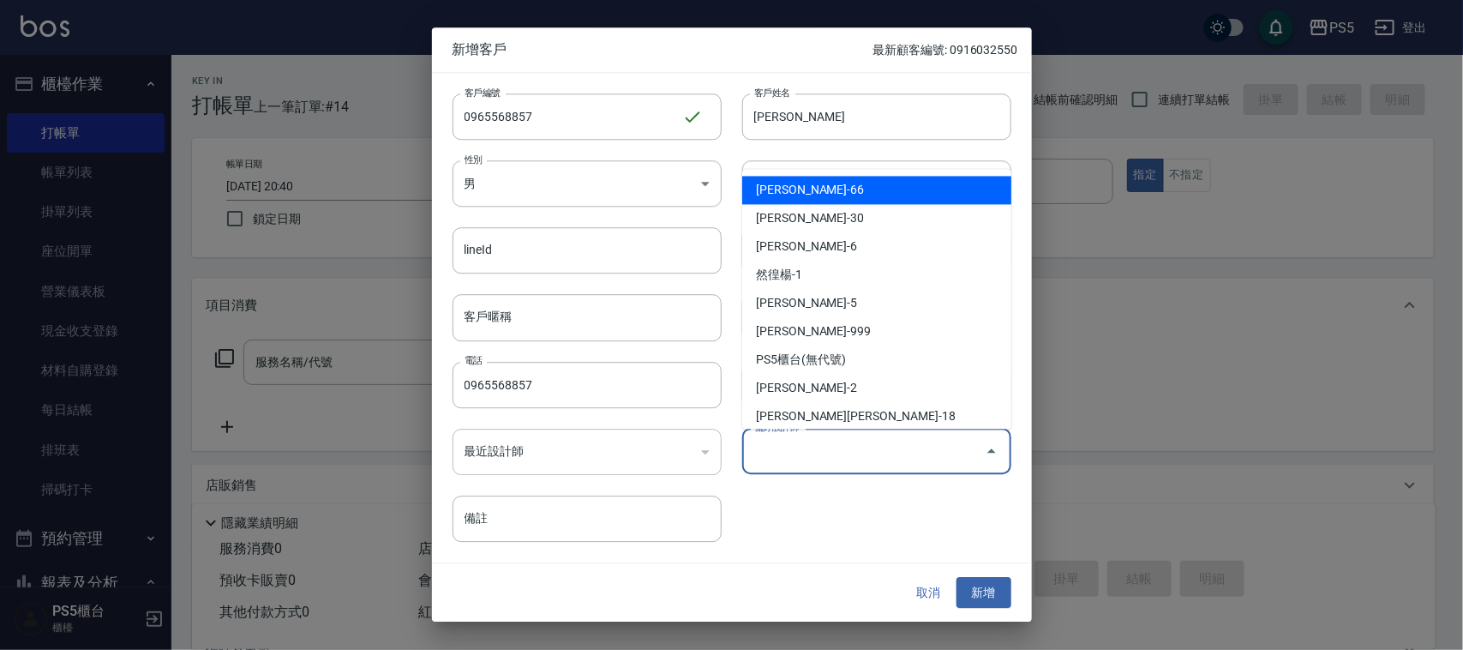
click at [821, 464] on input "偏好設計師" at bounding box center [864, 451] width 228 height 30
type input "許芳綺"
drag, startPoint x: 849, startPoint y: 571, endPoint x: 885, endPoint y: 566, distance: 36.4
click at [849, 570] on div "取消 新增" at bounding box center [732, 592] width 600 height 59
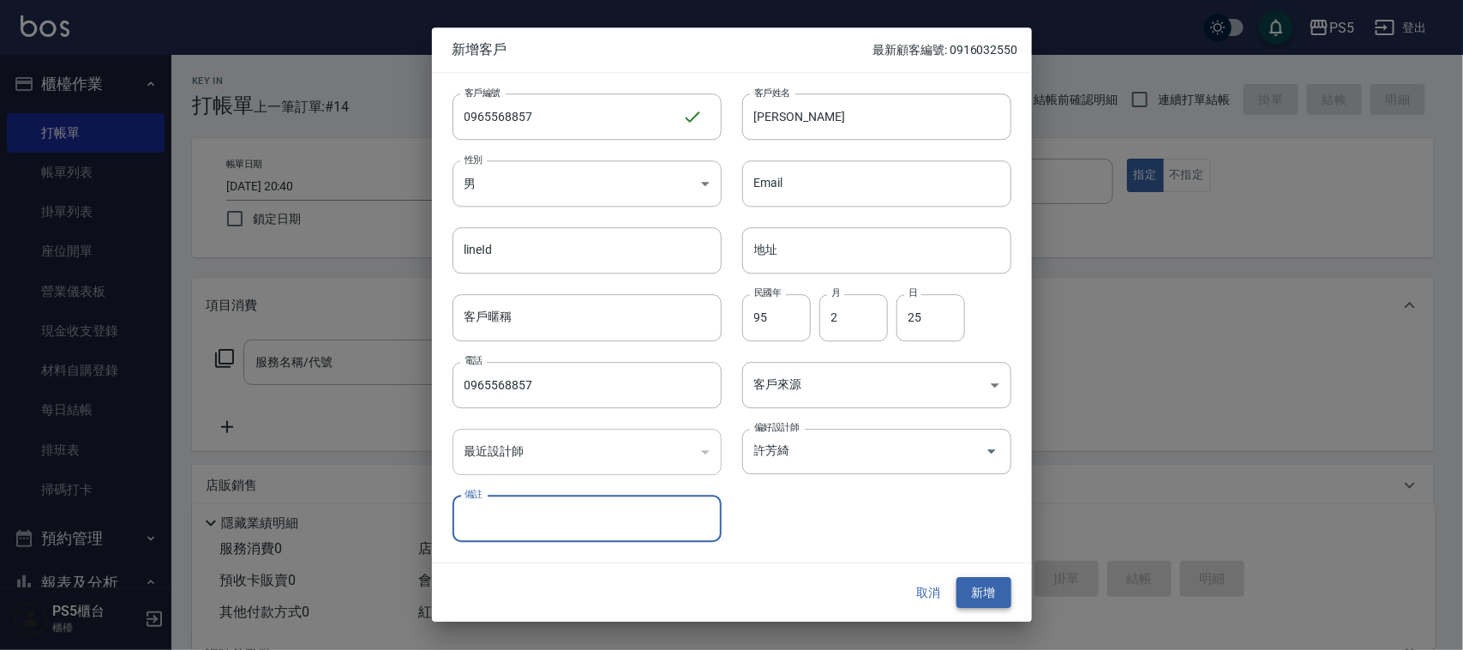
click at [975, 589] on button "新增" at bounding box center [984, 593] width 55 height 32
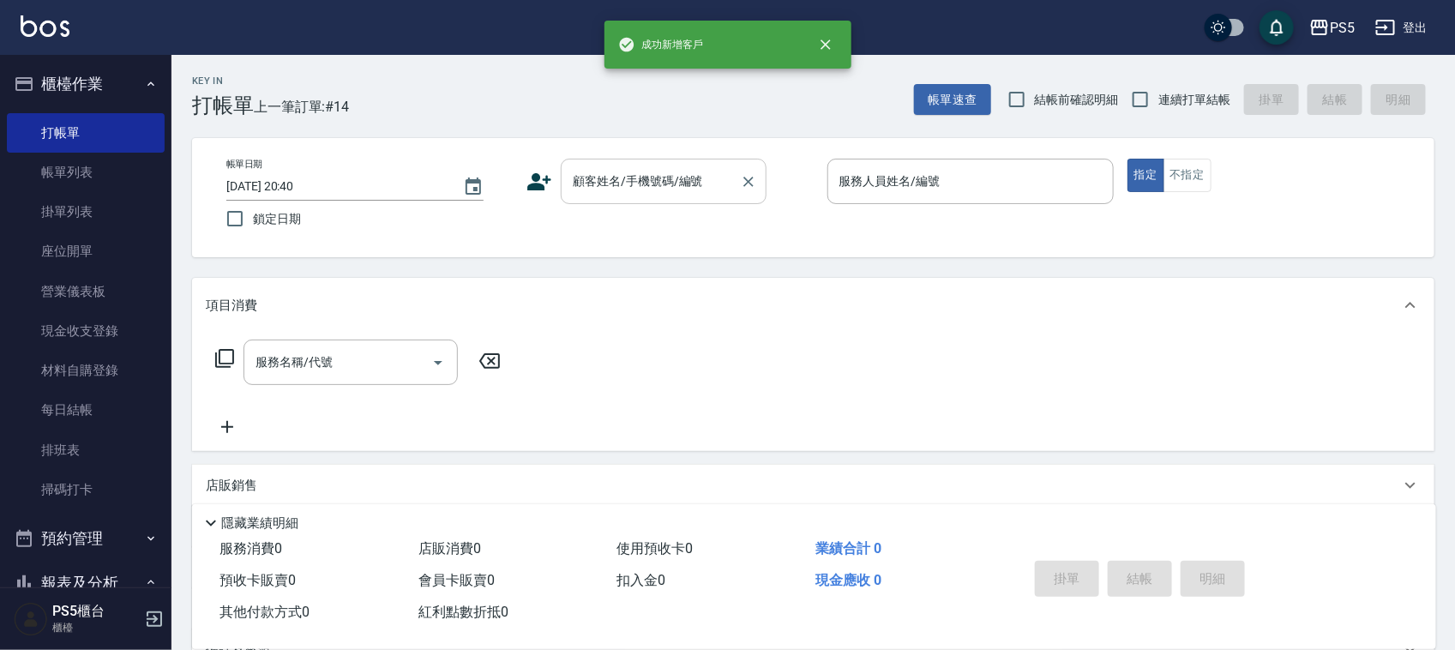
click at [606, 185] on input "顧客姓名/手機號碼/編號" at bounding box center [650, 181] width 165 height 30
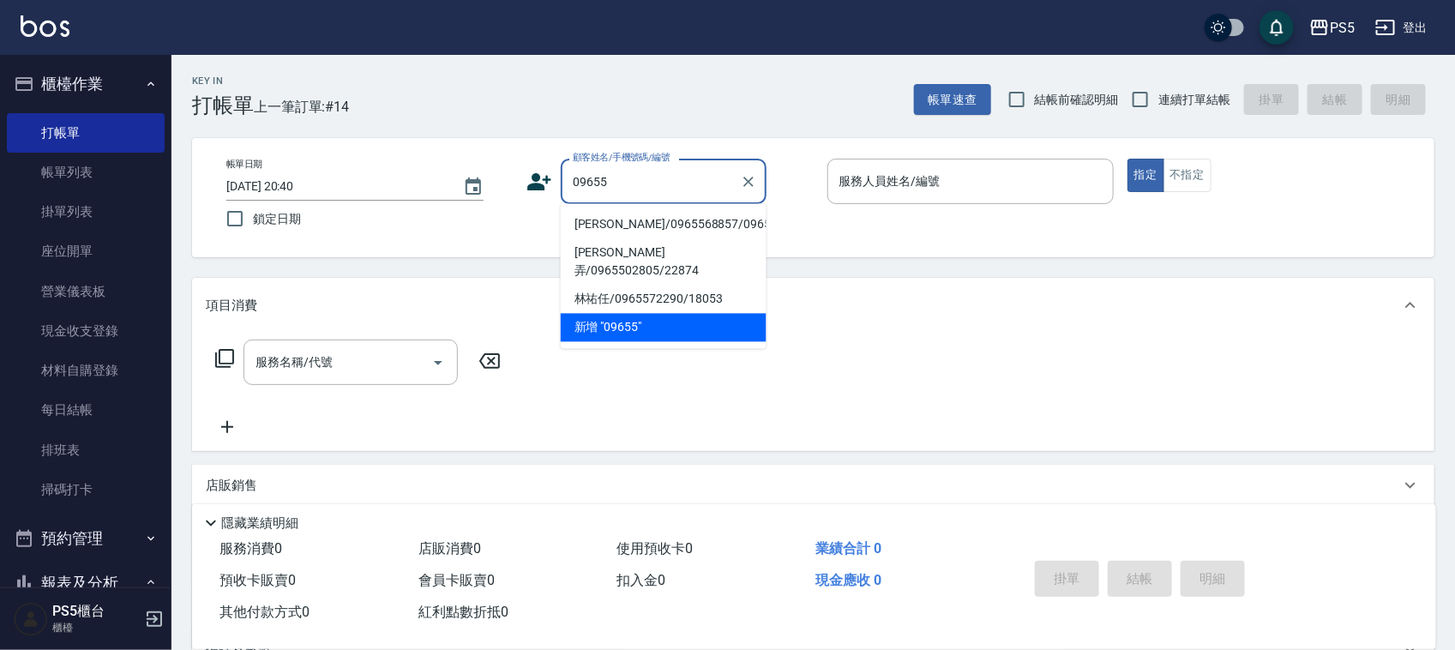
click at [609, 236] on li "姚品昊/0965568857/0965568857" at bounding box center [664, 225] width 206 height 28
type input "姚品昊/0965568857/0965568857"
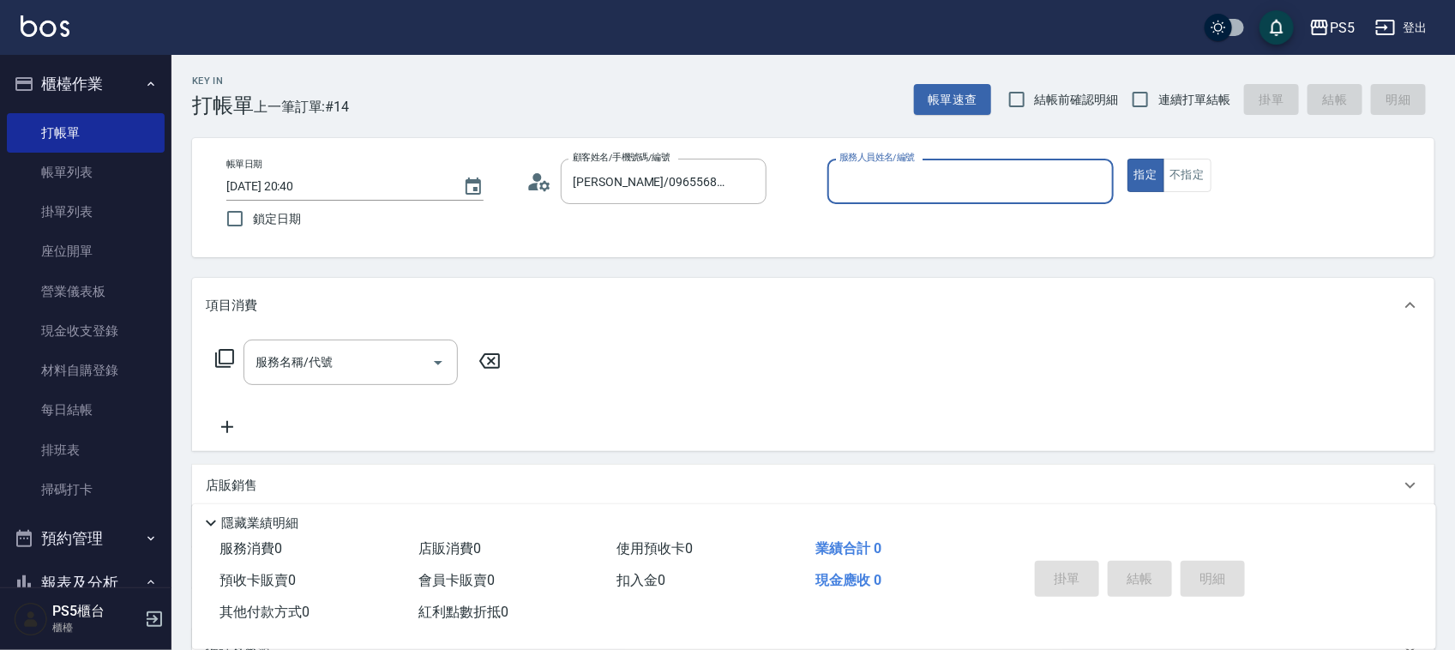
type input "許芳綺-66"
click at [1094, 178] on icon "Clear" at bounding box center [1095, 182] width 10 height 10
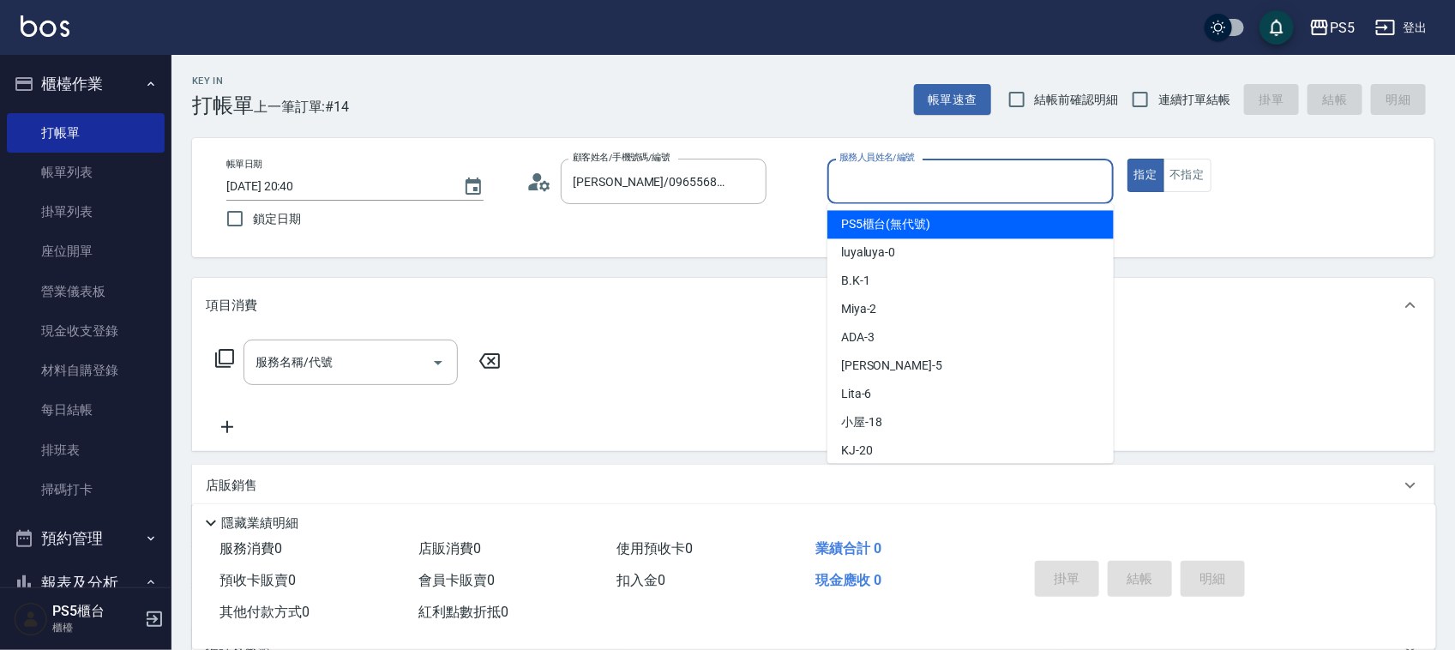
click at [951, 184] on input "服務人員姓名/編號" at bounding box center [970, 181] width 271 height 30
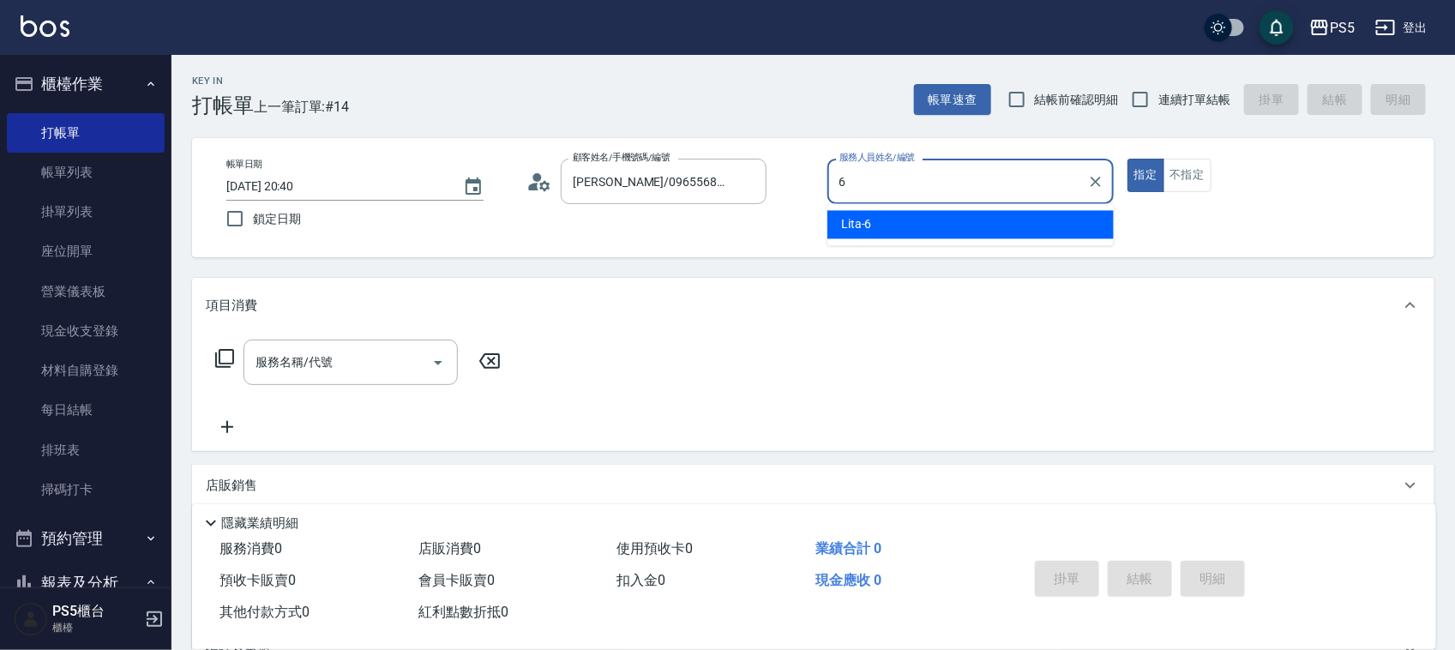
type input "Lita-6"
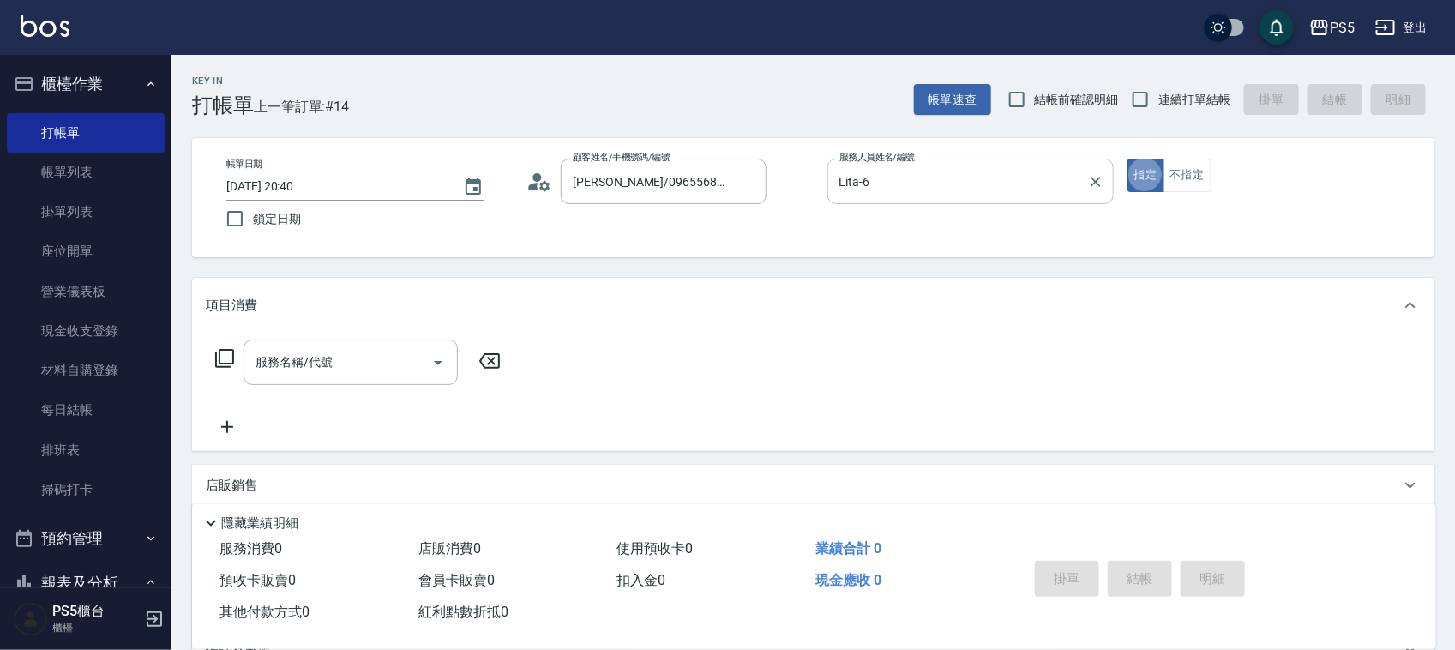
type button "true"
click at [1185, 186] on button "不指定" at bounding box center [1187, 175] width 48 height 33
click at [320, 366] on input "服務名稱/代號" at bounding box center [337, 362] width 173 height 30
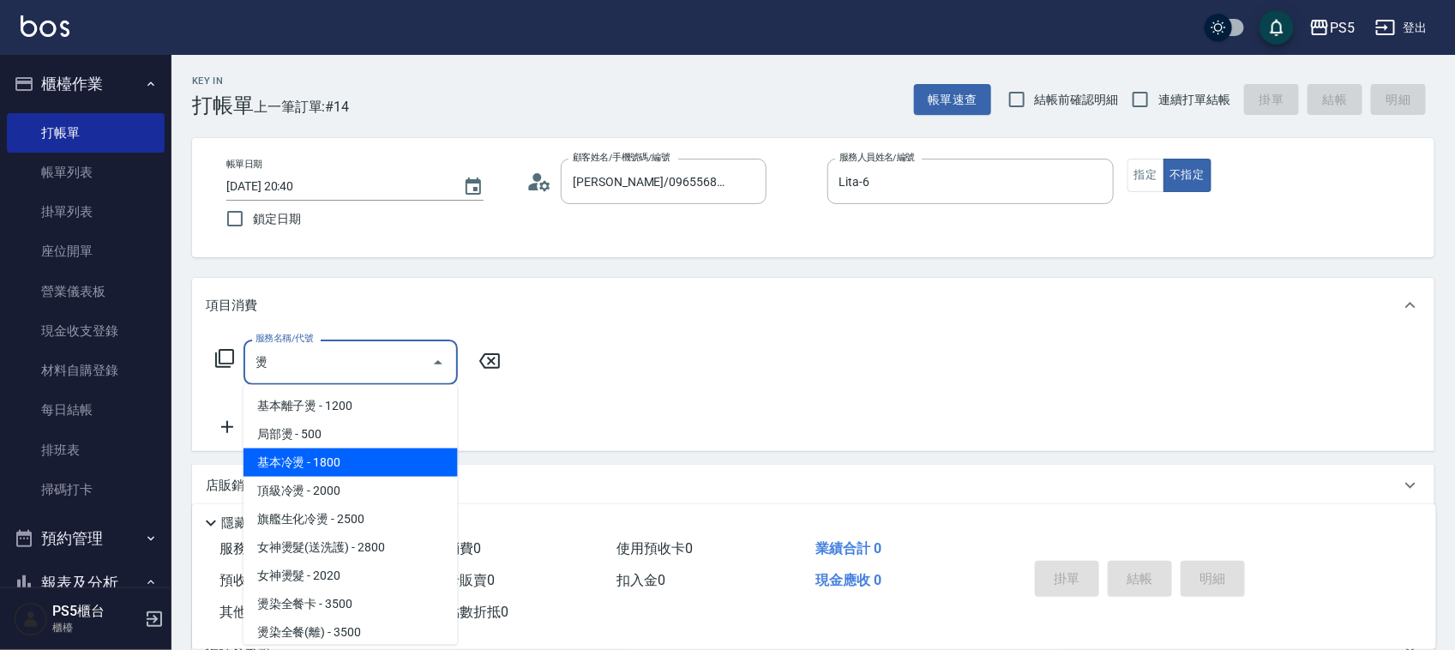
click at [304, 465] on span "基本冷燙 - 1800" at bounding box center [350, 462] width 214 height 28
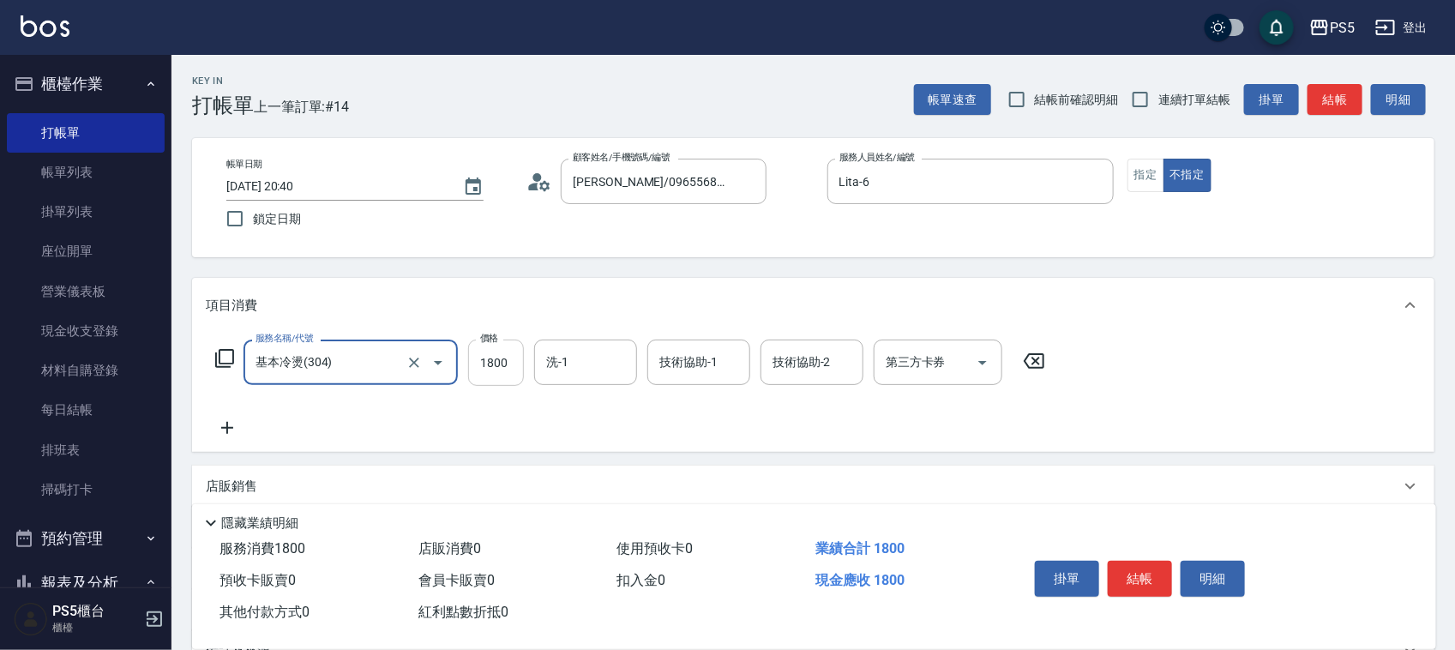
type input "基本冷燙(304)"
click at [481, 360] on input "1800" at bounding box center [496, 362] width 56 height 46
type input "1900"
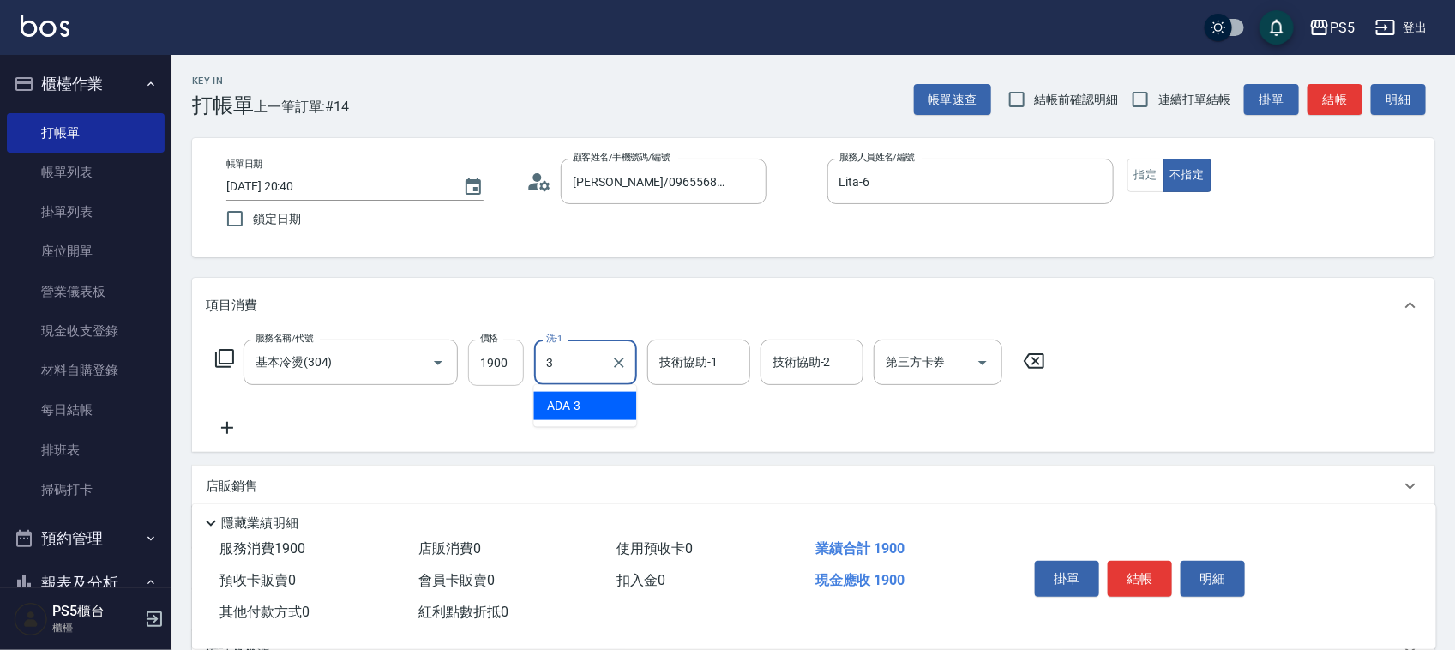
type input "ADA-3"
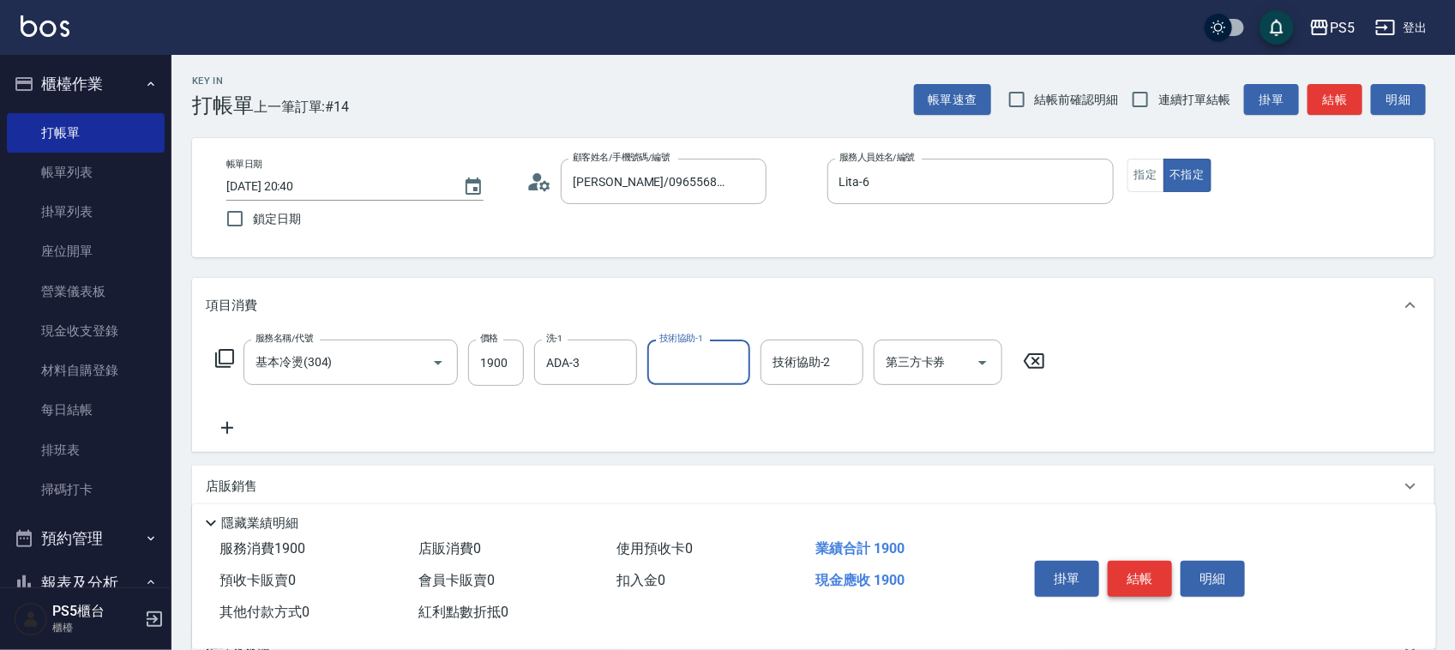
click at [1141, 577] on button "結帳" at bounding box center [1139, 579] width 64 height 36
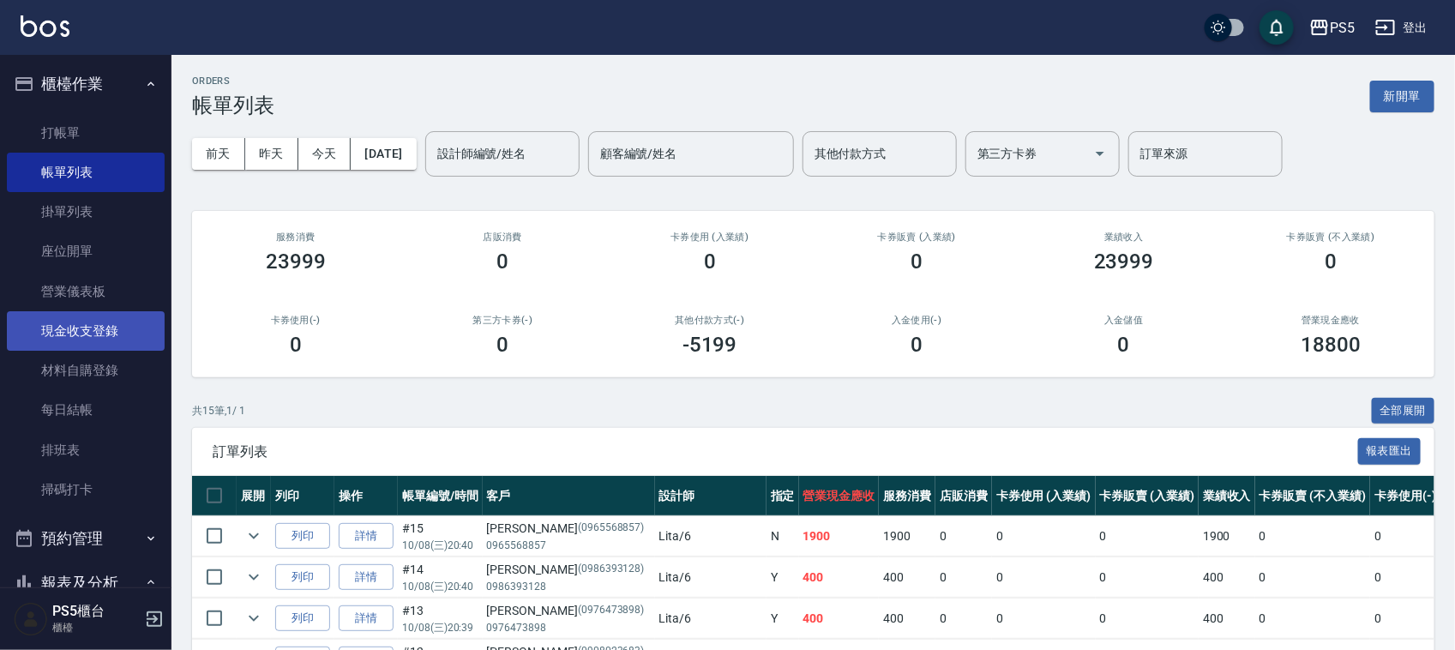
click at [100, 331] on link "現金收支登錄" at bounding box center [86, 330] width 158 height 39
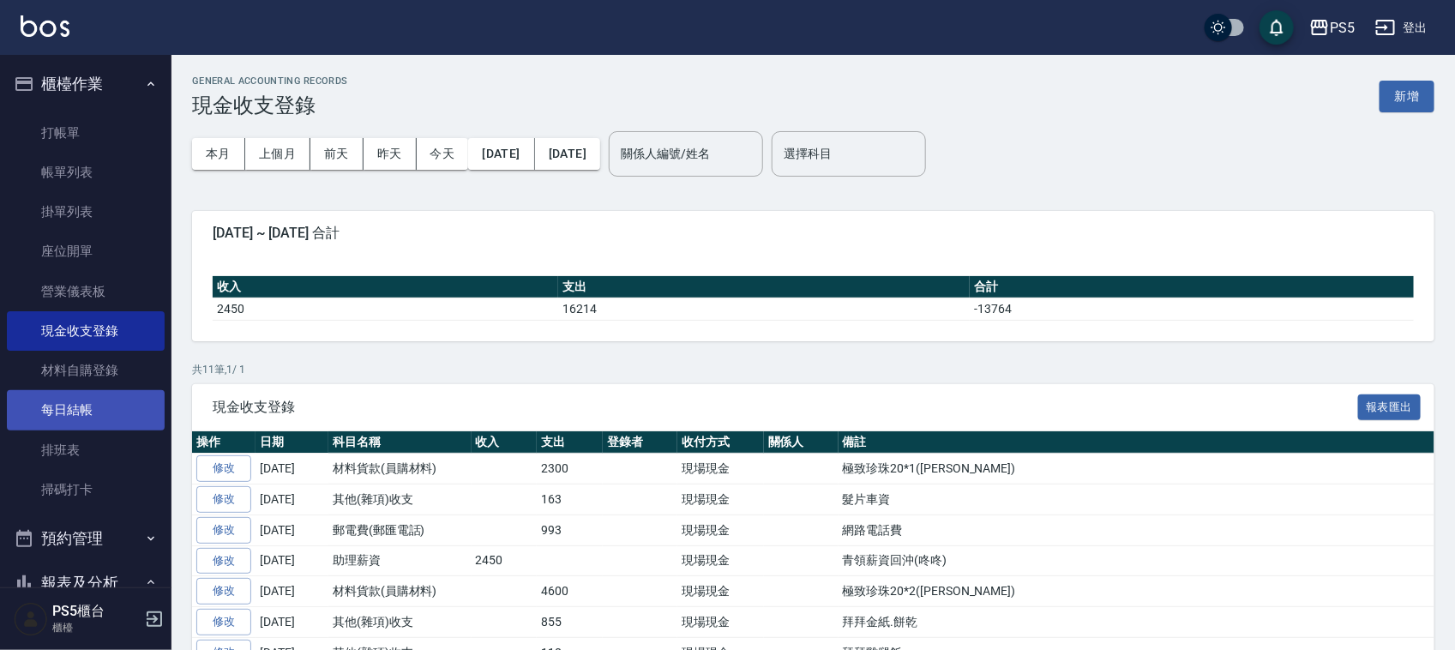
click at [78, 399] on link "每日結帳" at bounding box center [86, 409] width 158 height 39
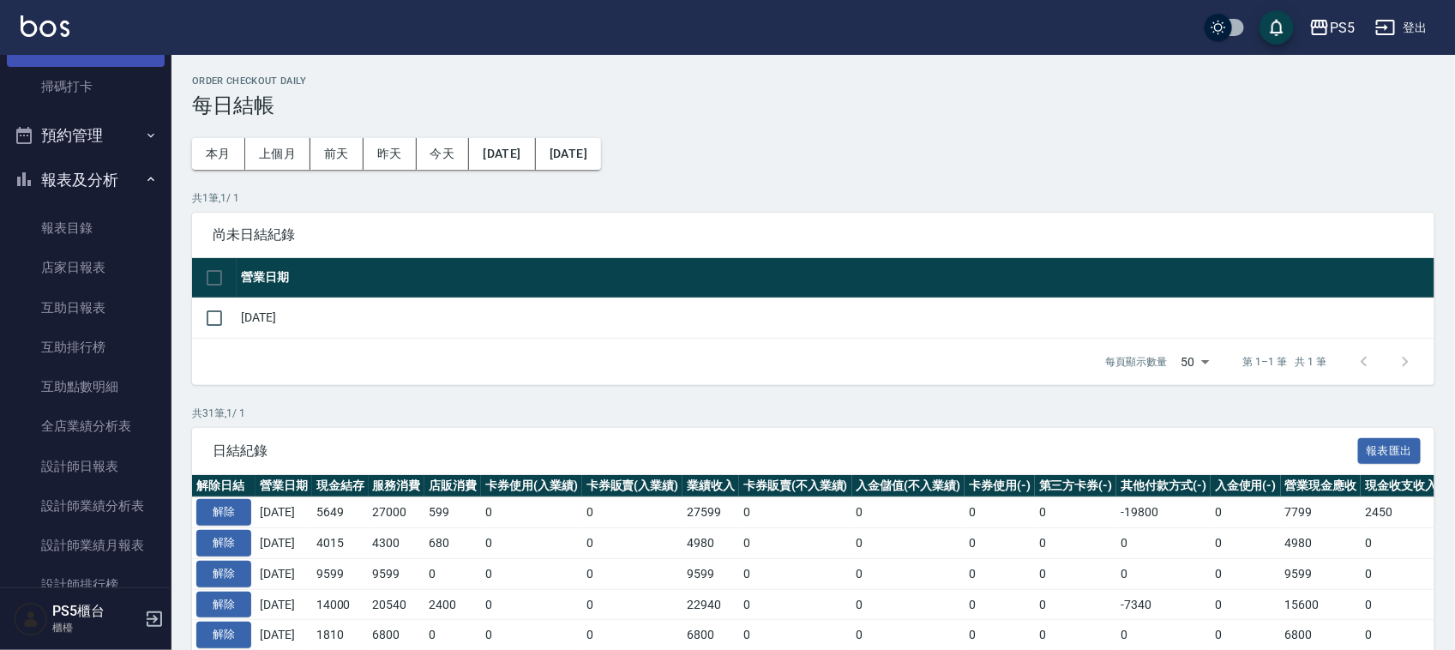
scroll to position [429, 0]
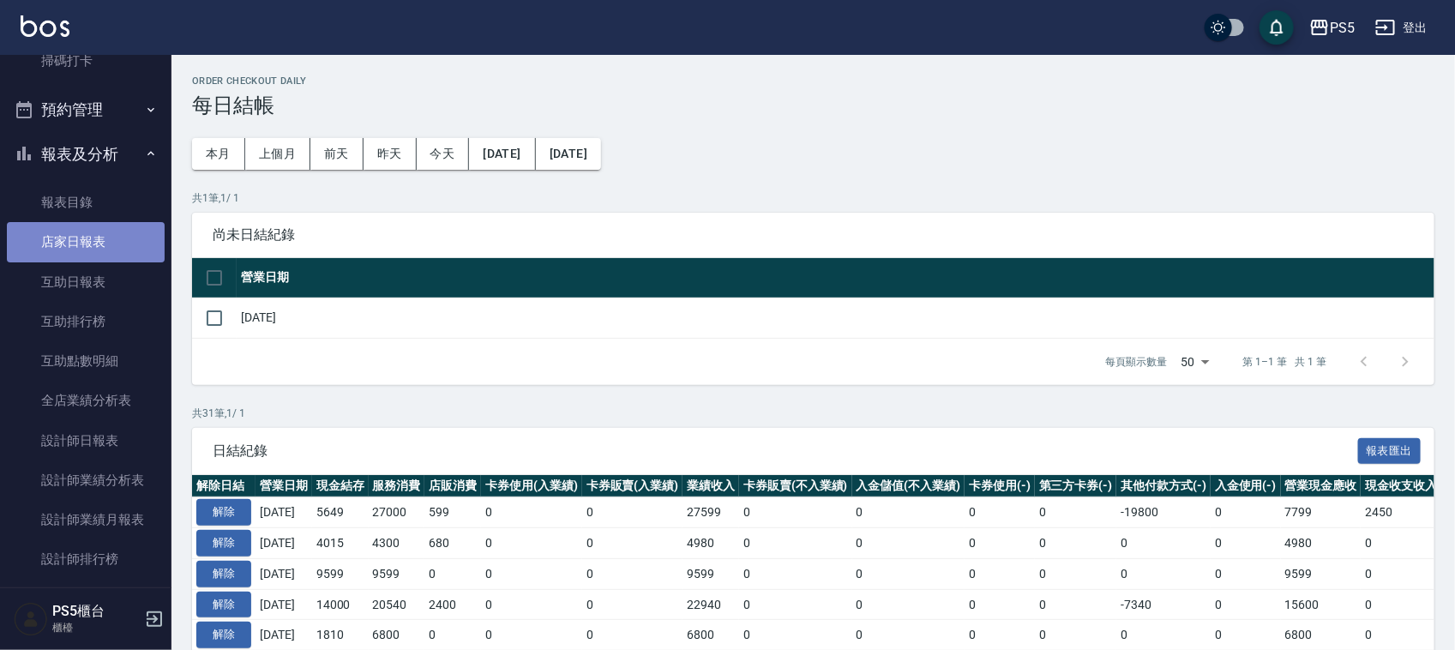
click at [88, 240] on link "店家日報表" at bounding box center [86, 241] width 158 height 39
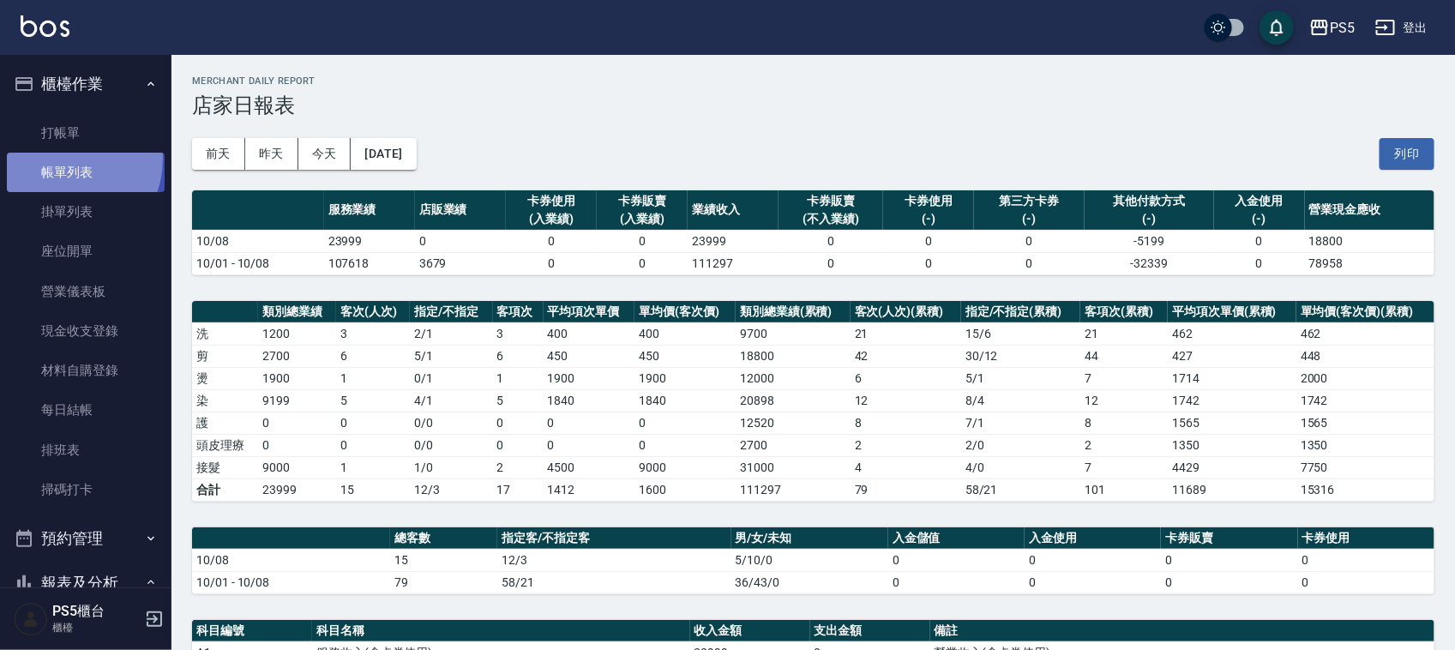
click at [63, 159] on link "帳單列表" at bounding box center [86, 172] width 158 height 39
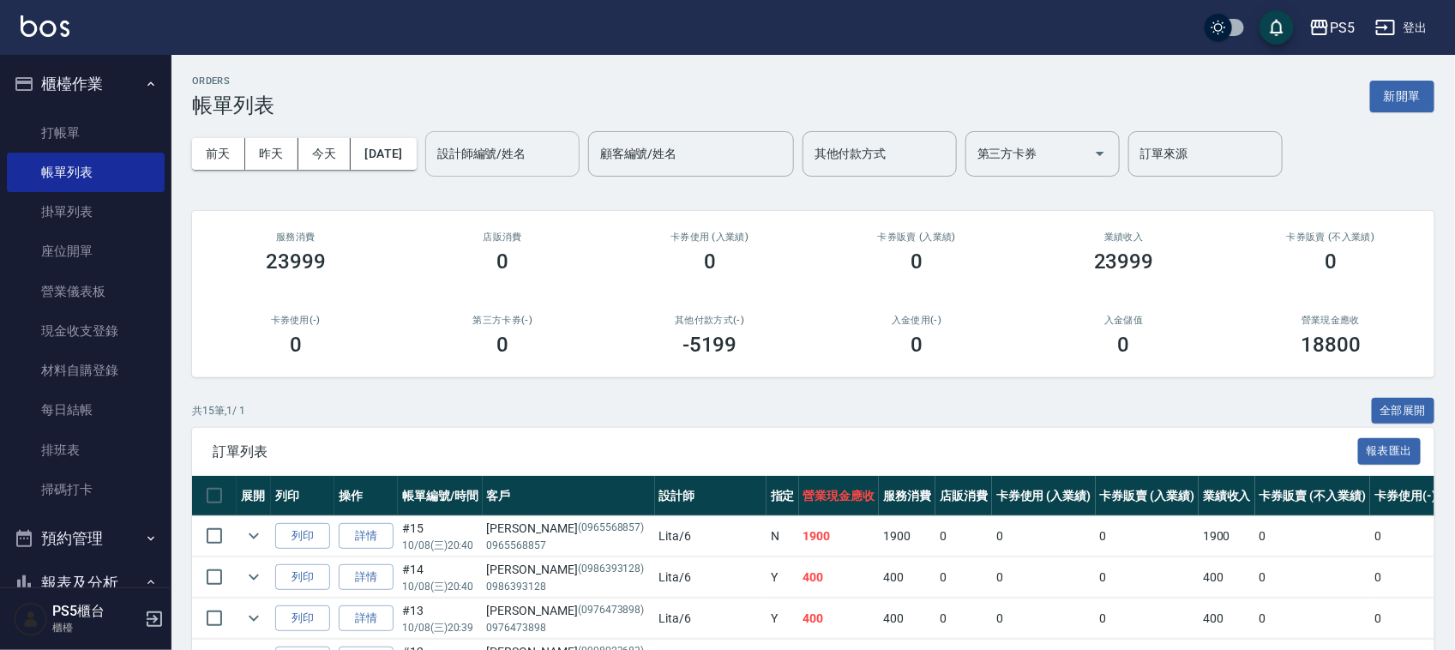
click at [523, 164] on input "設計師編號/姓名" at bounding box center [502, 154] width 139 height 30
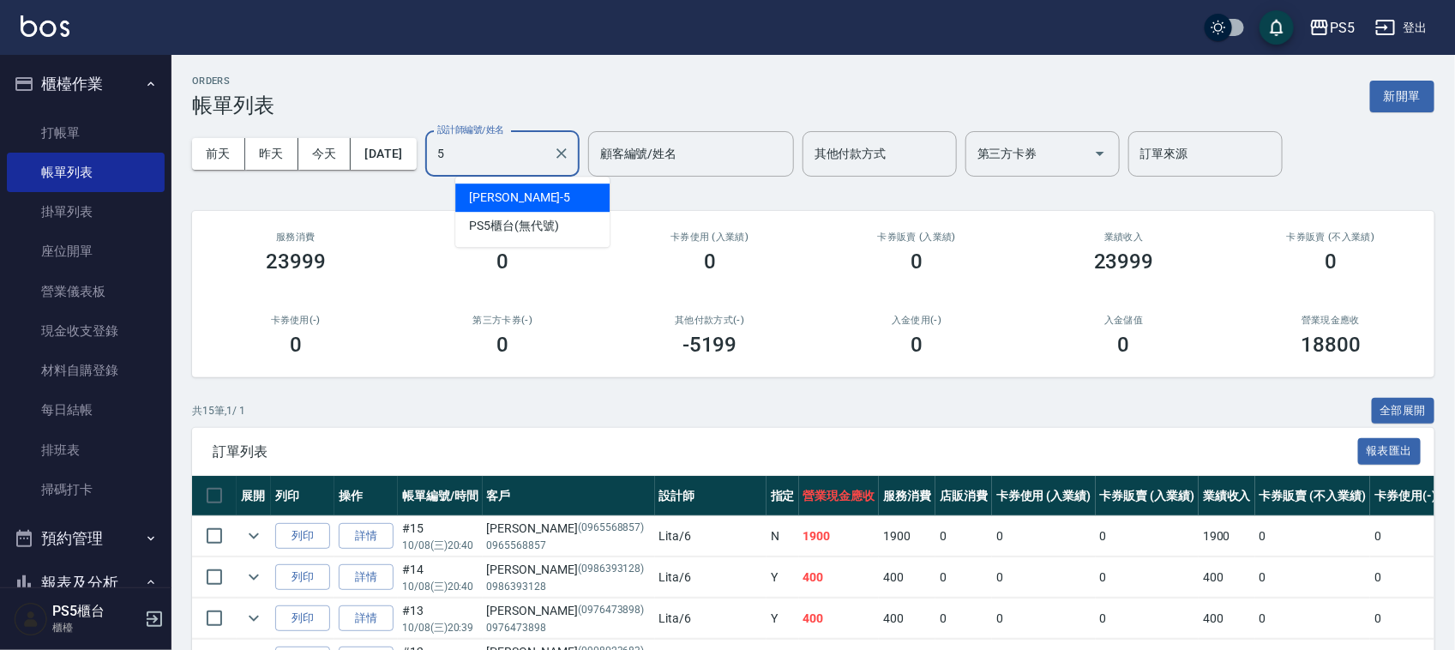
type input "Jolie-5"
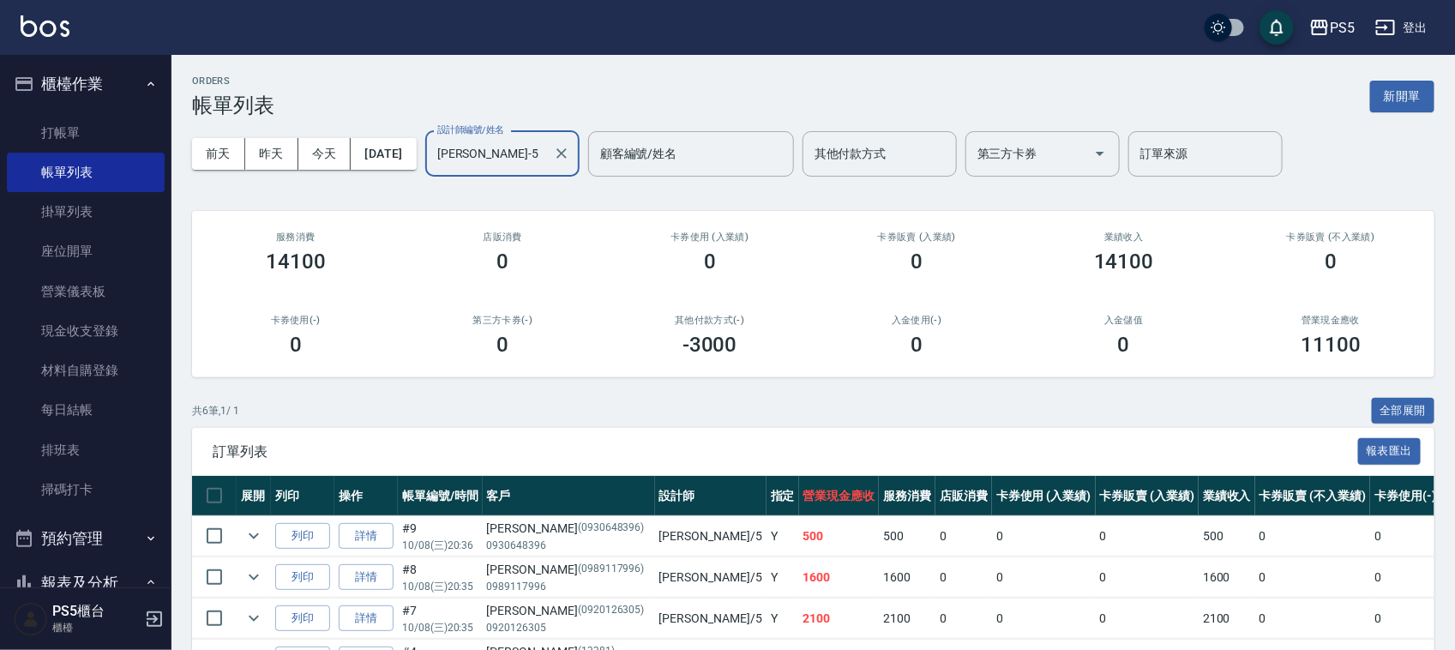
drag, startPoint x: 596, startPoint y: 147, endPoint x: 585, endPoint y: 147, distance: 11.1
click at [570, 147] on icon "Clear" at bounding box center [561, 153] width 17 height 17
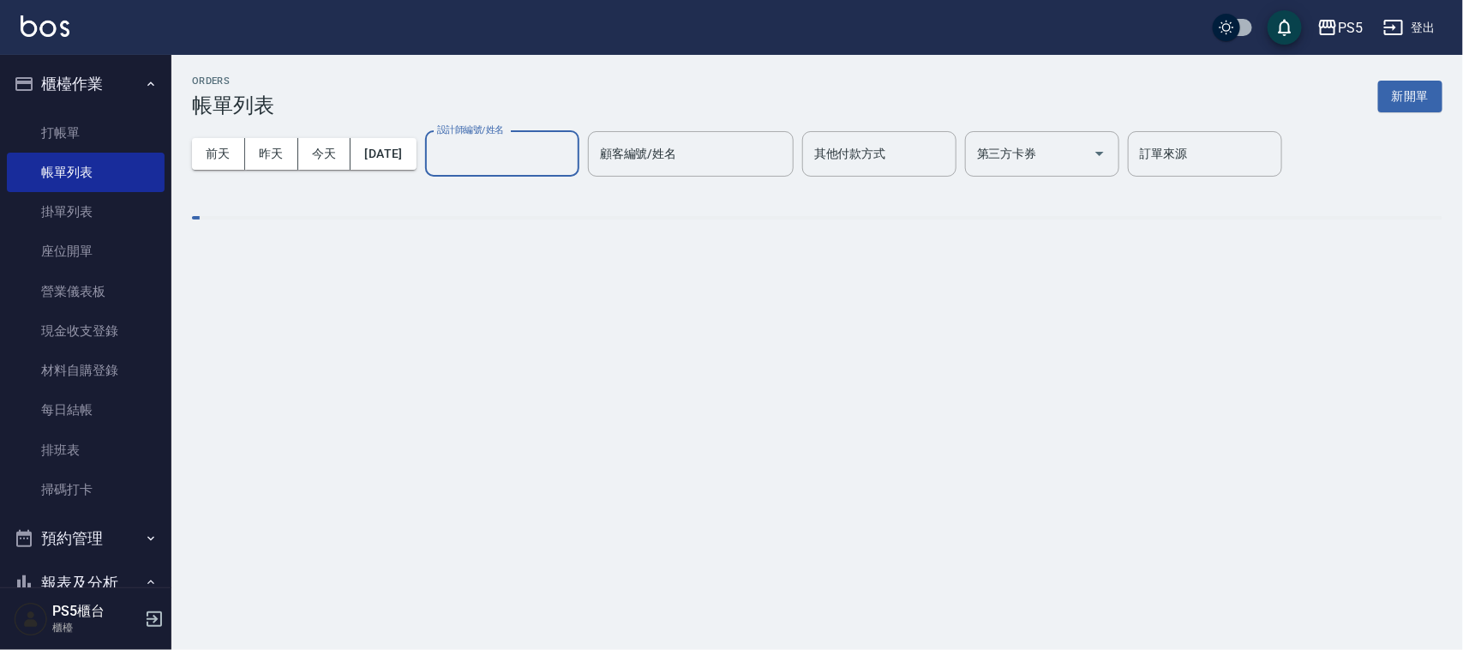
click at [521, 142] on input "設計師編號/姓名" at bounding box center [502, 154] width 139 height 30
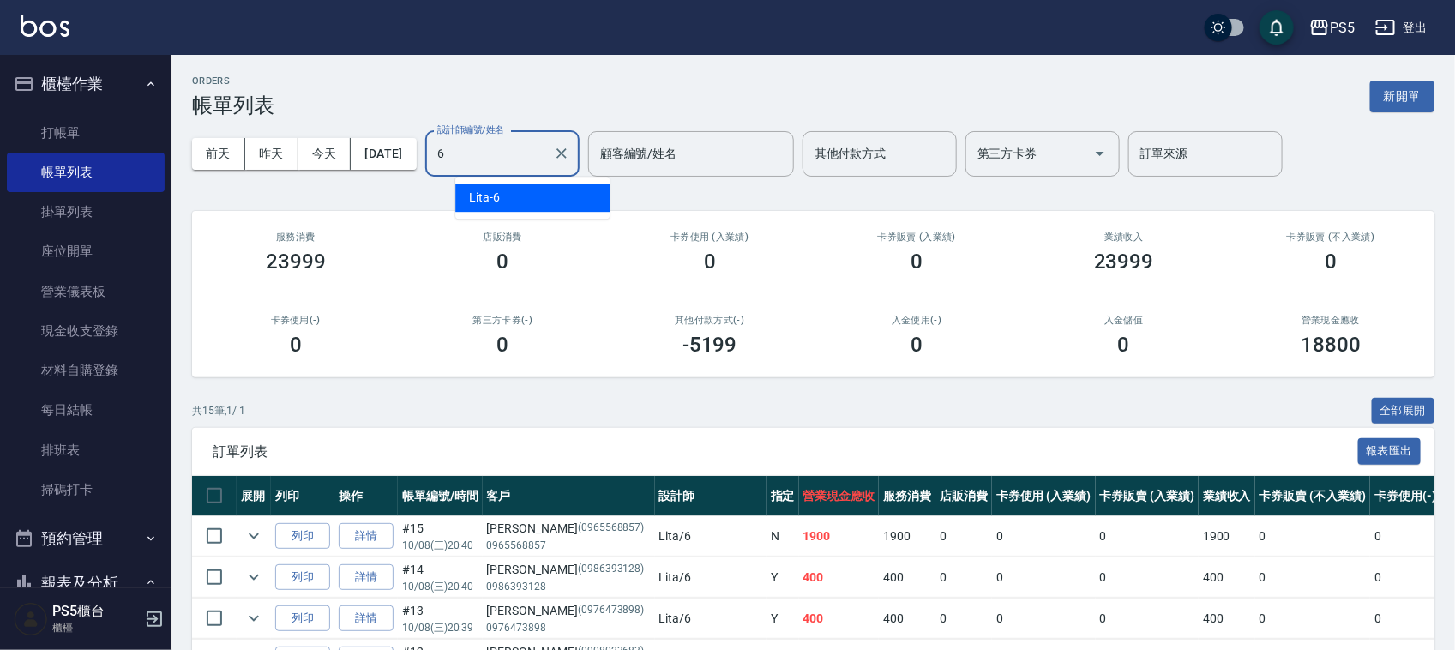
type input "Lita-6"
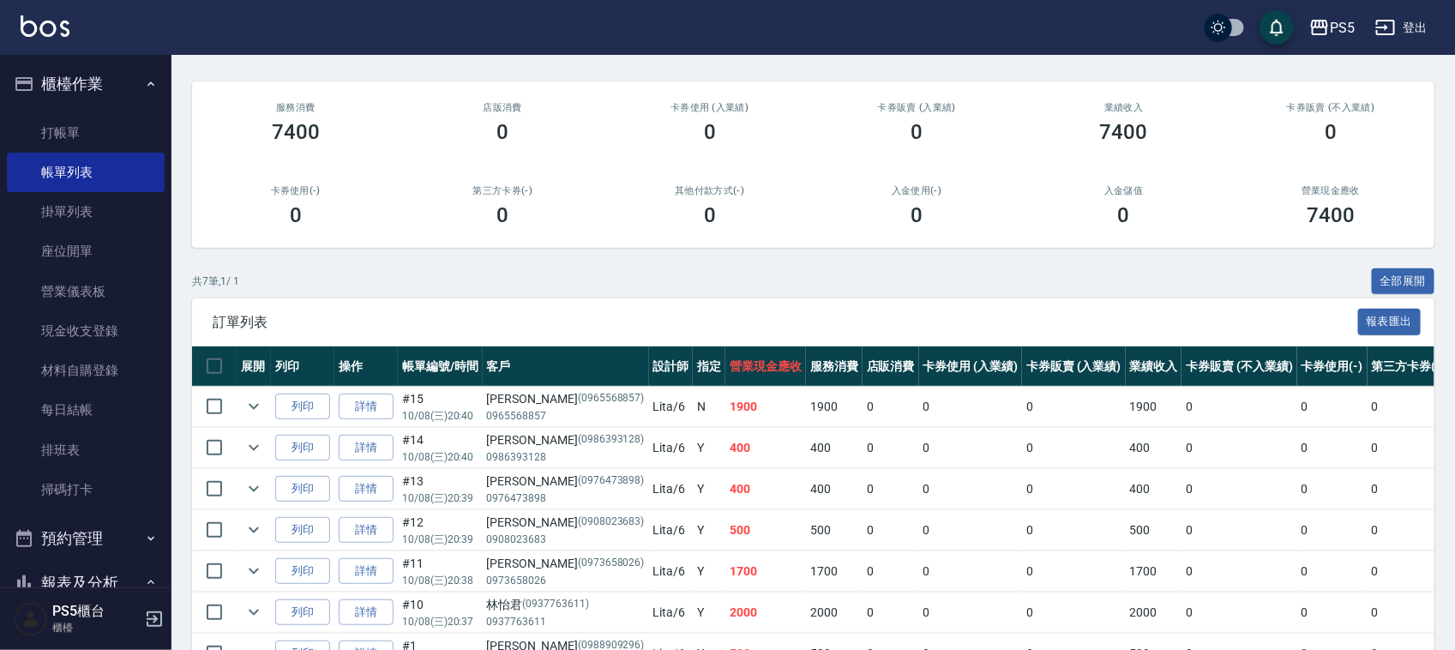
scroll to position [26, 0]
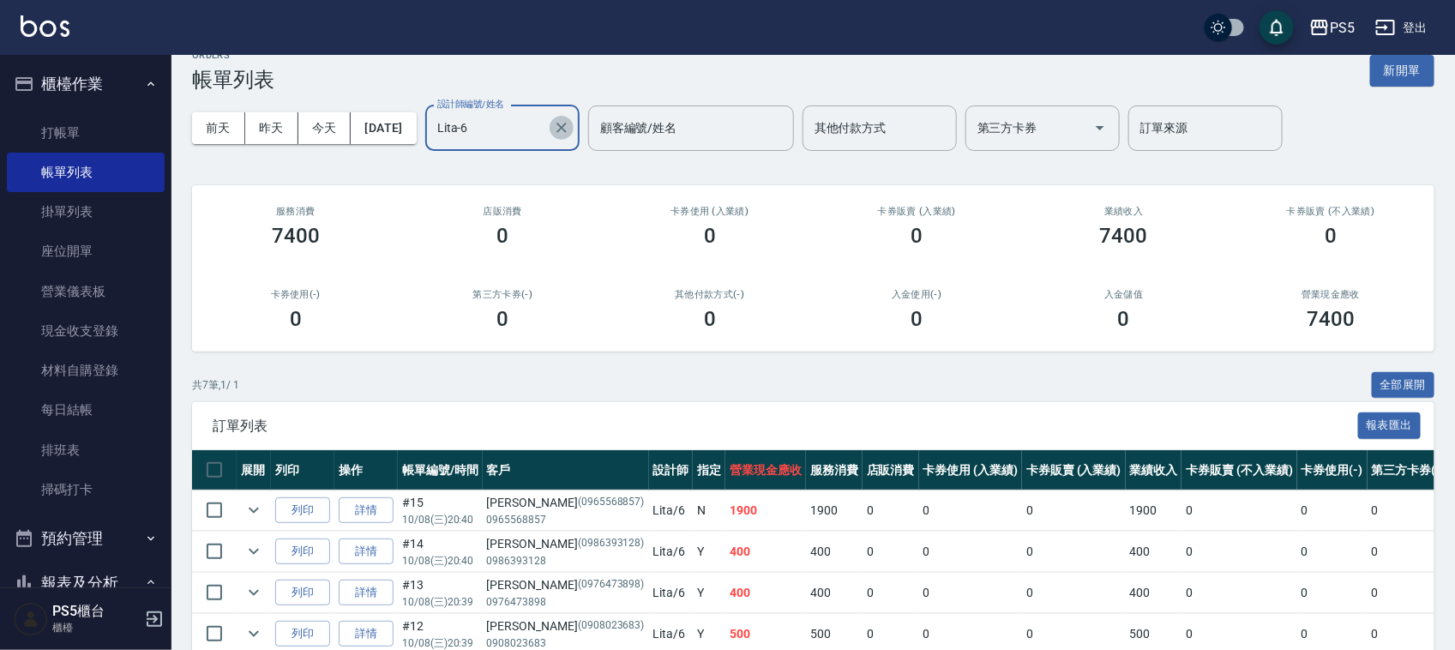
click at [570, 127] on icon "Clear" at bounding box center [561, 127] width 17 height 17
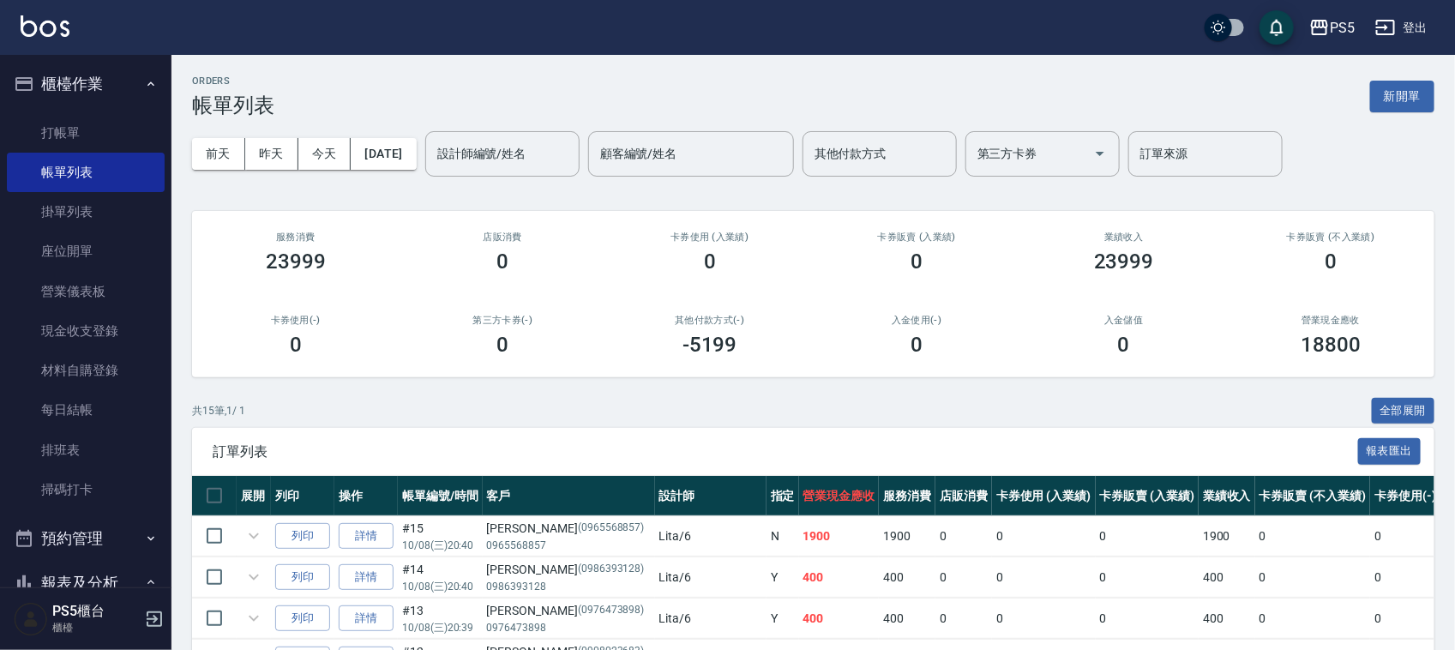
click at [550, 127] on div "前天 昨天 今天 2025/10/08 設計師編號/姓名 設計師編號/姓名 顧客編號/姓名 顧客編號/姓名 其他付款方式 其他付款方式 第三方卡券 第三方卡券…" at bounding box center [813, 153] width 1242 height 73
click at [549, 135] on div "設計師編號/姓名" at bounding box center [502, 153] width 154 height 45
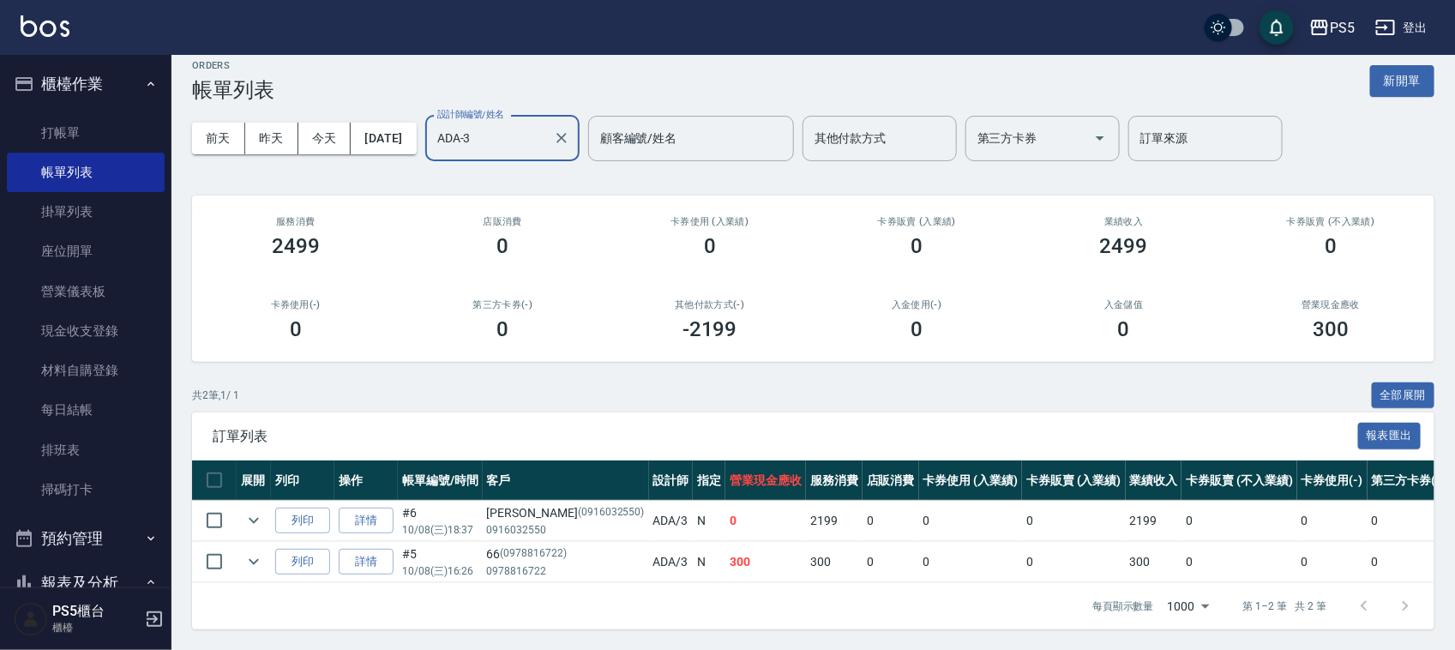
scroll to position [32, 0]
drag, startPoint x: 538, startPoint y: 137, endPoint x: 272, endPoint y: 195, distance: 272.7
click at [240, 191] on div "ORDERS 帳單列表 新開單 前天 昨天 今天 2025/10/08 設計師編號/姓名 ADA-3 設計師編號/姓名 顧客編號/姓名 顧客編號/姓名 其他付…" at bounding box center [812, 344] width 1283 height 610
type input "A"
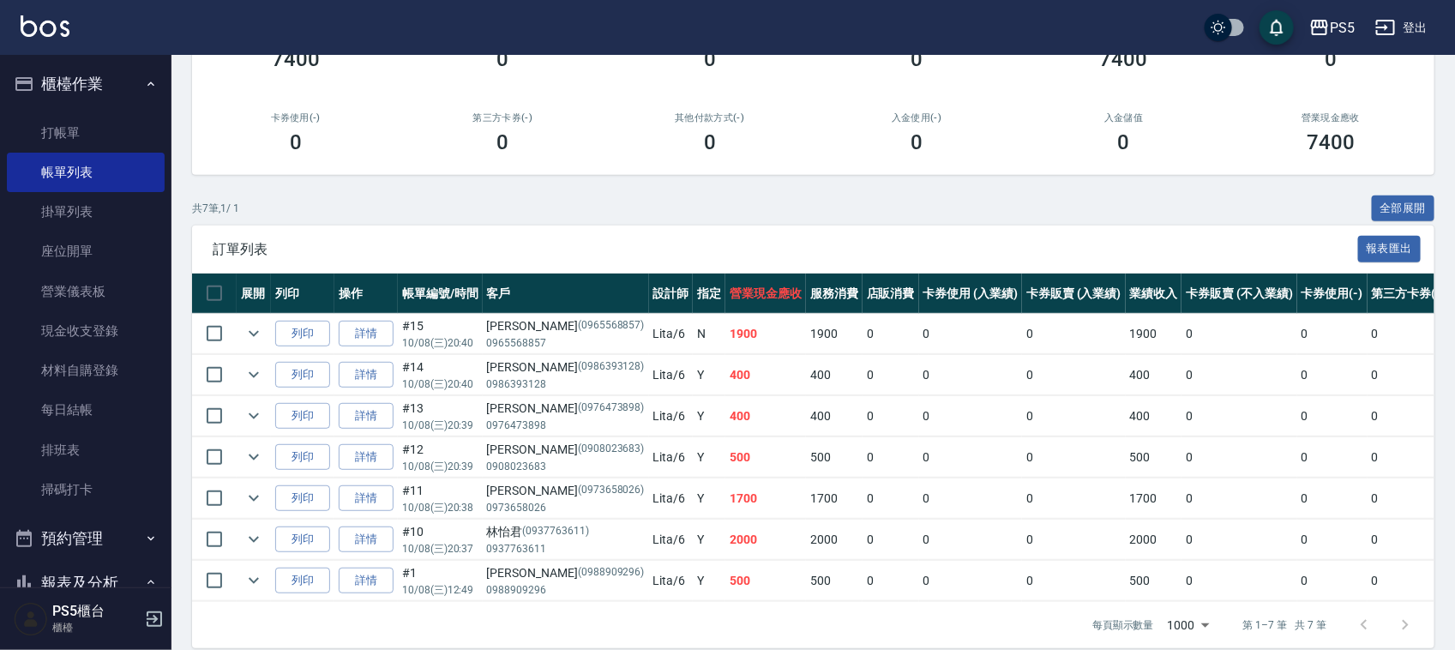
scroll to position [240, 0]
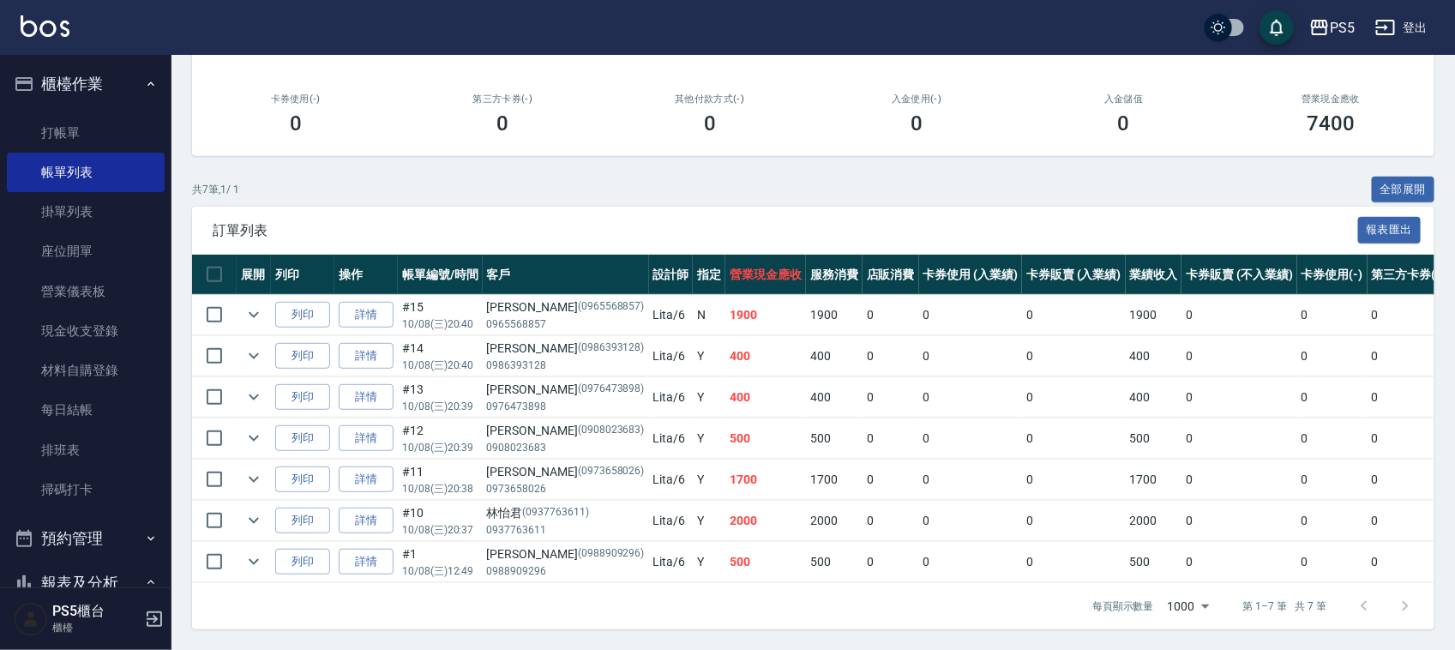
type input "Lita-6"
drag, startPoint x: 489, startPoint y: 529, endPoint x: 545, endPoint y: 534, distance: 56.0
click at [545, 545] on div "鄧舜謙 (0988909296)" at bounding box center [566, 554] width 158 height 18
drag, startPoint x: 486, startPoint y: 502, endPoint x: 558, endPoint y: 499, distance: 72.1
click at [566, 504] on div "林怡君 (0937763611)" at bounding box center [566, 513] width 158 height 18
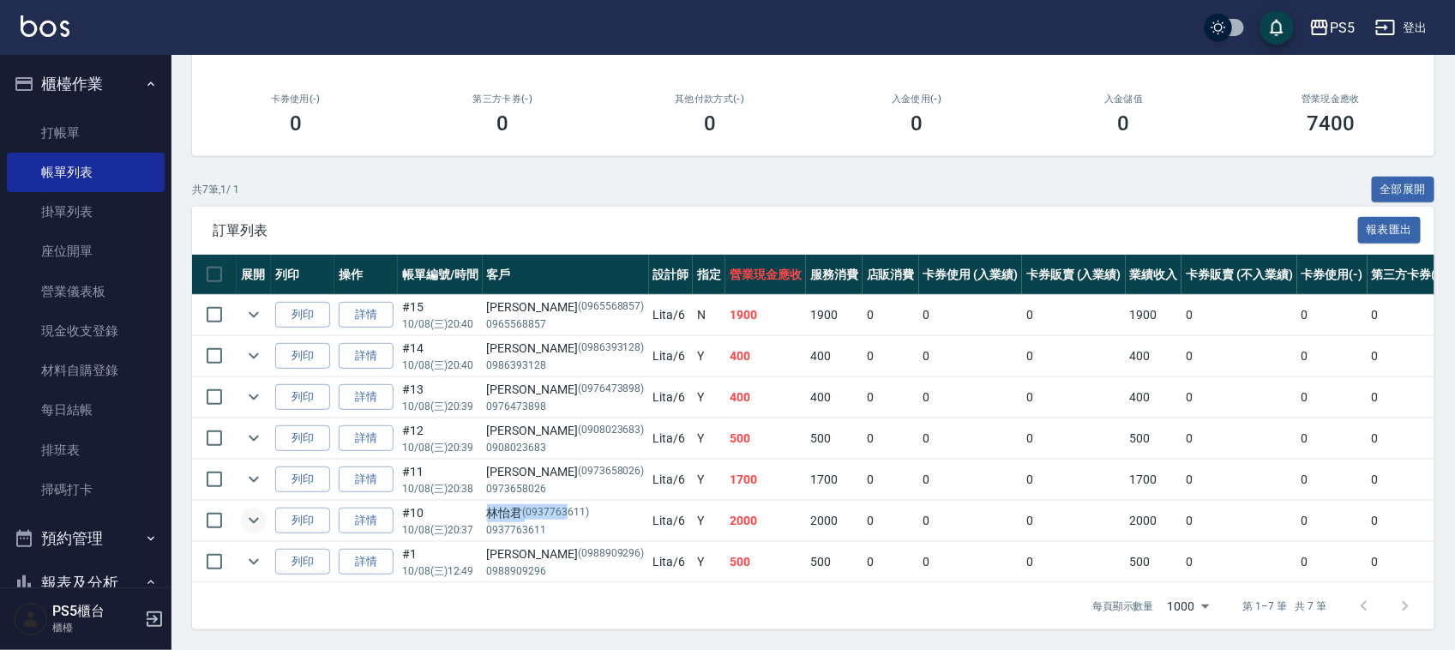
click at [245, 510] on icon "expand row" at bounding box center [253, 520] width 21 height 21
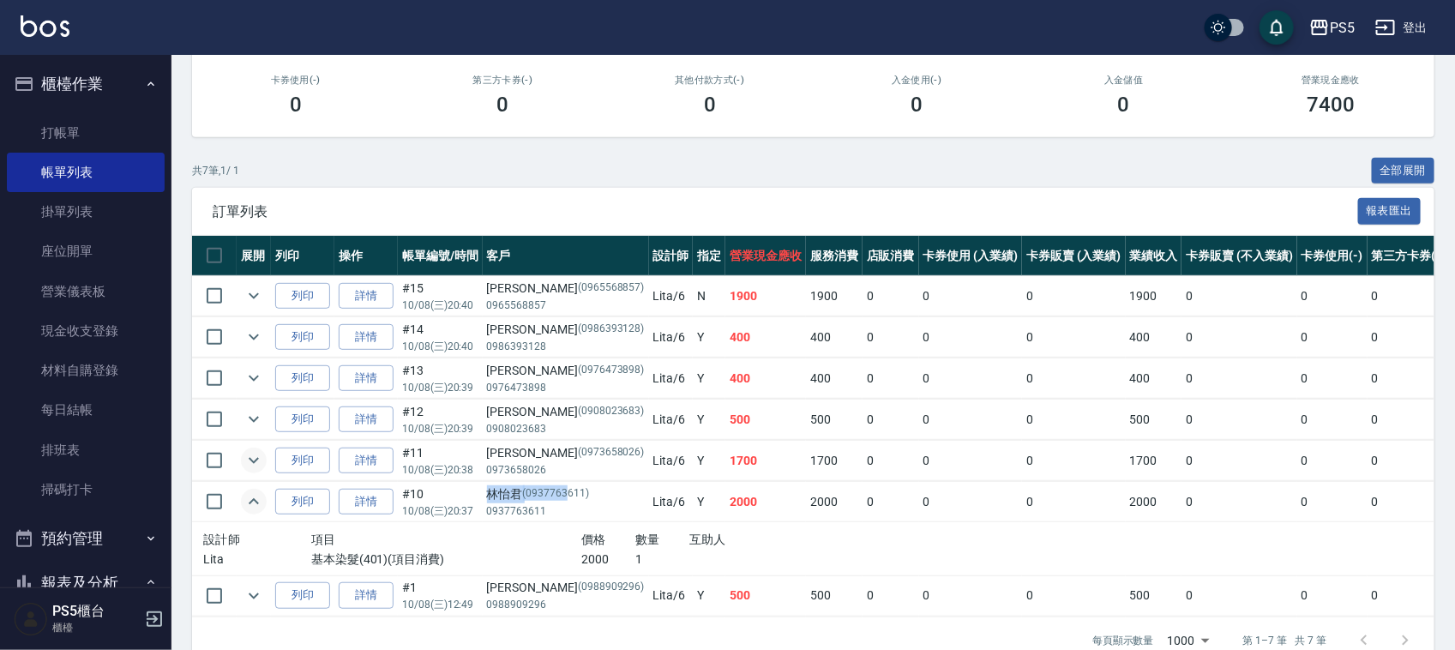
click at [245, 461] on icon "expand row" at bounding box center [253, 460] width 21 height 21
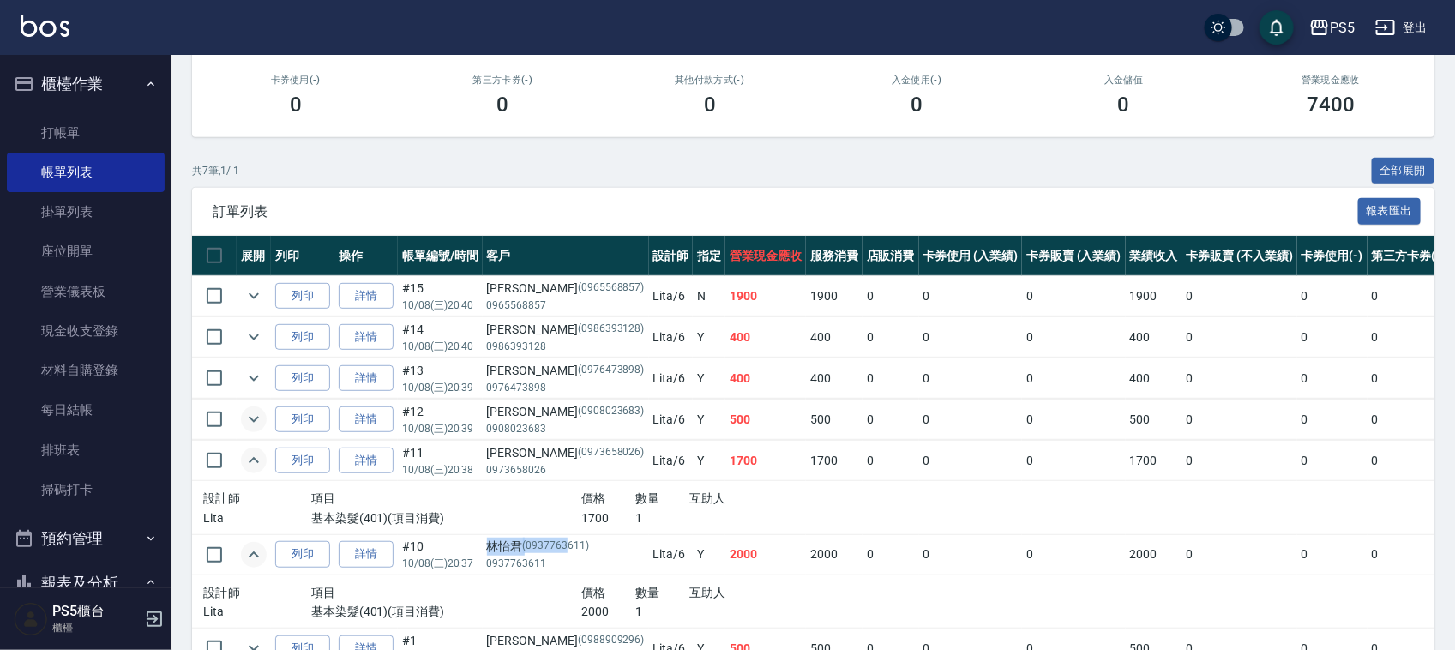
click at [255, 416] on icon "expand row" at bounding box center [253, 419] width 21 height 21
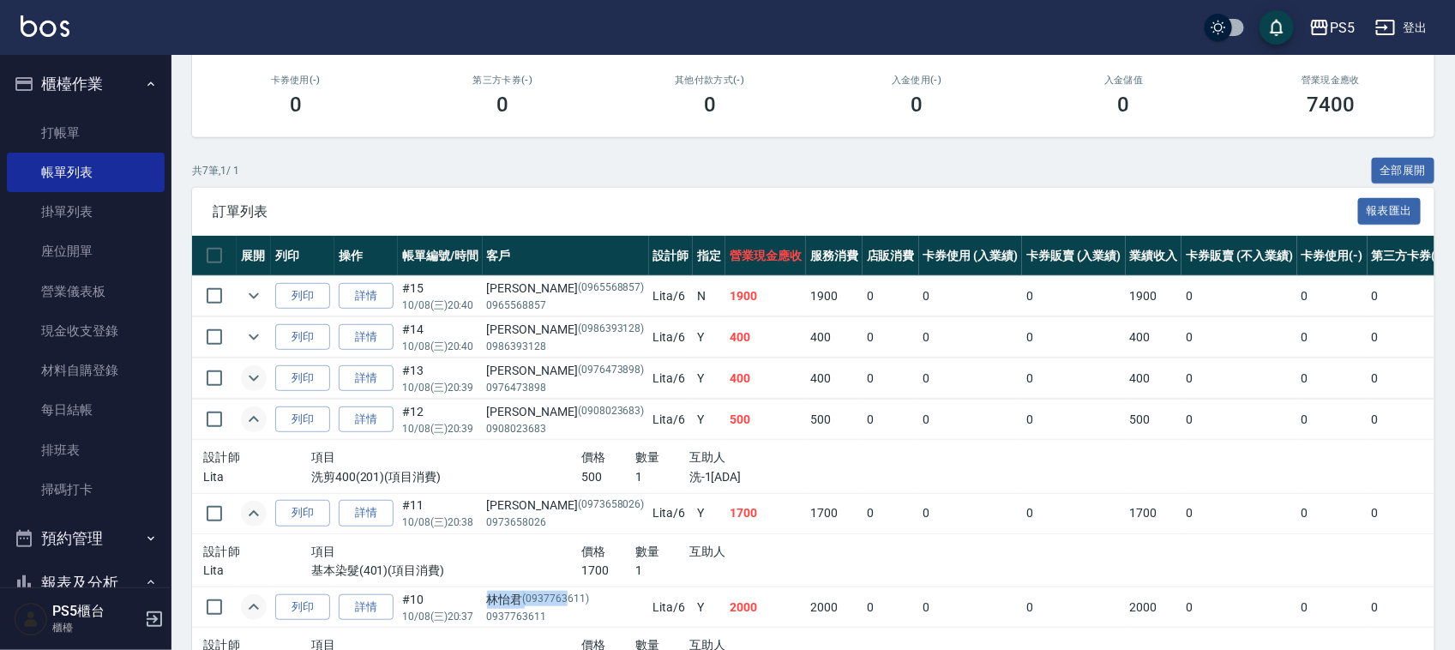
click at [255, 387] on icon "expand row" at bounding box center [253, 378] width 21 height 21
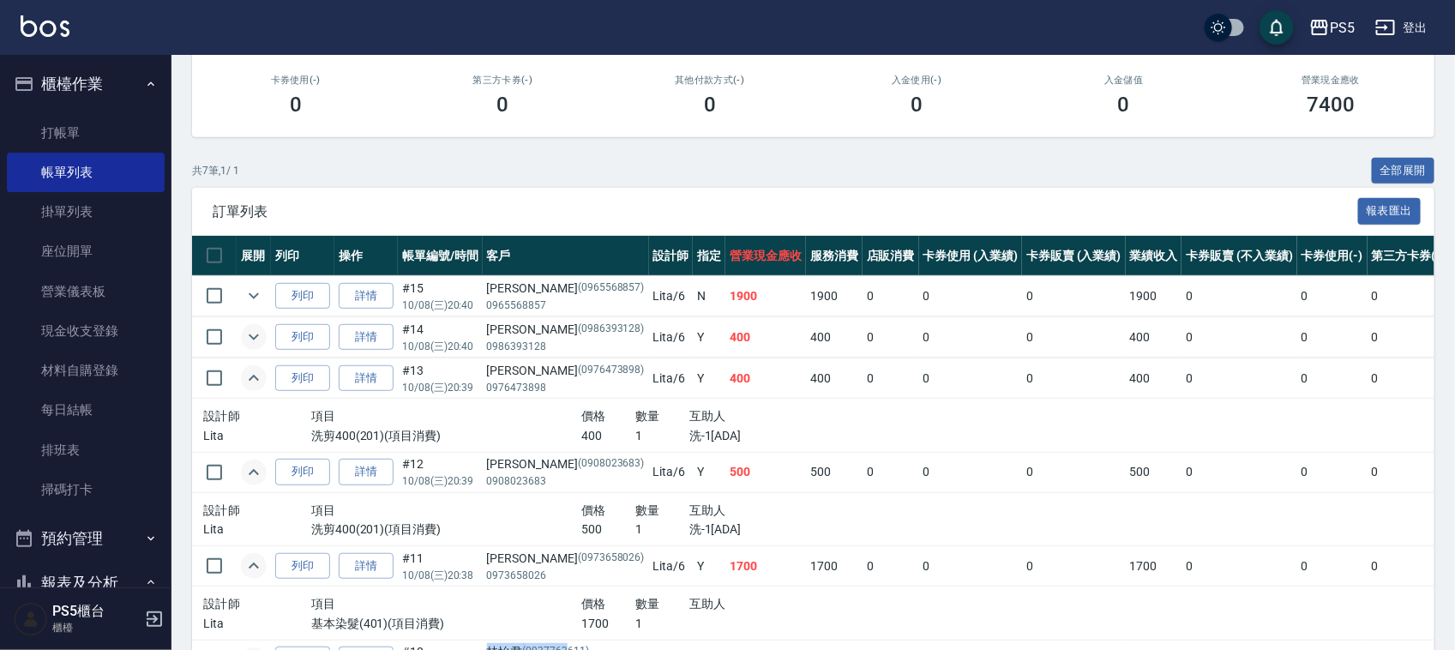
click at [246, 343] on icon "expand row" at bounding box center [253, 337] width 21 height 21
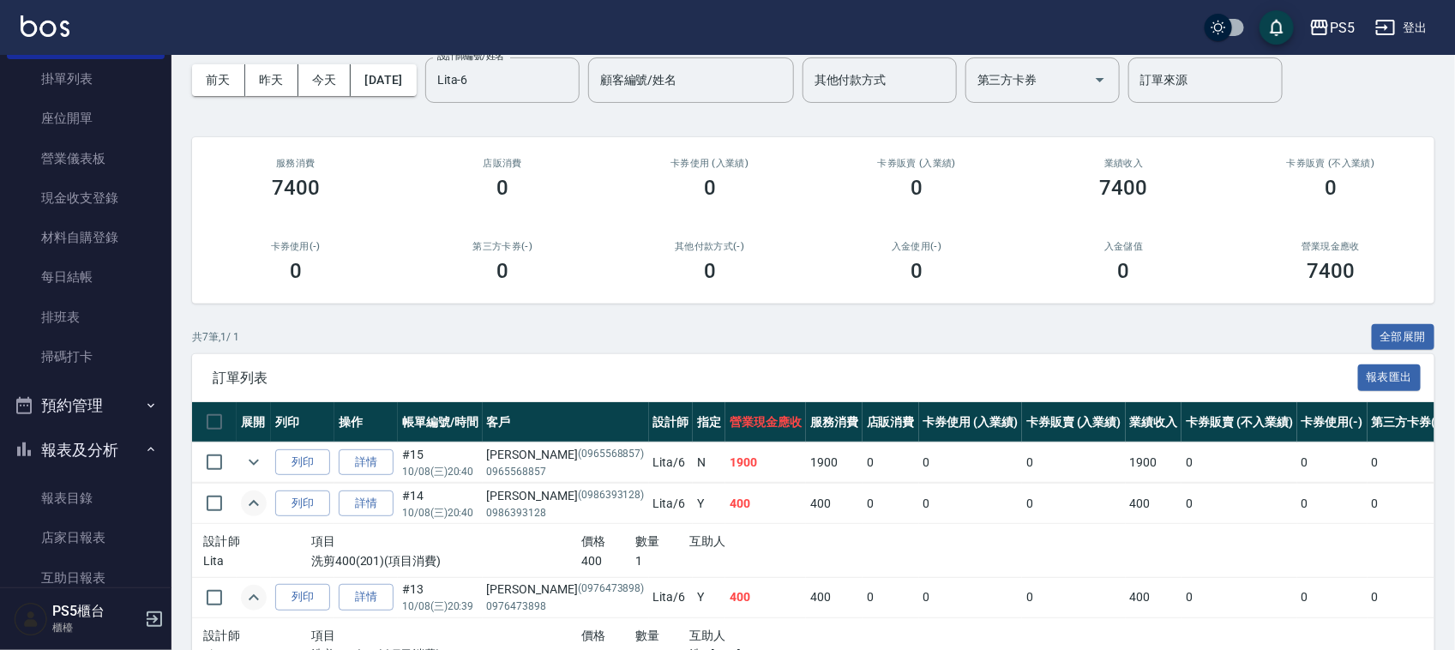
scroll to position [429, 0]
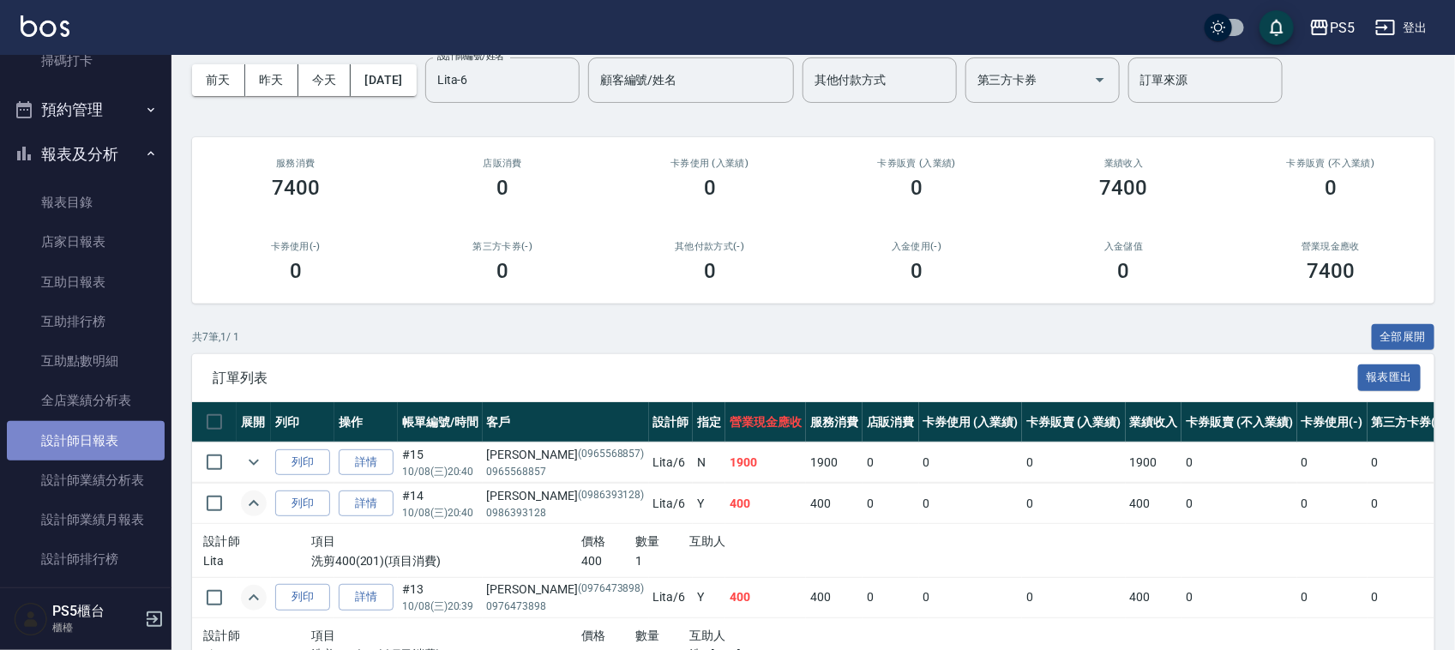
click at [99, 457] on link "設計師日報表" at bounding box center [86, 440] width 158 height 39
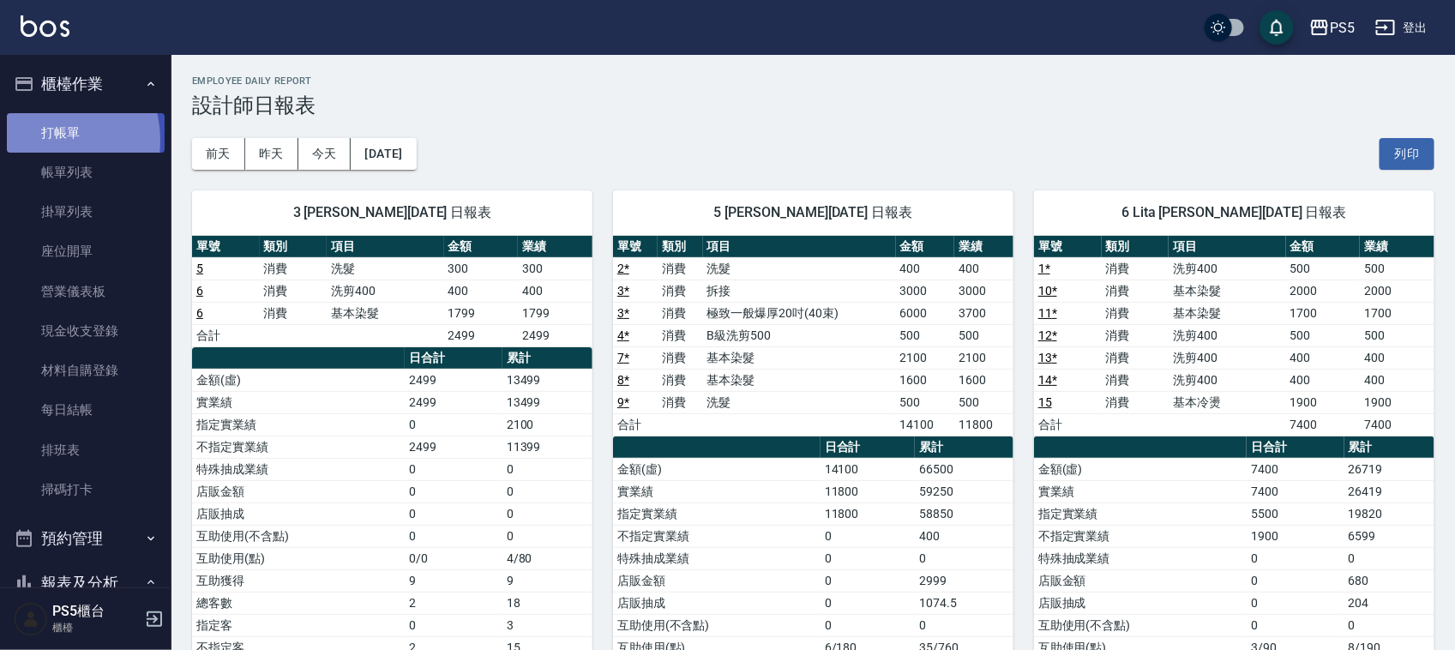
click at [45, 139] on link "打帳單" at bounding box center [86, 132] width 158 height 39
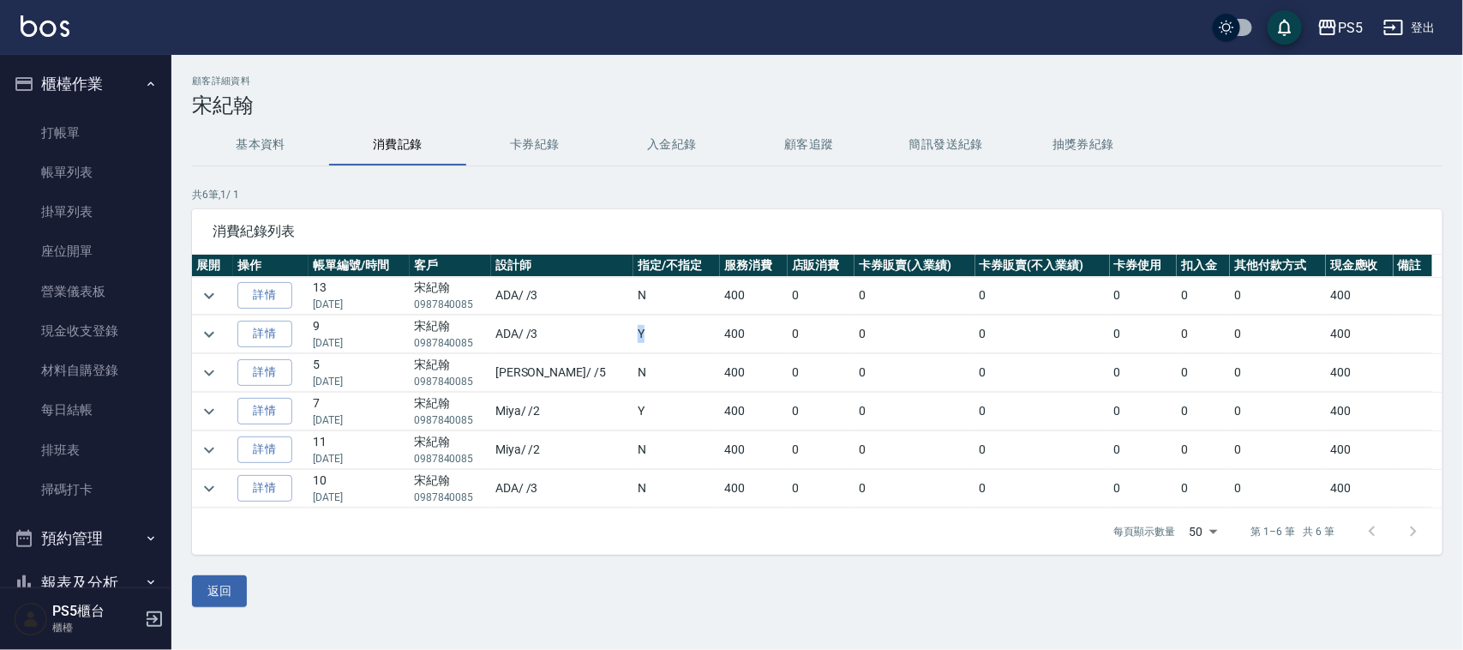
drag, startPoint x: 575, startPoint y: 334, endPoint x: 605, endPoint y: 328, distance: 30.6
click at [605, 328] on tr "詳情 9 05/28/2025 宋紀翰 0987840085 ADA / /3 Y 400 0 0 0 0 0 0 400" at bounding box center [817, 334] width 1251 height 38
click at [594, 189] on p "共 6 筆, 1 / 1" at bounding box center [817, 194] width 1251 height 15
click at [122, 486] on link "掃碼打卡" at bounding box center [86, 489] width 158 height 39
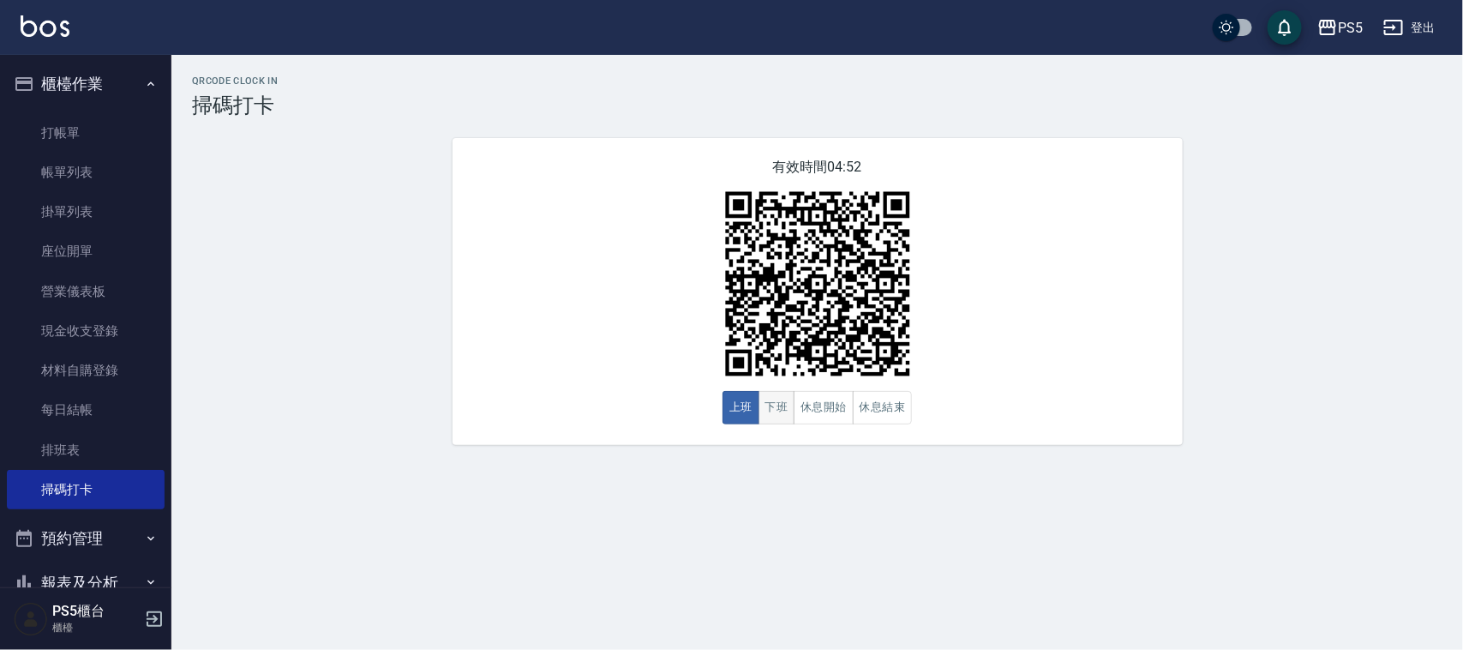
drag, startPoint x: 777, startPoint y: 410, endPoint x: 769, endPoint y: 418, distance: 12.1
click at [777, 410] on button "下班" at bounding box center [777, 407] width 37 height 33
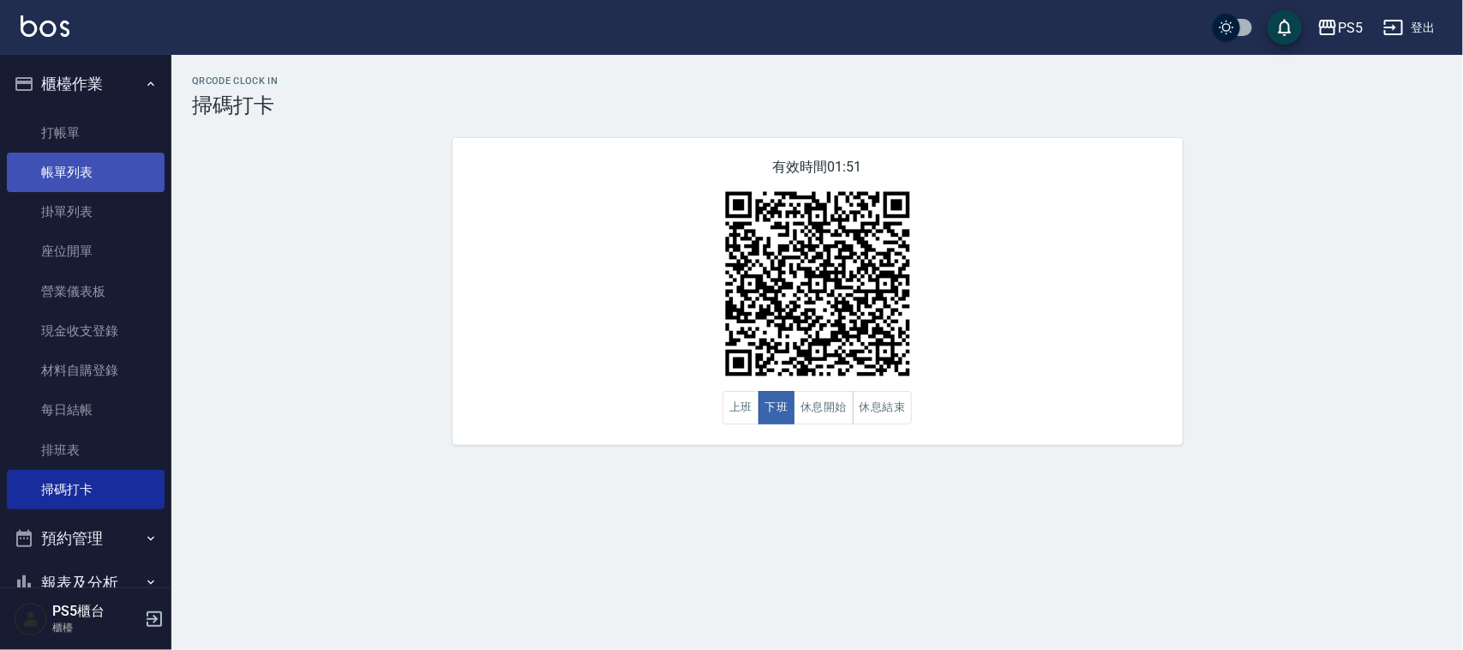
click at [65, 184] on link "帳單列表" at bounding box center [86, 172] width 158 height 39
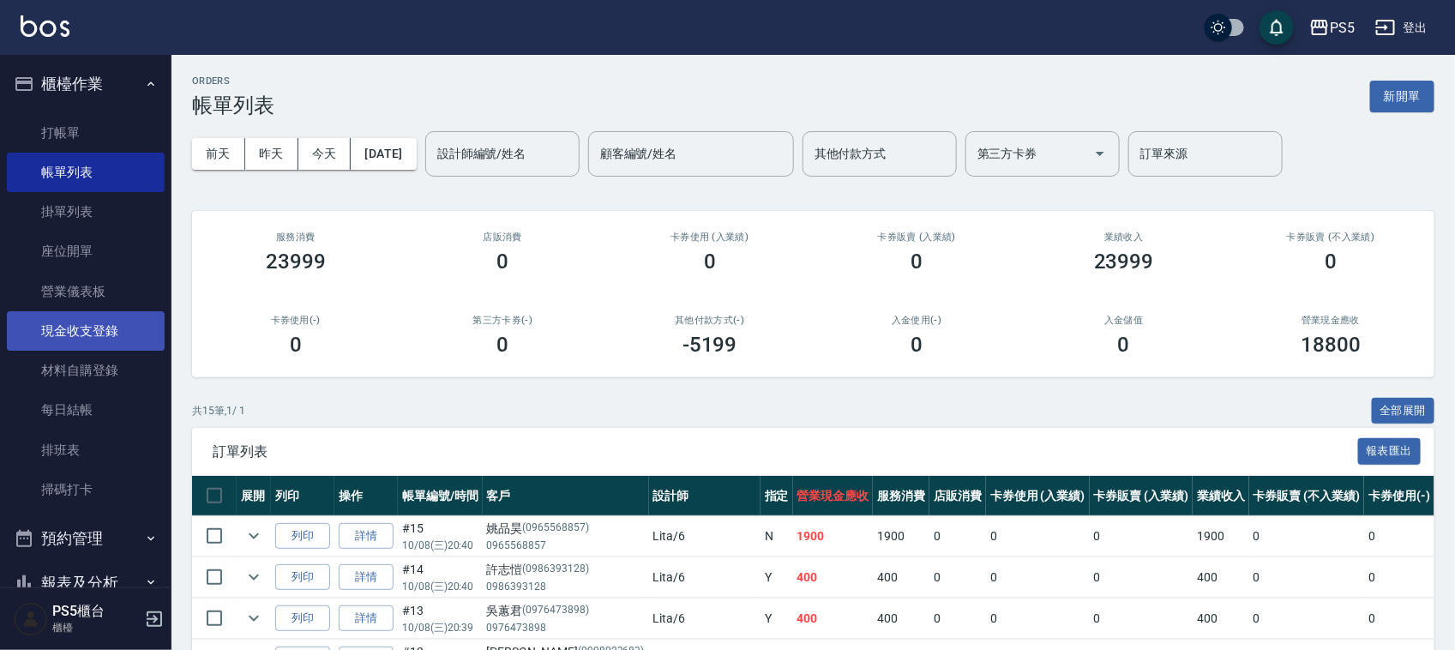
click at [69, 340] on link "現金收支登錄" at bounding box center [86, 330] width 158 height 39
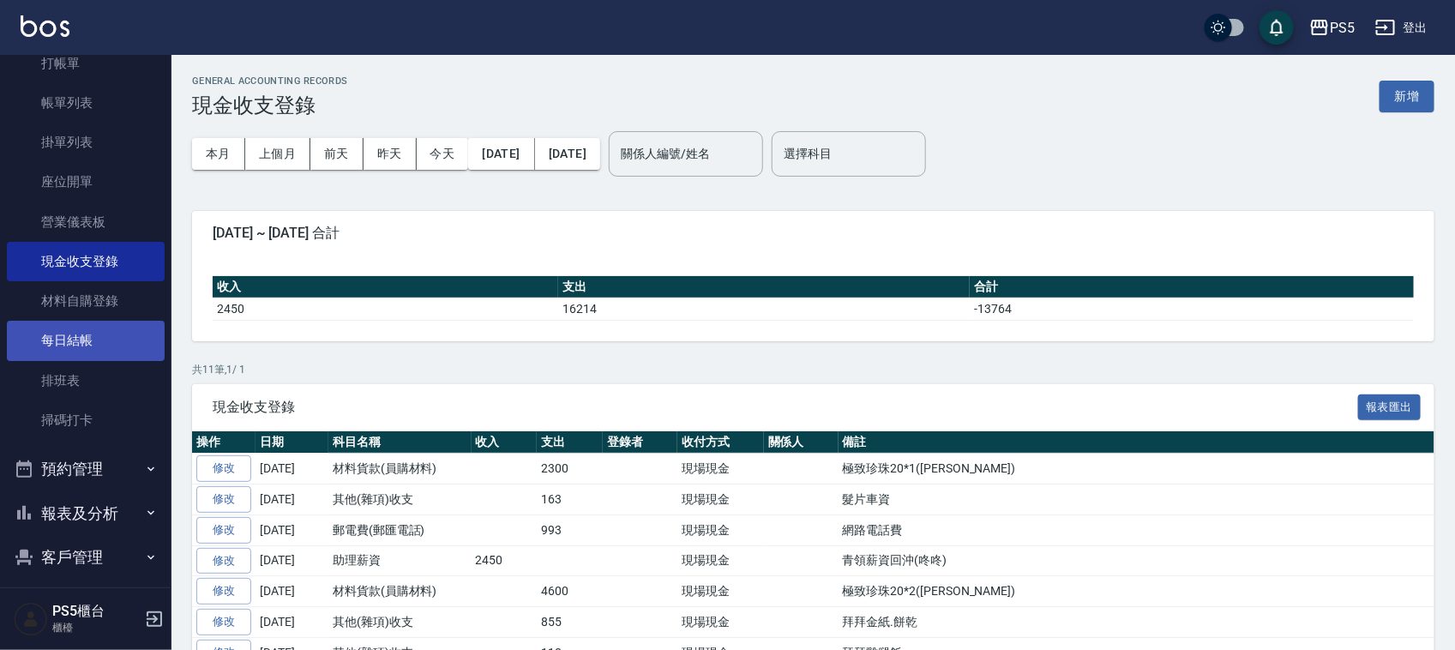
scroll to position [107, 0]
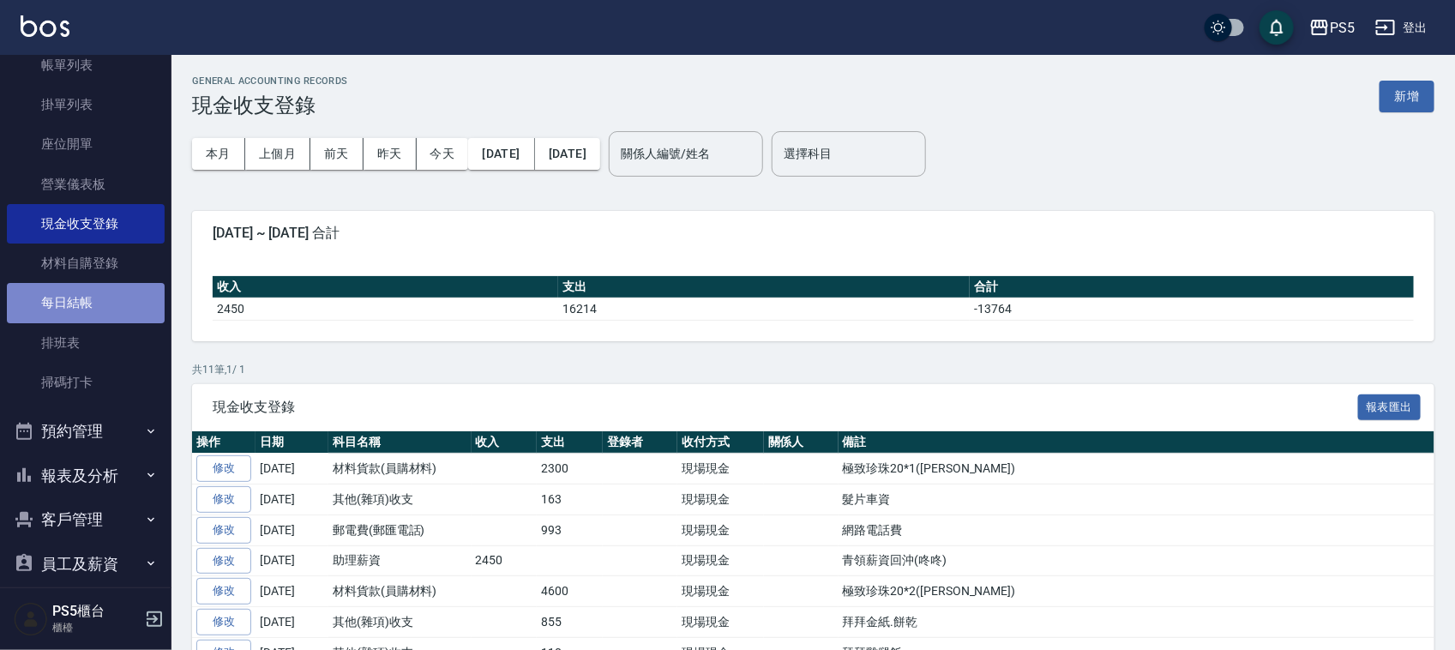
click at [101, 309] on link "每日結帳" at bounding box center [86, 302] width 158 height 39
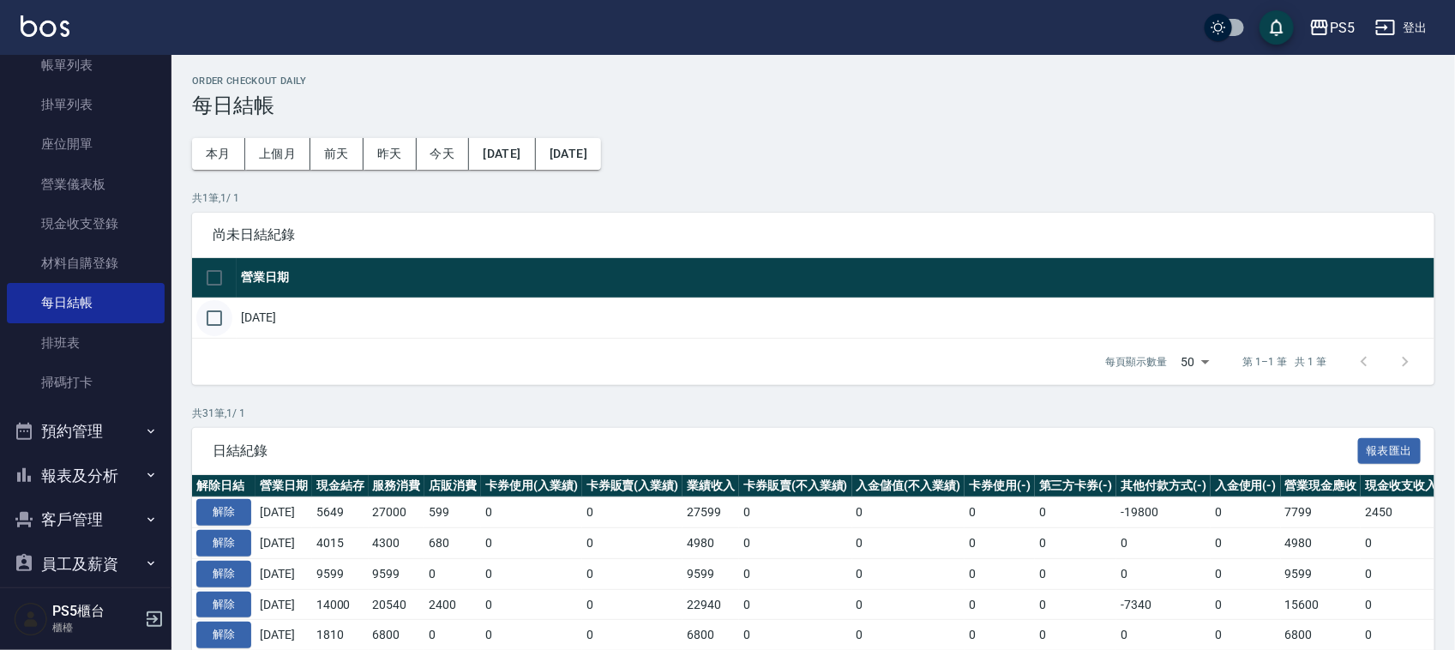
click at [214, 315] on input "checkbox" at bounding box center [214, 318] width 36 height 36
checkbox input "true"
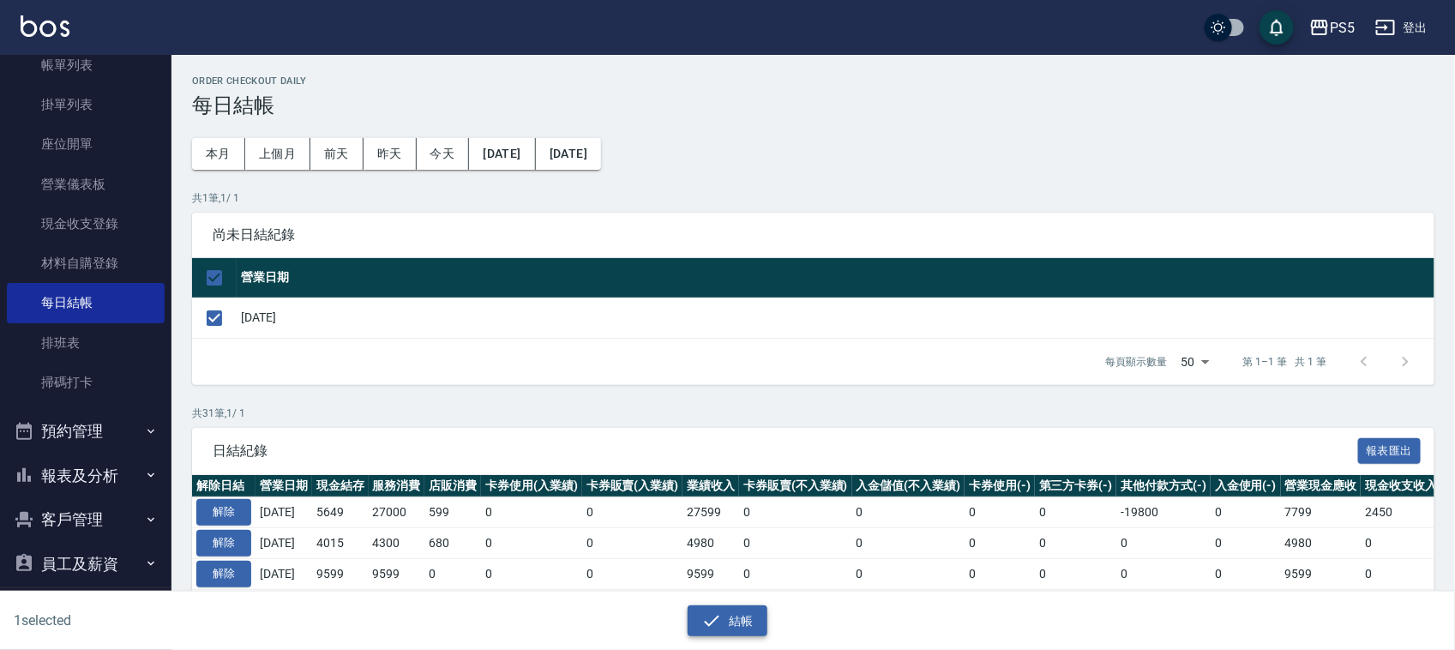
click at [721, 615] on icon "button" at bounding box center [711, 620] width 21 height 21
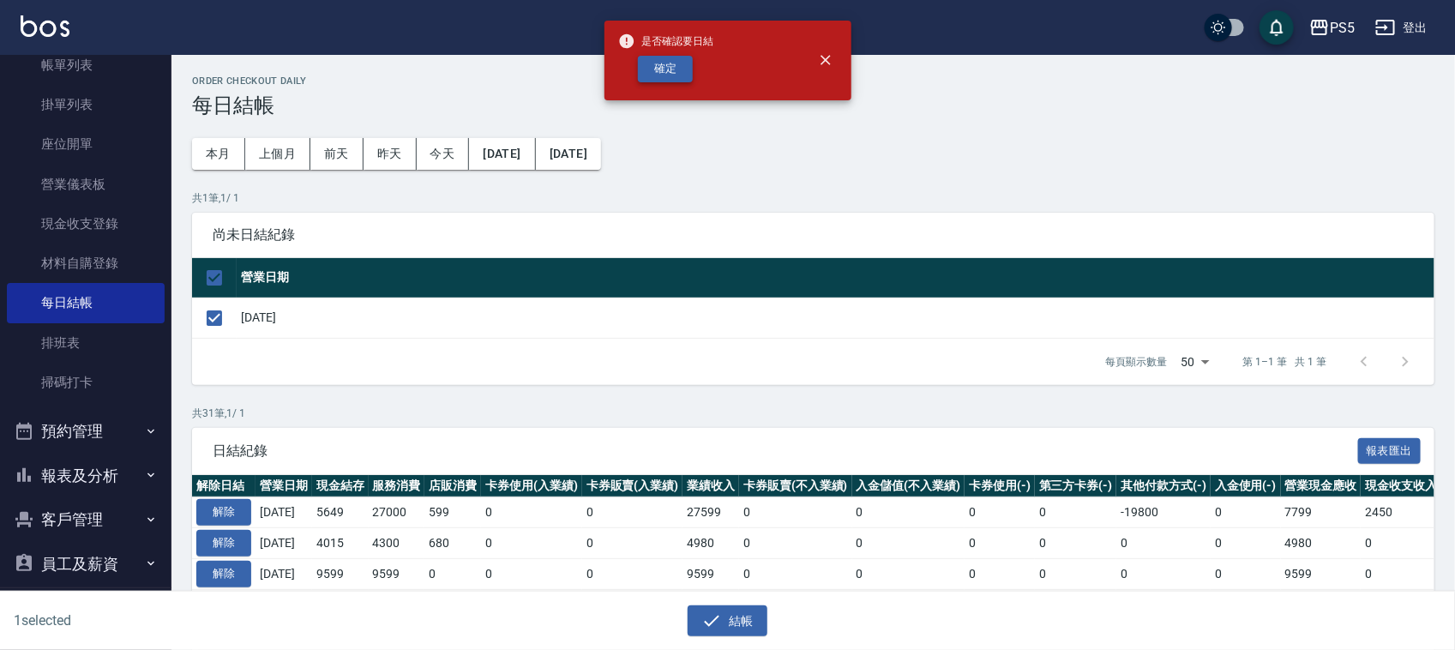
drag, startPoint x: 613, startPoint y: 52, endPoint x: 686, endPoint y: 66, distance: 74.1
click at [617, 54] on div "是否確認要日結 確定" at bounding box center [727, 61] width 247 height 80
click at [686, 67] on button "確定" at bounding box center [665, 69] width 55 height 27
checkbox input "false"
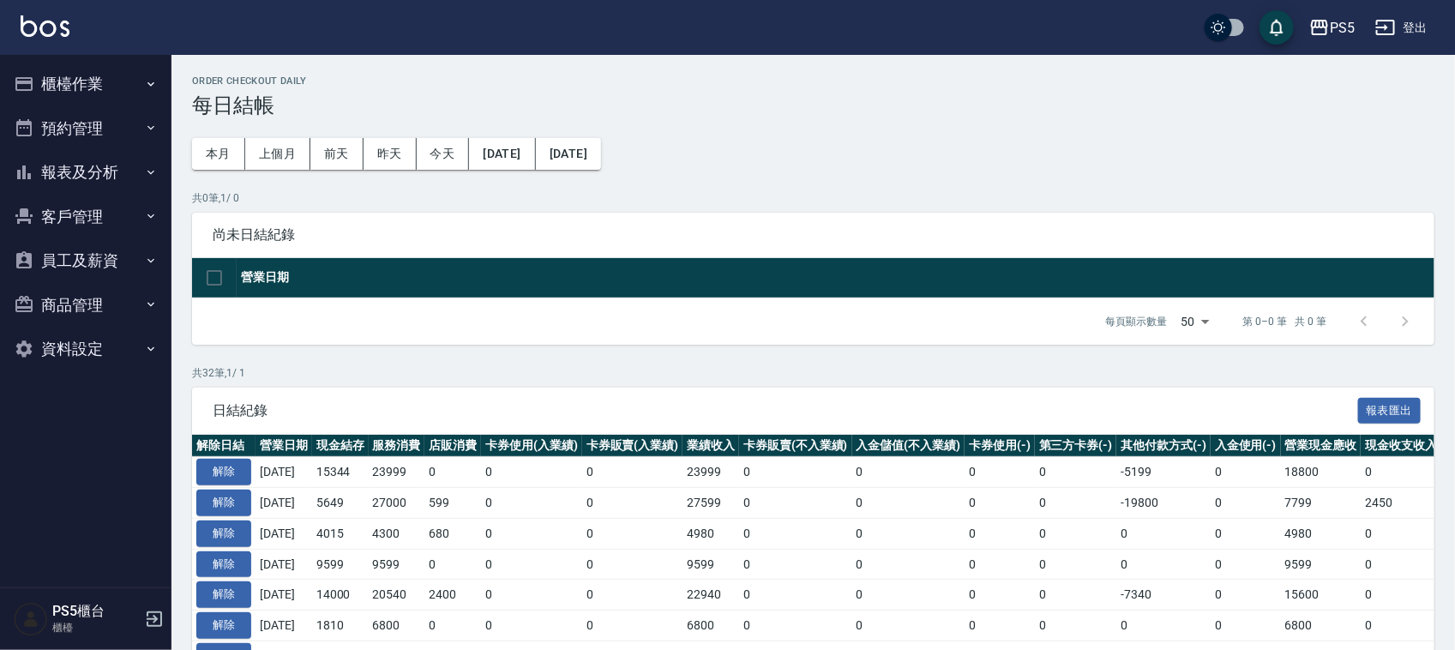
click at [93, 172] on button "報表及分析" at bounding box center [86, 172] width 158 height 45
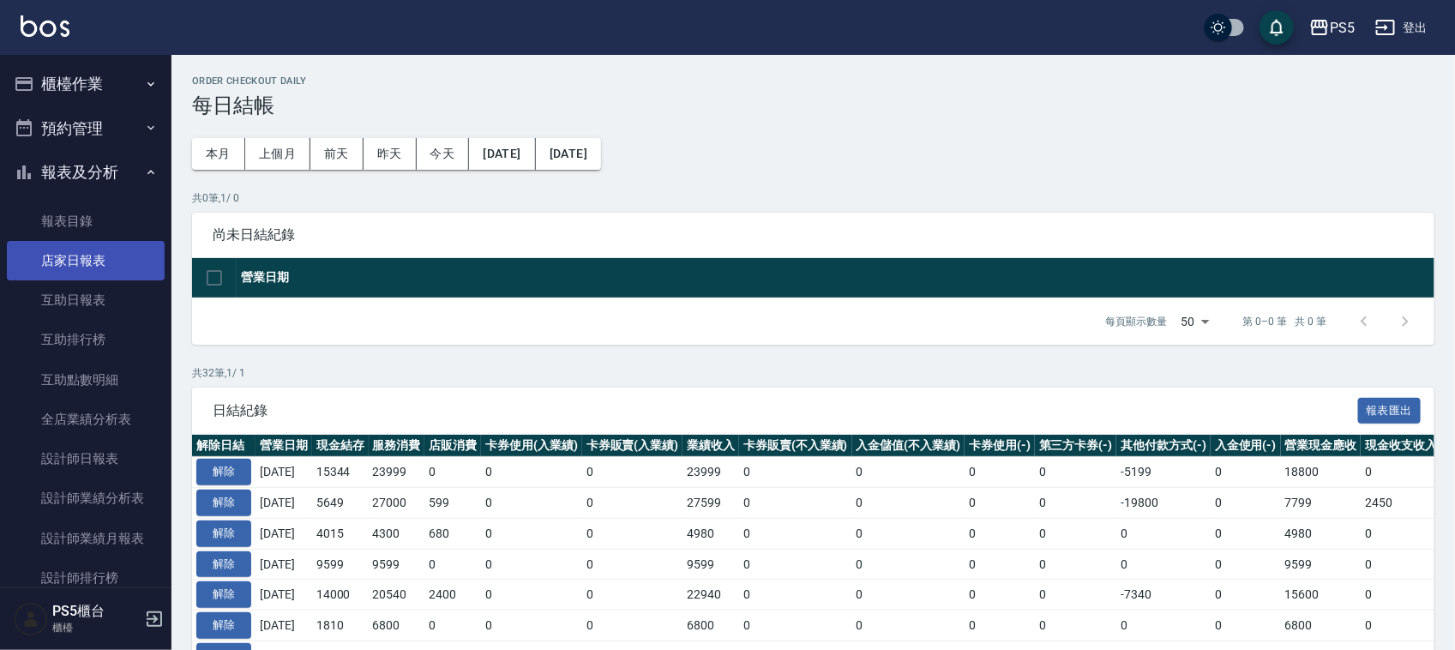
click at [82, 268] on link "店家日報表" at bounding box center [86, 260] width 158 height 39
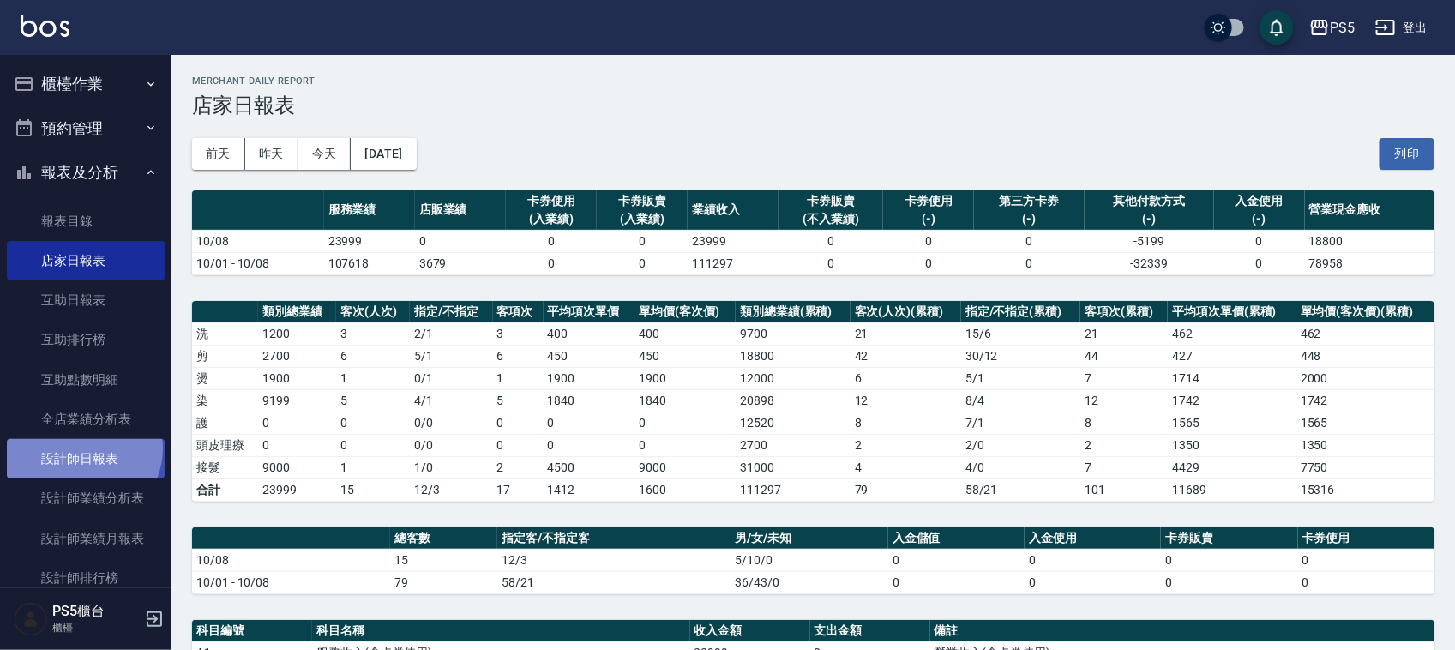
click at [81, 448] on link "設計師日報表" at bounding box center [86, 458] width 158 height 39
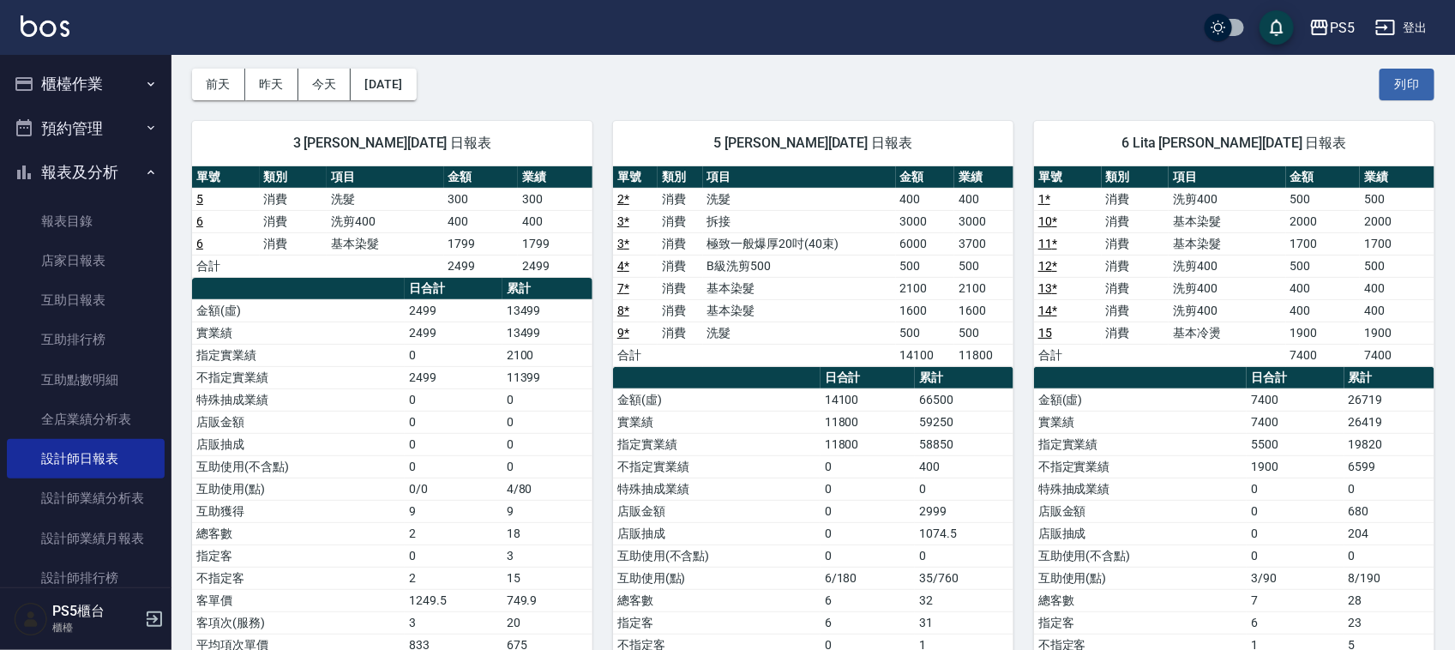
scroll to position [107, 0]
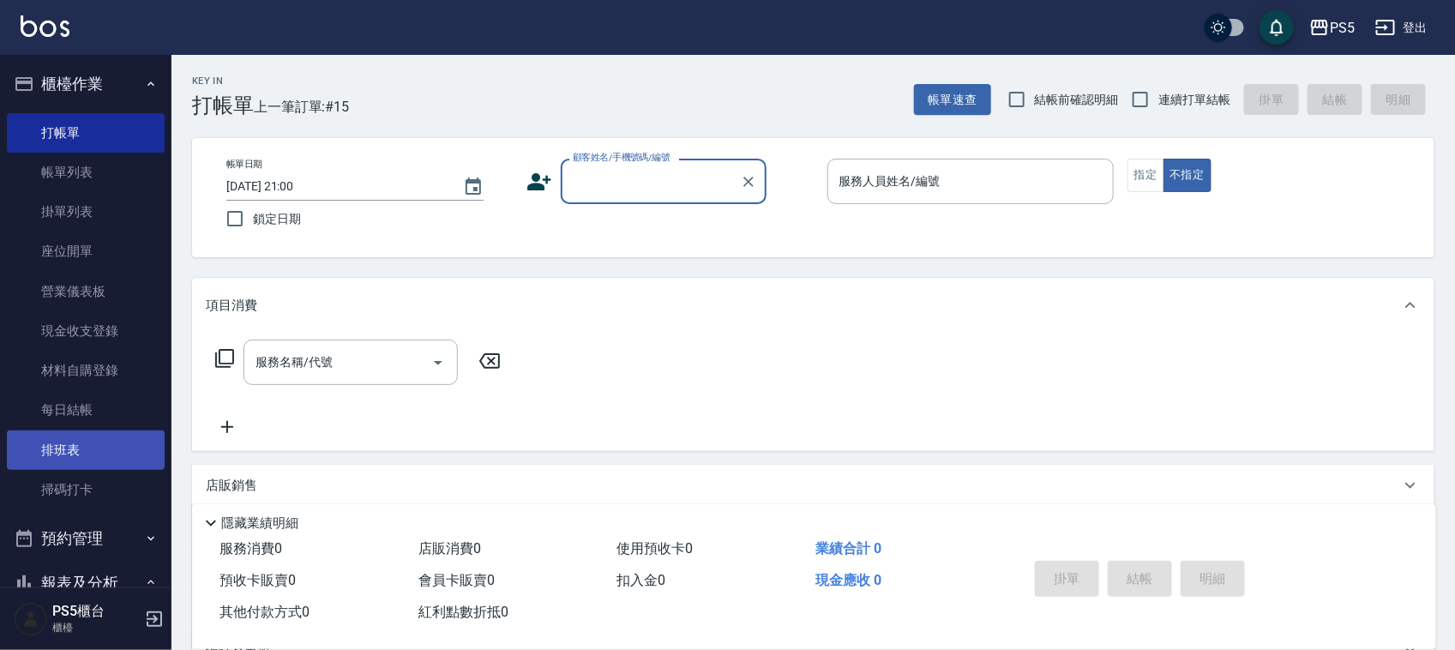
click at [62, 454] on link "排班表" at bounding box center [86, 449] width 158 height 39
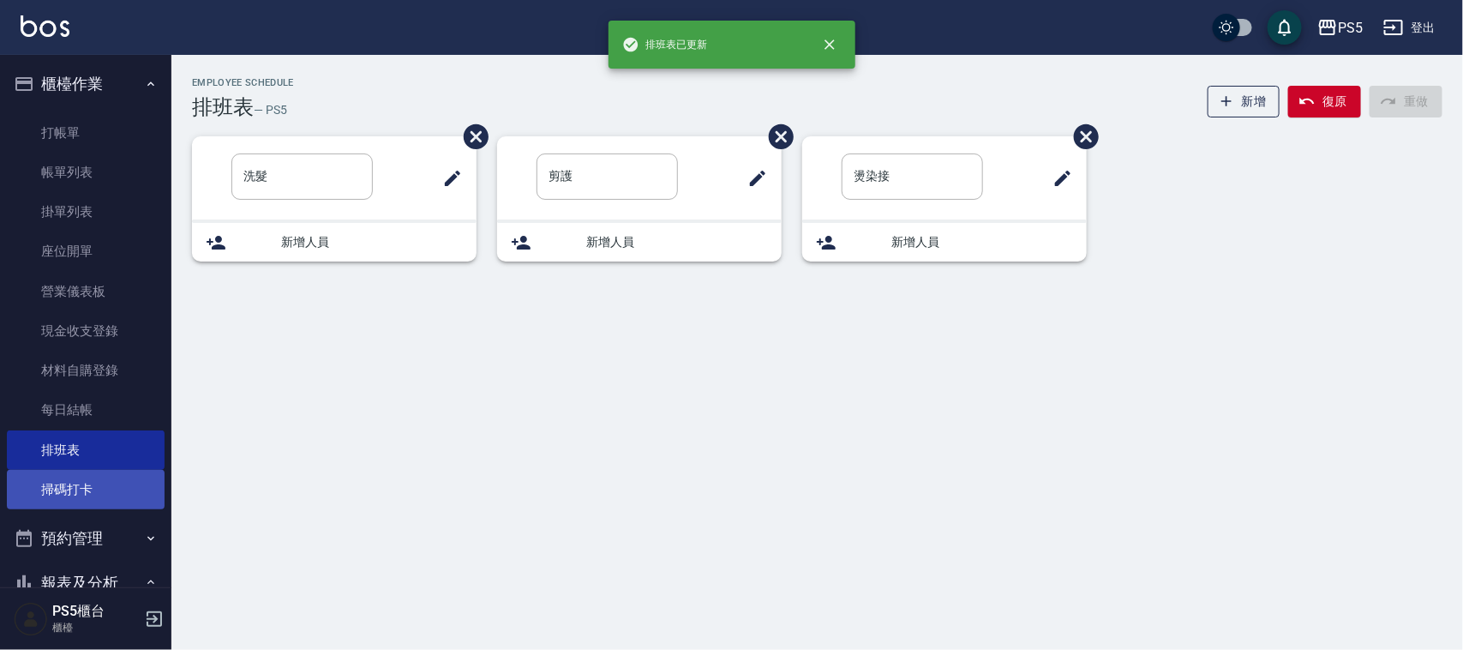
click at [61, 477] on link "掃碼打卡" at bounding box center [86, 489] width 158 height 39
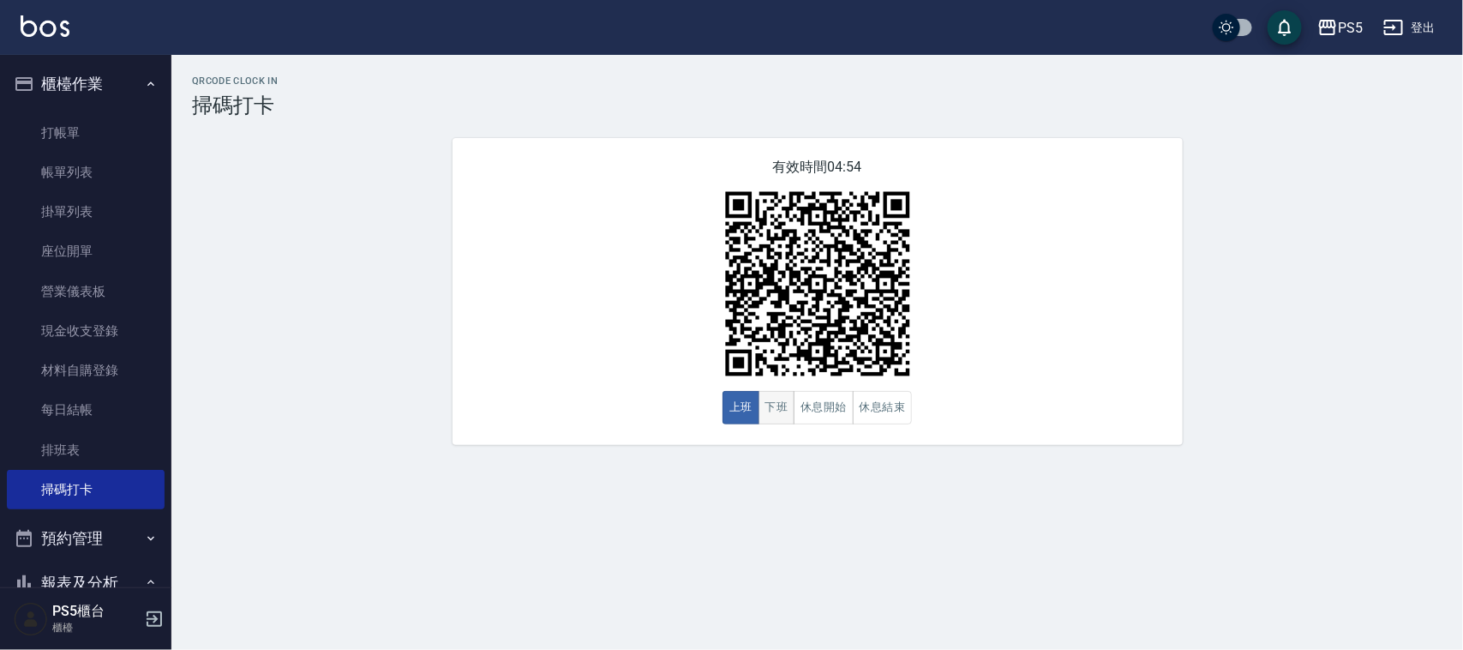
click at [765, 404] on button "下班" at bounding box center [777, 407] width 37 height 33
